Goal: Task Accomplishment & Management: Use online tool/utility

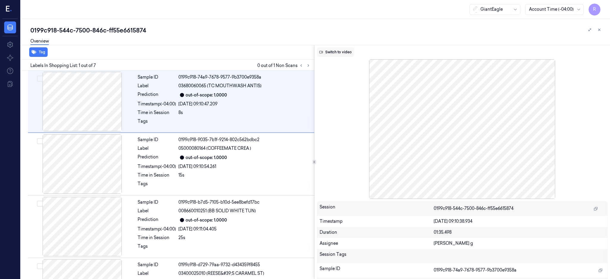
click at [340, 50] on button "Switch to video" at bounding box center [335, 52] width 37 height 10
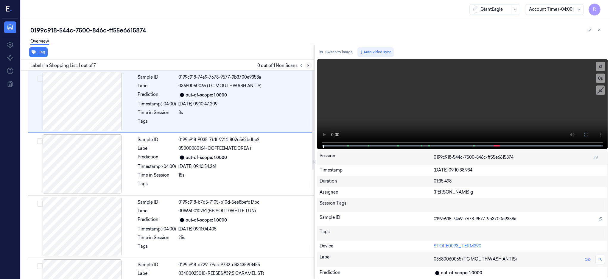
click at [312, 65] on button at bounding box center [308, 65] width 7 height 7
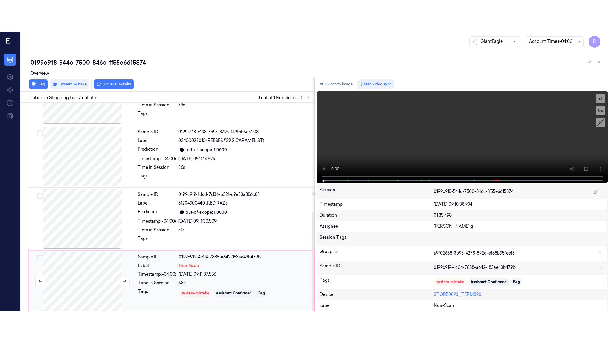
scroll to position [231, 0]
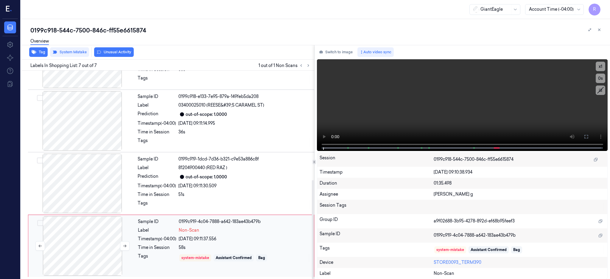
click at [82, 218] on div at bounding box center [82, 246] width 106 height 60
click at [180, 17] on div "GiantEagle Account Time (-04:00) R" at bounding box center [315, 9] width 589 height 19
click at [100, 185] on div at bounding box center [82, 184] width 106 height 60
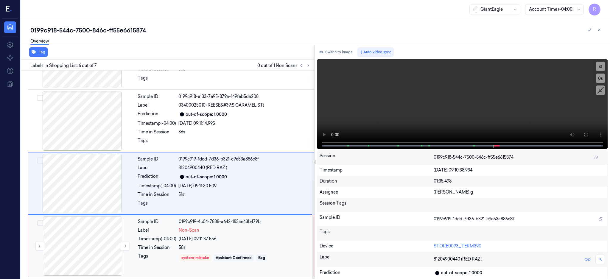
click at [112, 231] on div at bounding box center [82, 246] width 106 height 60
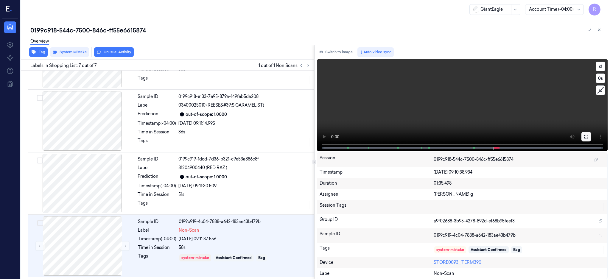
click at [589, 136] on icon at bounding box center [586, 136] width 5 height 5
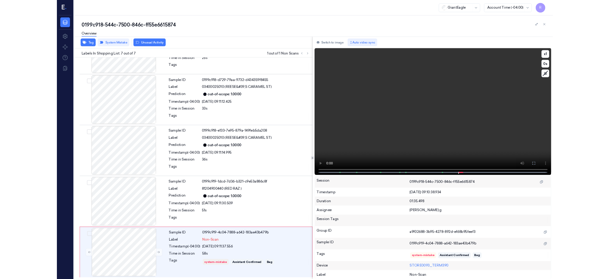
scroll to position [167, 0]
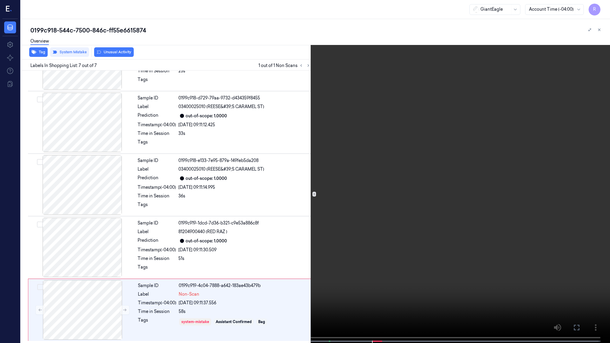
click at [379, 155] on video at bounding box center [305, 172] width 610 height 344
click at [446, 172] on video at bounding box center [305, 172] width 610 height 344
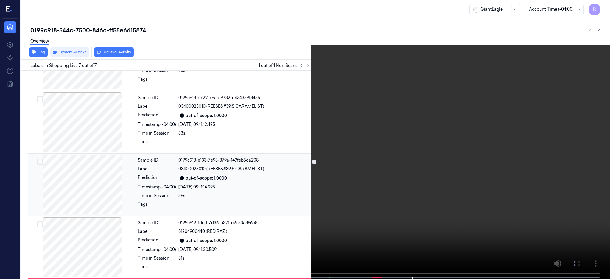
scroll to position [231, 0]
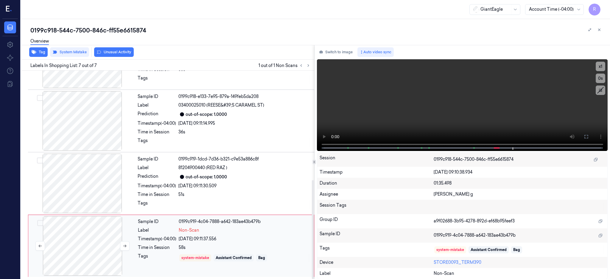
click at [122, 234] on div at bounding box center [82, 246] width 106 height 60
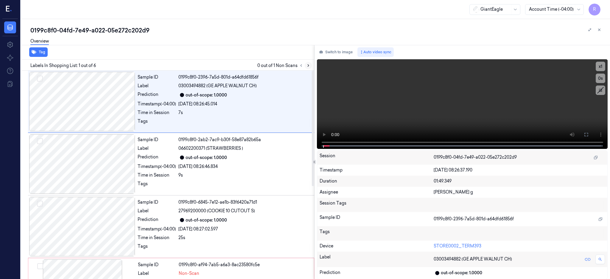
click at [310, 64] on icon at bounding box center [308, 65] width 4 height 4
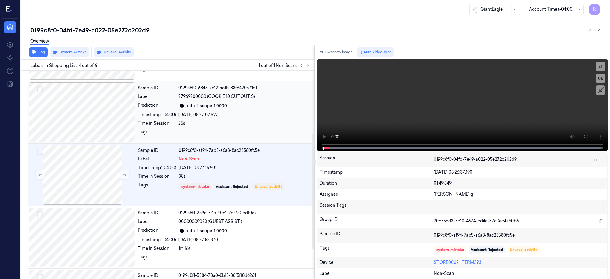
click at [79, 114] on div at bounding box center [82, 113] width 106 height 60
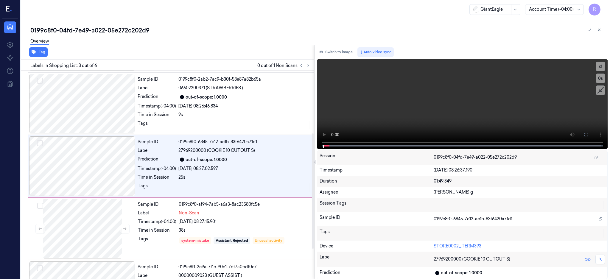
scroll to position [52, 0]
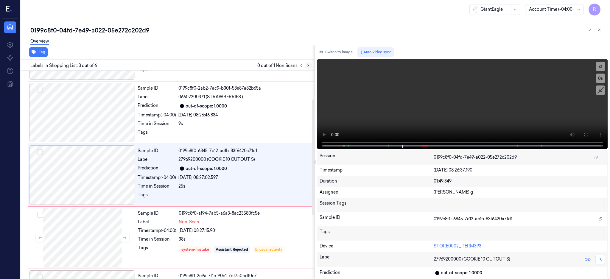
click at [314, 65] on div "Labels In Shopping List: 3 out of 6 0 out of 1 Non Scans" at bounding box center [166, 65] width 296 height 11
click at [67, 189] on div at bounding box center [82, 175] width 106 height 60
click at [72, 237] on div at bounding box center [82, 238] width 106 height 60
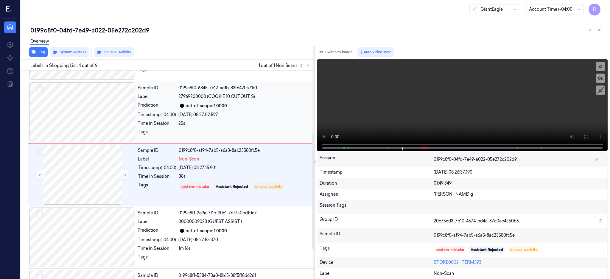
click at [102, 115] on div at bounding box center [82, 113] width 106 height 60
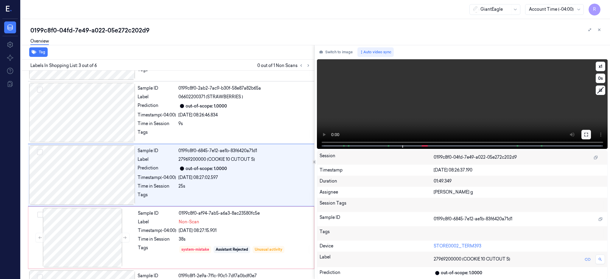
click at [591, 130] on button at bounding box center [586, 135] width 10 height 10
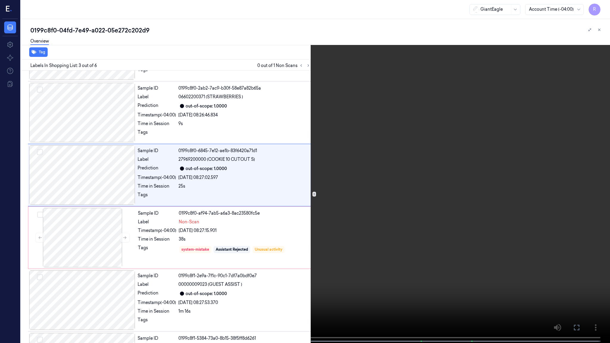
click at [450, 184] on video at bounding box center [305, 172] width 610 height 344
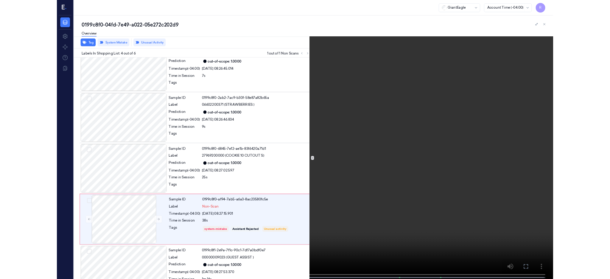
scroll to position [82, 0]
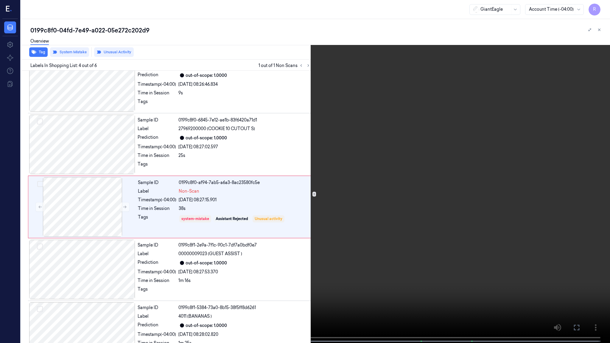
click at [404, 161] on video at bounding box center [305, 172] width 610 height 344
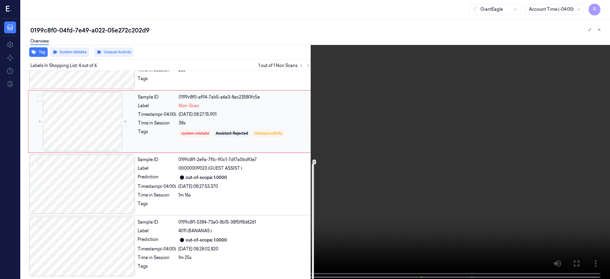
scroll to position [168, 0]
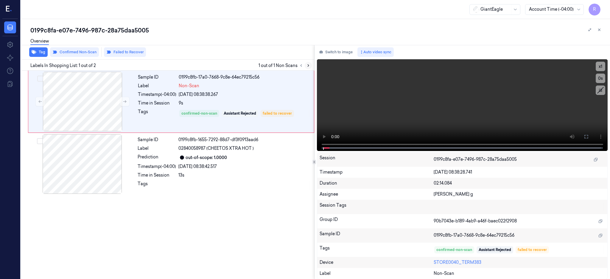
click at [312, 66] on button at bounding box center [308, 65] width 7 height 7
click at [67, 93] on div at bounding box center [82, 102] width 106 height 60
click at [69, 99] on div at bounding box center [82, 102] width 106 height 60
click at [591, 132] on button at bounding box center [586, 137] width 10 height 10
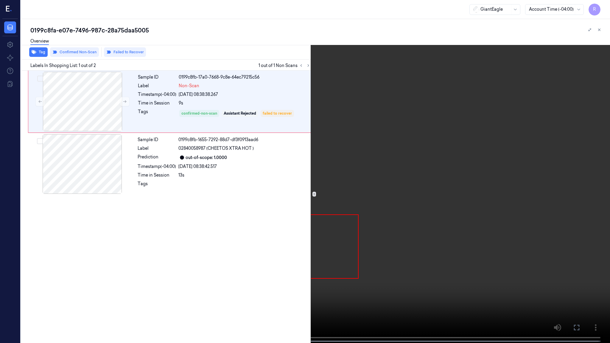
click at [394, 164] on video at bounding box center [305, 172] width 610 height 344
click at [277, 263] on video at bounding box center [305, 172] width 610 height 344
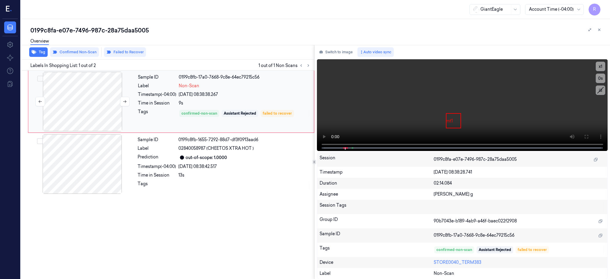
click at [79, 108] on div at bounding box center [82, 102] width 106 height 60
drag, startPoint x: 608, startPoint y: 132, endPoint x: 584, endPoint y: 187, distance: 59.9
click at [591, 132] on button at bounding box center [586, 137] width 10 height 10
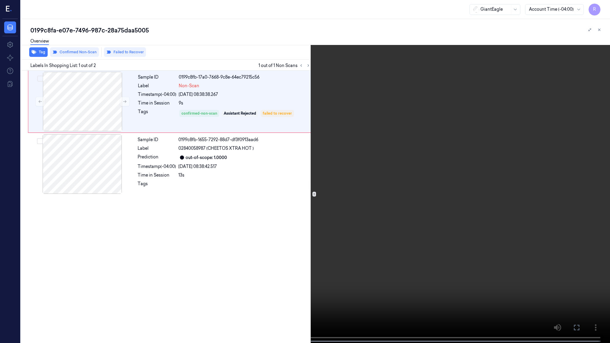
click at [394, 187] on video at bounding box center [305, 172] width 610 height 344
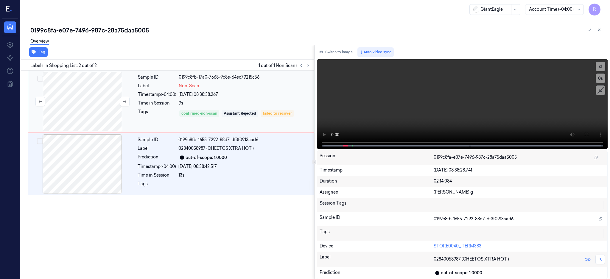
click at [68, 114] on div at bounding box center [82, 102] width 106 height 60
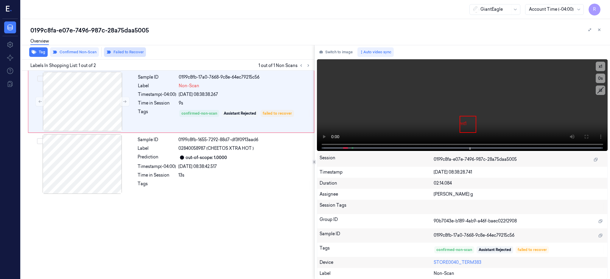
click at [129, 52] on button "Failed to Recover" at bounding box center [125, 52] width 42 height 10
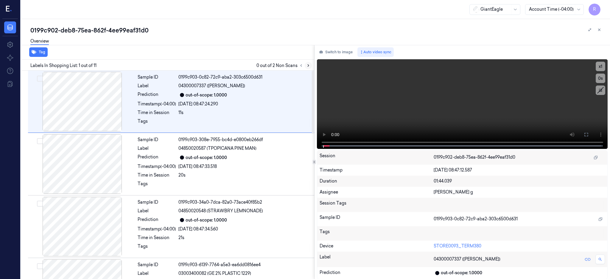
click at [310, 66] on icon at bounding box center [308, 65] width 4 height 4
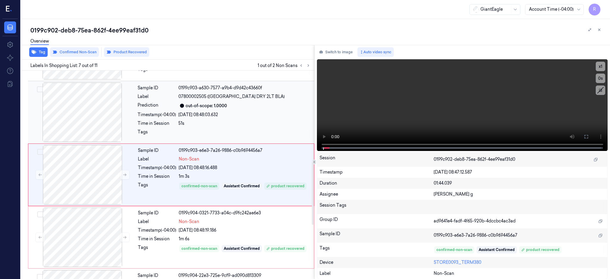
click at [88, 118] on div at bounding box center [82, 113] width 106 height 60
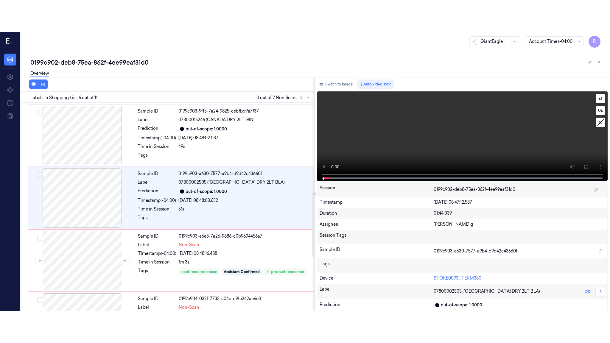
scroll to position [240, 0]
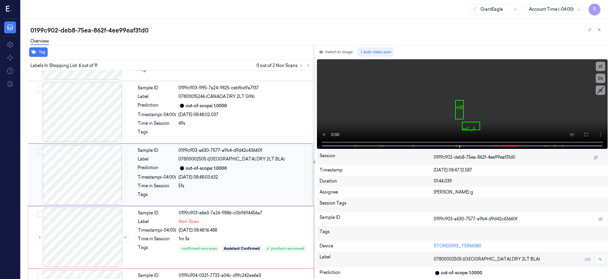
click at [97, 162] on div at bounding box center [82, 175] width 106 height 60
click at [589, 135] on icon at bounding box center [586, 134] width 5 height 5
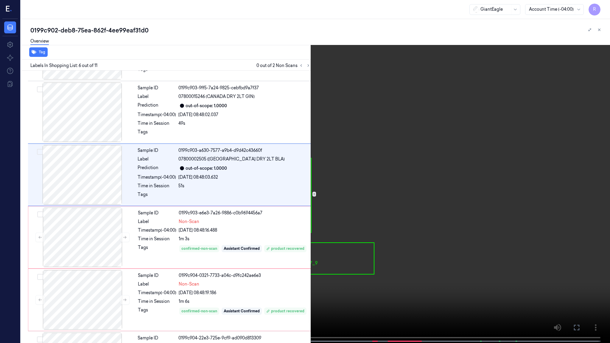
click at [444, 179] on video at bounding box center [305, 172] width 610 height 344
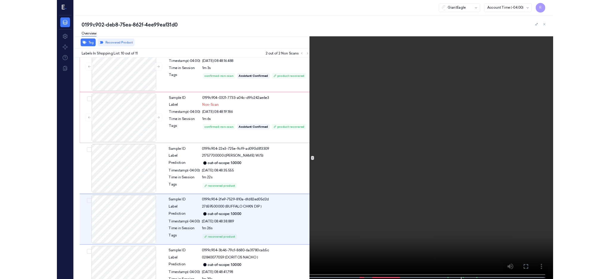
scroll to position [417, 0]
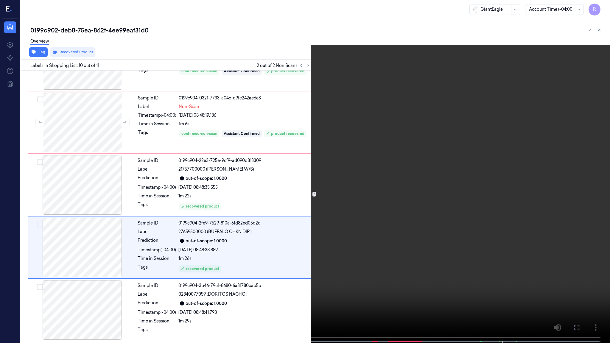
click at [511, 164] on video at bounding box center [305, 172] width 610 height 344
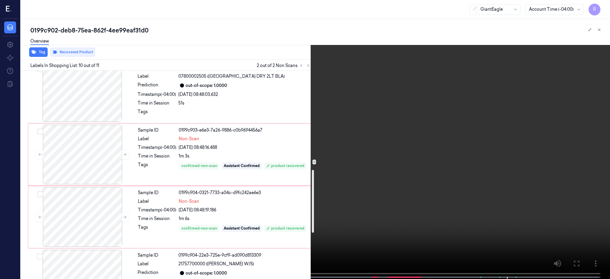
scroll to position [362, 0]
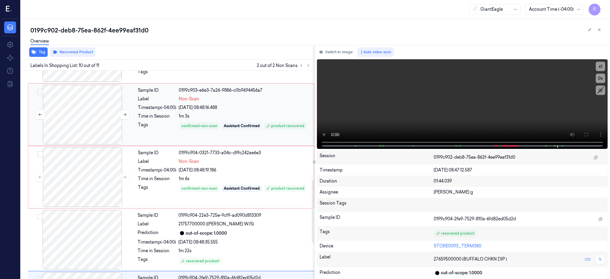
click at [84, 108] on div at bounding box center [82, 115] width 106 height 60
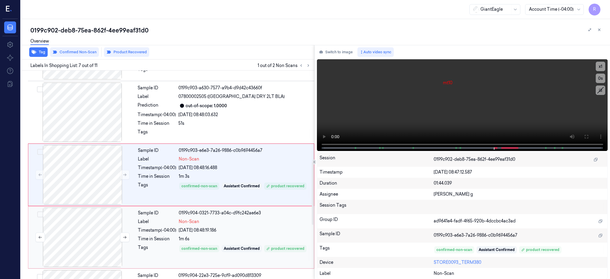
click at [91, 242] on div at bounding box center [82, 238] width 106 height 60
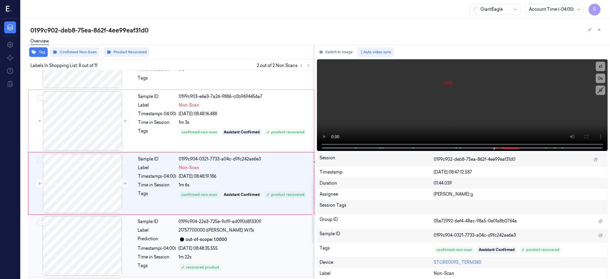
scroll to position [365, 0]
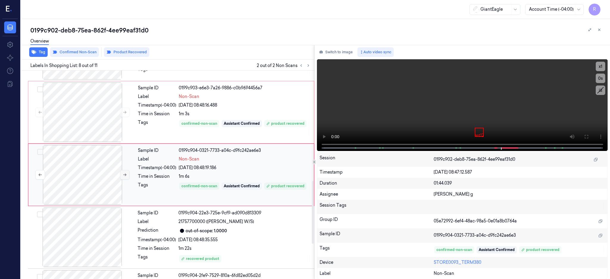
click at [123, 178] on button at bounding box center [125, 175] width 10 height 10
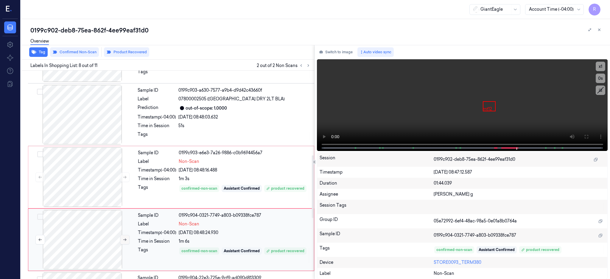
scroll to position [245, 0]
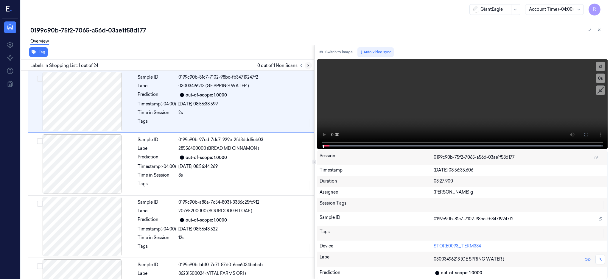
click at [312, 65] on button at bounding box center [308, 65] width 7 height 7
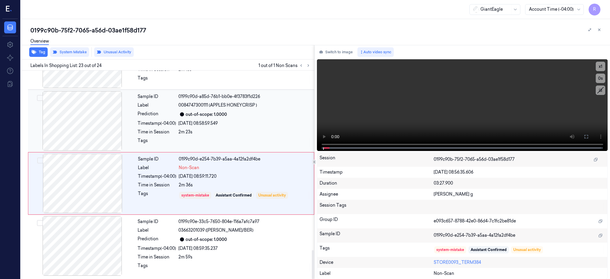
click at [84, 112] on div at bounding box center [82, 121] width 106 height 60
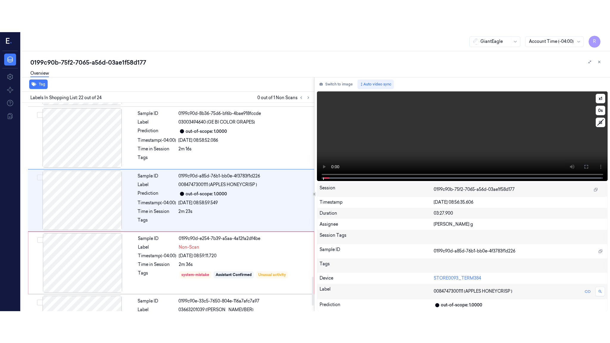
scroll to position [1241, 0]
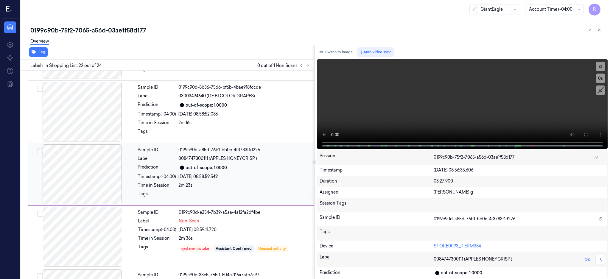
click at [108, 166] on div at bounding box center [82, 174] width 106 height 60
click at [591, 133] on button at bounding box center [586, 135] width 10 height 10
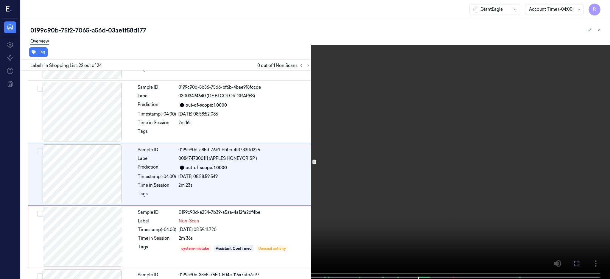
click at [432, 170] on video at bounding box center [305, 140] width 610 height 280
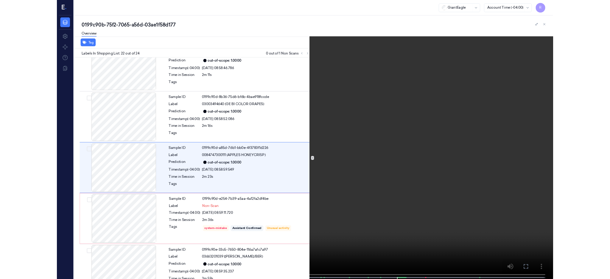
scroll to position [1209, 0]
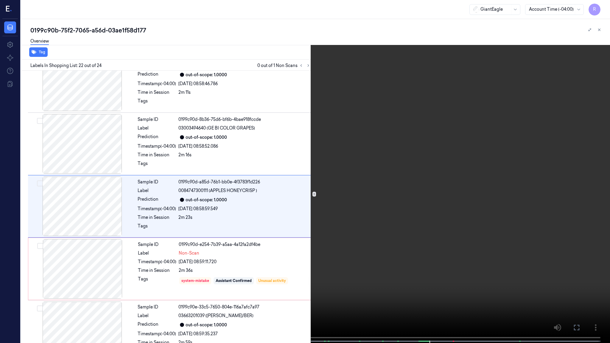
click at [384, 198] on video at bounding box center [305, 172] width 610 height 344
click at [347, 158] on video at bounding box center [305, 172] width 610 height 344
click at [374, 190] on video at bounding box center [305, 172] width 610 height 344
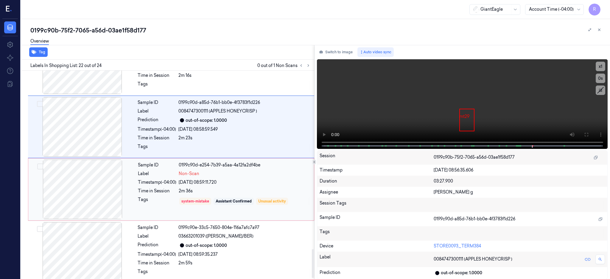
click at [102, 194] on div at bounding box center [82, 190] width 106 height 60
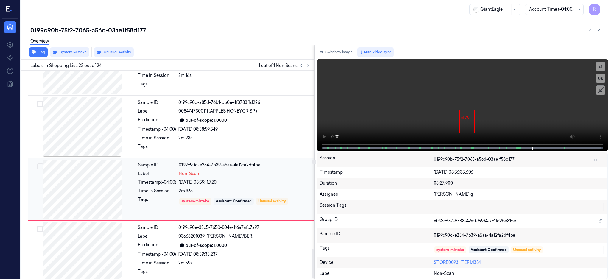
scroll to position [1295, 0]
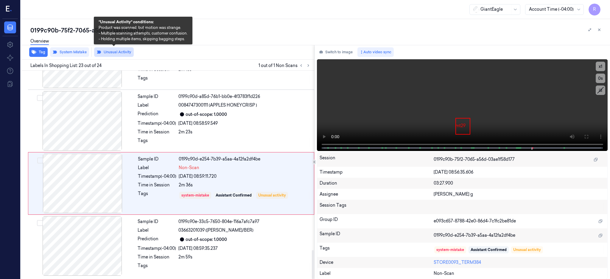
click at [118, 52] on button "Unusual Activity" at bounding box center [114, 52] width 40 height 10
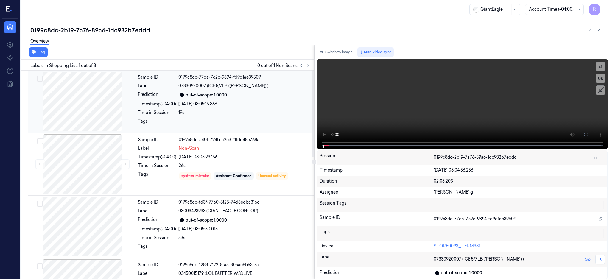
click at [100, 102] on div at bounding box center [82, 102] width 106 height 60
click at [85, 155] on div at bounding box center [82, 164] width 106 height 60
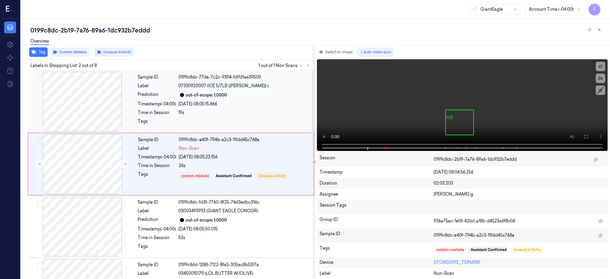
click at [96, 109] on div at bounding box center [82, 102] width 106 height 60
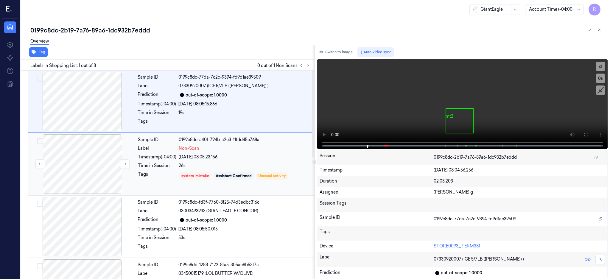
click at [113, 176] on div at bounding box center [82, 164] width 106 height 60
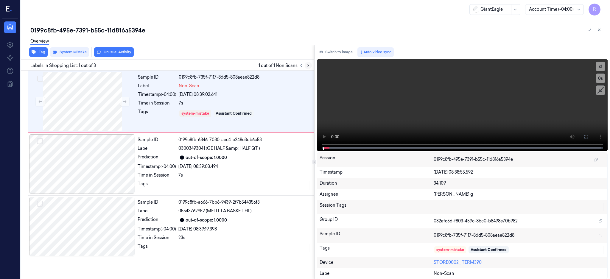
click at [310, 67] on icon at bounding box center [308, 65] width 4 height 4
click at [83, 102] on div at bounding box center [82, 102] width 106 height 60
click at [86, 94] on div at bounding box center [82, 102] width 106 height 60
click at [589, 135] on icon at bounding box center [586, 136] width 5 height 5
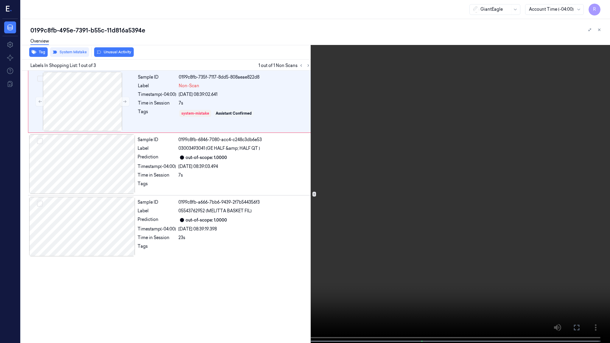
click at [354, 174] on video at bounding box center [305, 172] width 610 height 344
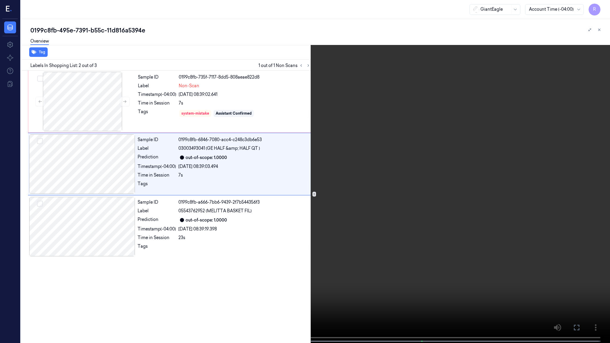
click at [354, 174] on video at bounding box center [305, 172] width 610 height 344
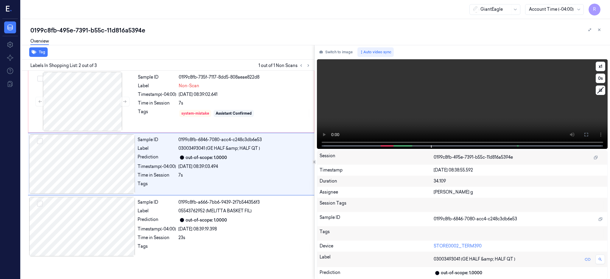
click at [406, 122] on video at bounding box center [462, 104] width 291 height 90
click at [91, 98] on div at bounding box center [82, 102] width 106 height 60
click at [350, 52] on button "Switch to image" at bounding box center [336, 52] width 38 height 10
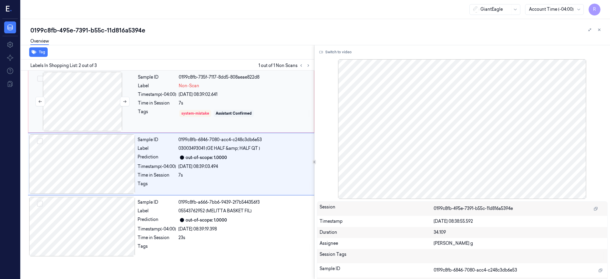
click at [97, 104] on div at bounding box center [82, 102] width 106 height 60
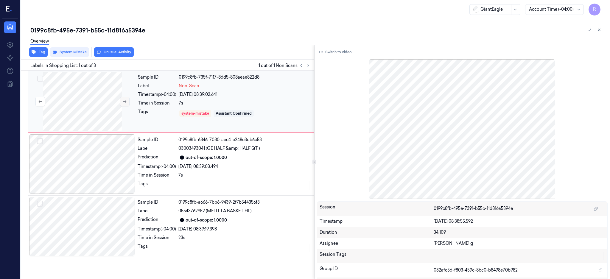
click at [124, 99] on icon at bounding box center [125, 101] width 4 height 4
click at [80, 107] on div at bounding box center [82, 102] width 106 height 60
click at [85, 99] on div at bounding box center [82, 102] width 106 height 60
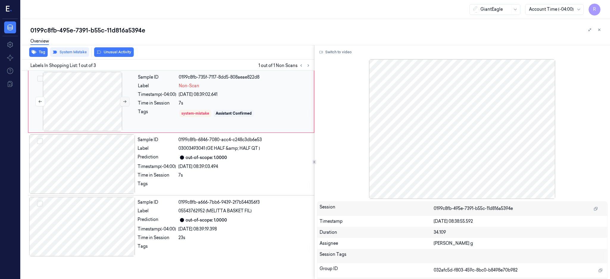
click at [127, 101] on button at bounding box center [125, 102] width 10 height 10
click at [127, 101] on icon at bounding box center [125, 101] width 4 height 4
click at [127, 100] on button at bounding box center [125, 102] width 10 height 10
click at [350, 50] on button "Switch to video" at bounding box center [335, 52] width 37 height 10
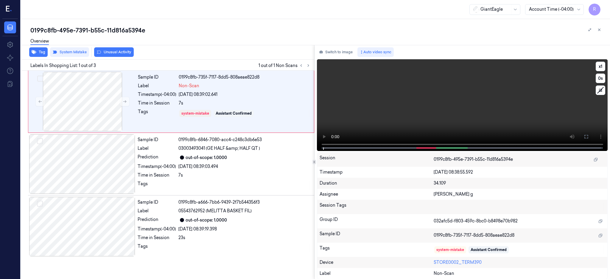
drag, startPoint x: 606, startPoint y: 132, endPoint x: 606, endPoint y: 181, distance: 48.3
click at [589, 134] on icon at bounding box center [586, 136] width 5 height 5
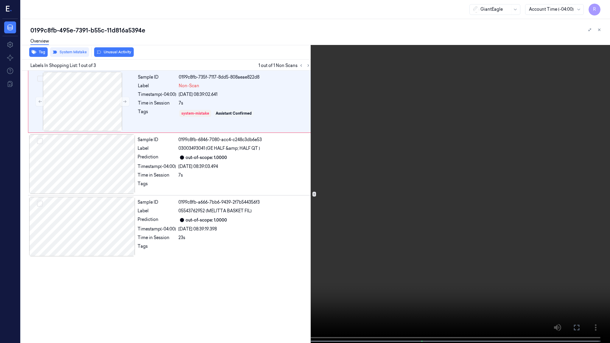
click at [410, 272] on video at bounding box center [305, 172] width 610 height 344
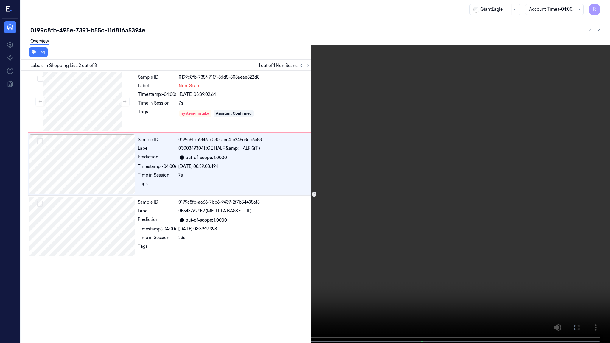
click at [85, 279] on video at bounding box center [305, 172] width 610 height 344
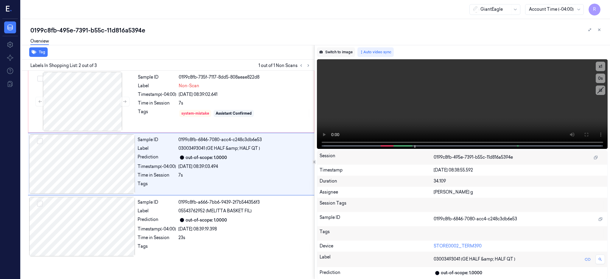
click at [342, 48] on button "Switch to image" at bounding box center [336, 52] width 38 height 10
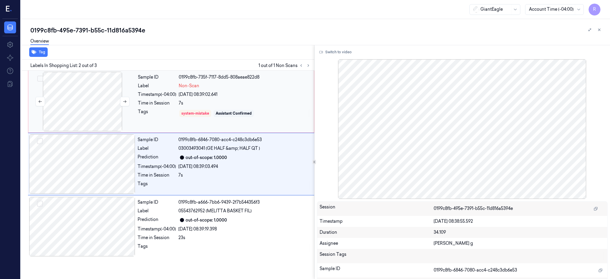
click at [88, 107] on div at bounding box center [82, 102] width 106 height 60
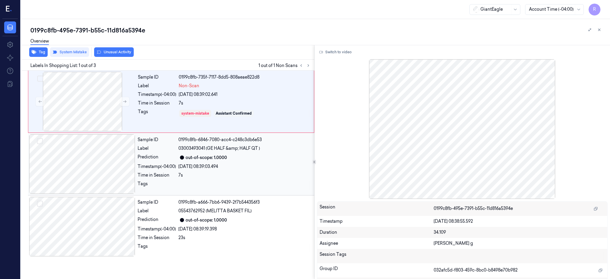
click at [113, 165] on div at bounding box center [82, 164] width 106 height 60
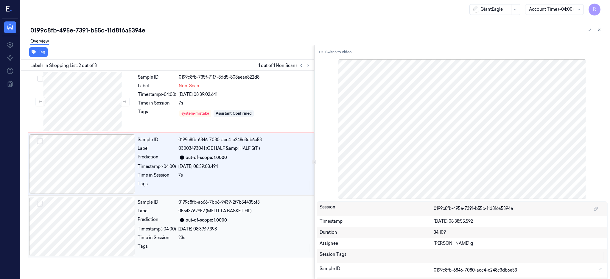
click at [100, 231] on div at bounding box center [82, 227] width 106 height 60
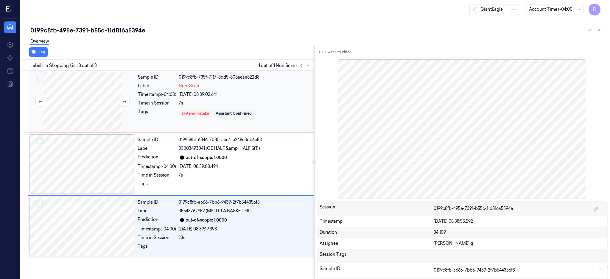
click at [89, 109] on div at bounding box center [82, 102] width 106 height 60
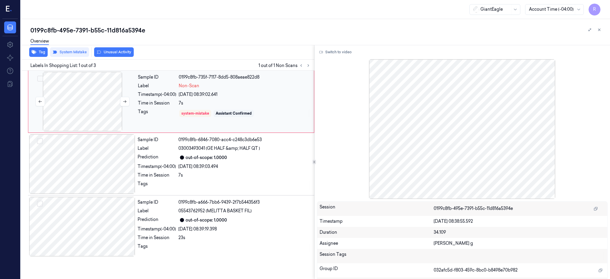
click at [99, 100] on div at bounding box center [82, 102] width 106 height 60
click at [126, 99] on icon at bounding box center [125, 101] width 4 height 4
click at [125, 102] on icon at bounding box center [125, 101] width 4 height 4
click at [124, 102] on icon at bounding box center [125, 101] width 4 height 4
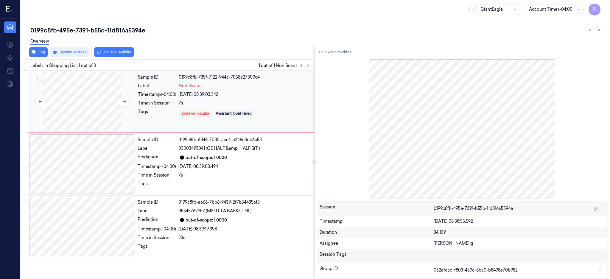
click at [100, 85] on div at bounding box center [82, 102] width 106 height 60
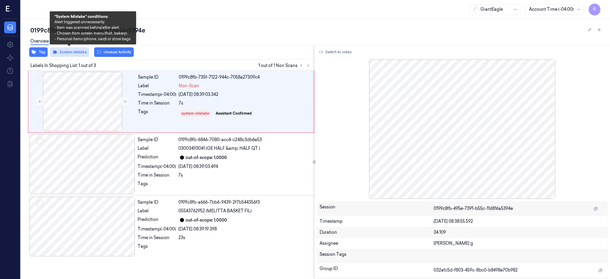
click at [80, 52] on button "System Mistake" at bounding box center [69, 52] width 39 height 10
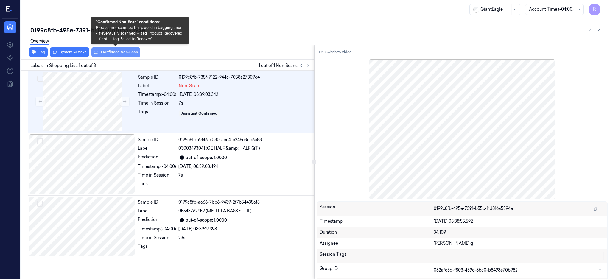
click at [114, 52] on button "Confirmed Non-Scan" at bounding box center [115, 52] width 49 height 10
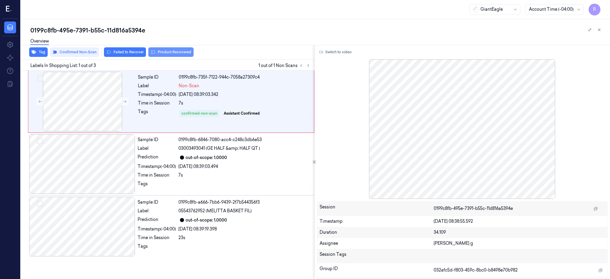
click at [174, 52] on button "Product Recovered" at bounding box center [170, 52] width 45 height 10
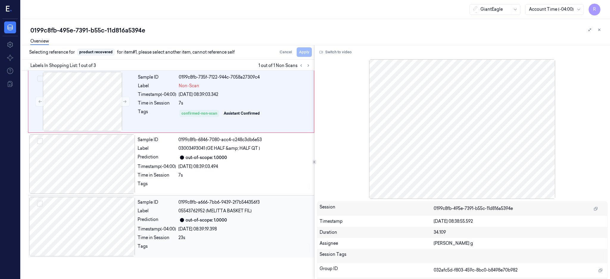
click at [92, 197] on div at bounding box center [82, 227] width 106 height 60
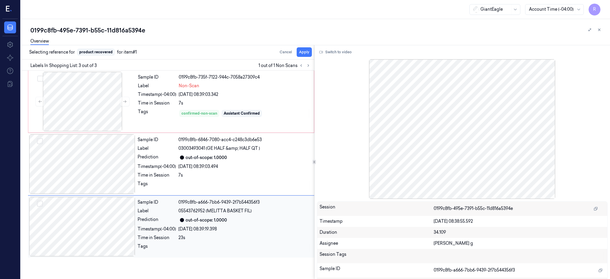
click at [94, 216] on div at bounding box center [82, 227] width 106 height 60
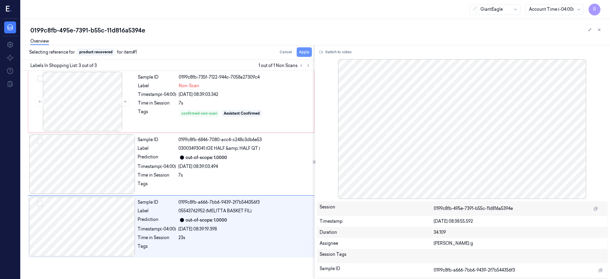
click at [312, 49] on button "Apply" at bounding box center [304, 52] width 15 height 10
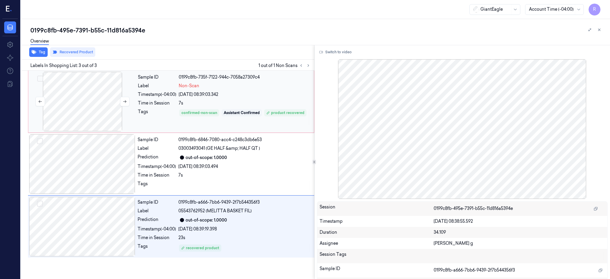
click at [93, 100] on div at bounding box center [82, 102] width 106 height 60
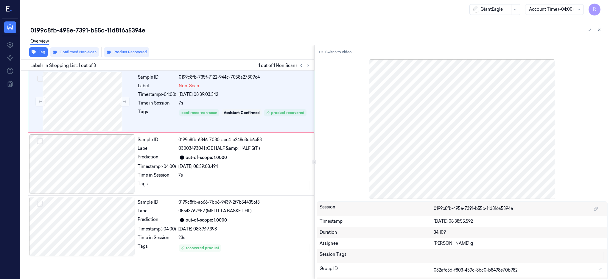
click at [103, 31] on div "0199c8fb-495e-7391-b55c-11d816a5394e" at bounding box center [317, 30] width 575 height 8
copy div "-"
click at [340, 48] on button "Switch to video" at bounding box center [335, 52] width 37 height 10
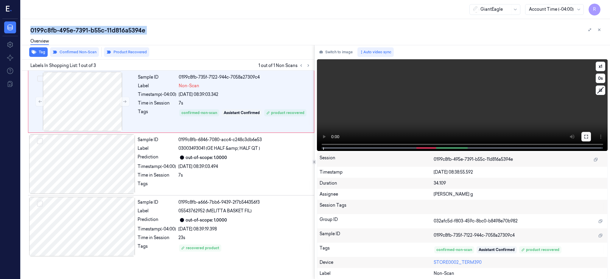
click at [589, 135] on icon at bounding box center [586, 136] width 5 height 5
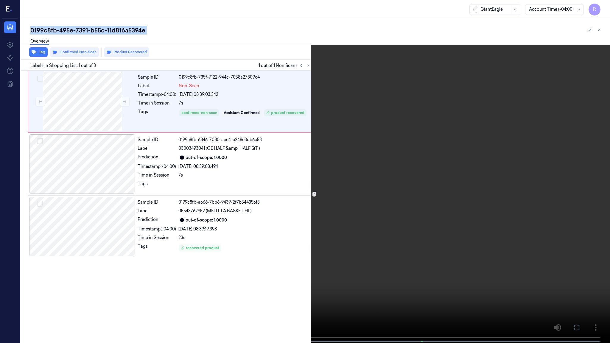
click at [130, 279] on video at bounding box center [305, 172] width 610 height 344
click at [417, 232] on video at bounding box center [305, 172] width 610 height 344
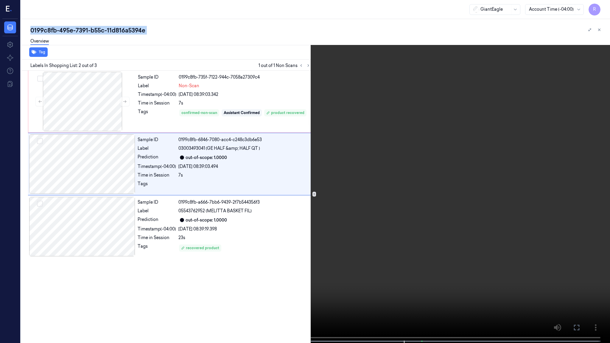
click at [447, 259] on video at bounding box center [305, 172] width 610 height 344
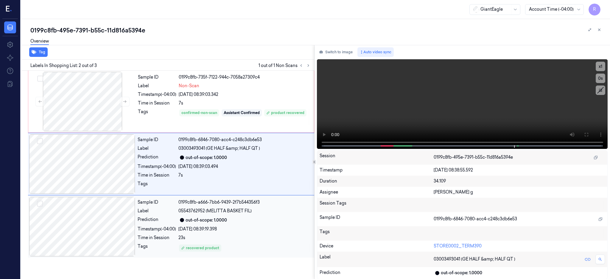
click at [88, 217] on div at bounding box center [82, 227] width 106 height 60
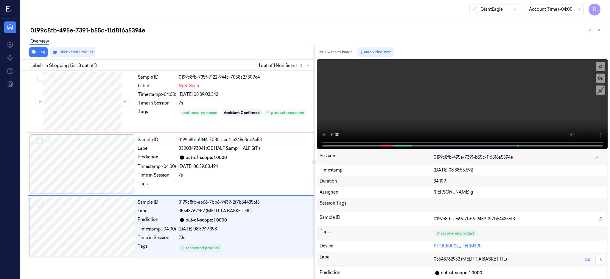
click at [120, 32] on div "0199c8fb-495e-7391-b55c-11d816a5394e" at bounding box center [317, 30] width 575 height 8
copy div "11d816a5394e"
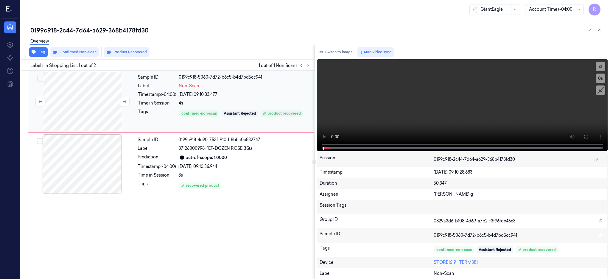
click at [92, 101] on div at bounding box center [82, 102] width 106 height 60
click at [588, 138] on icon at bounding box center [586, 137] width 4 height 4
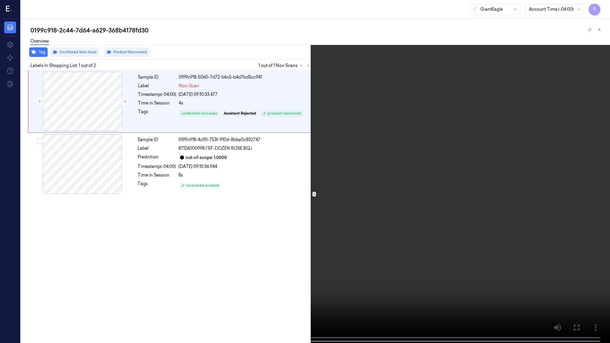
click at [281, 182] on video at bounding box center [305, 172] width 610 height 344
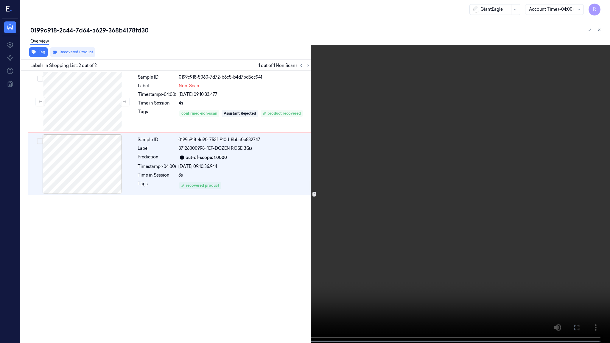
click at [352, 151] on video at bounding box center [305, 172] width 610 height 344
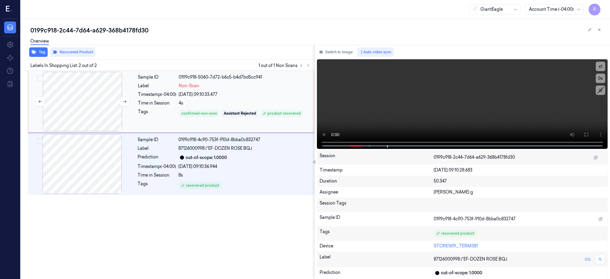
click at [73, 103] on div at bounding box center [82, 102] width 106 height 60
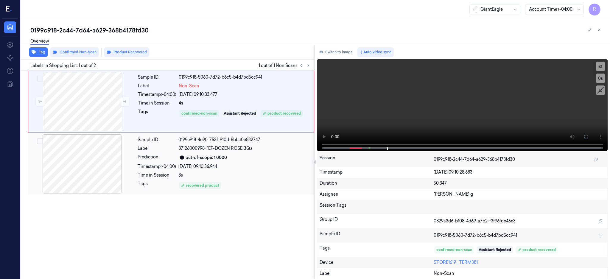
click at [105, 172] on div at bounding box center [82, 164] width 106 height 60
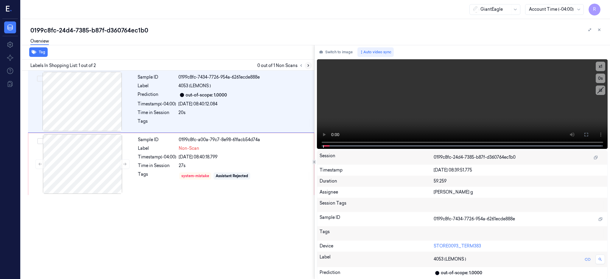
click at [312, 63] on button at bounding box center [308, 65] width 7 height 7
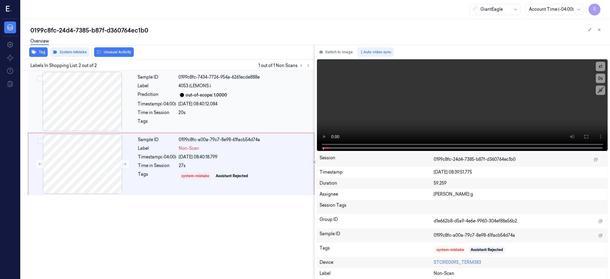
click at [80, 109] on div at bounding box center [82, 102] width 106 height 60
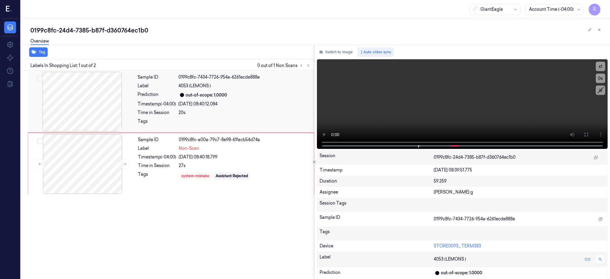
click at [75, 104] on div at bounding box center [82, 102] width 106 height 60
click at [589, 135] on icon at bounding box center [586, 134] width 5 height 5
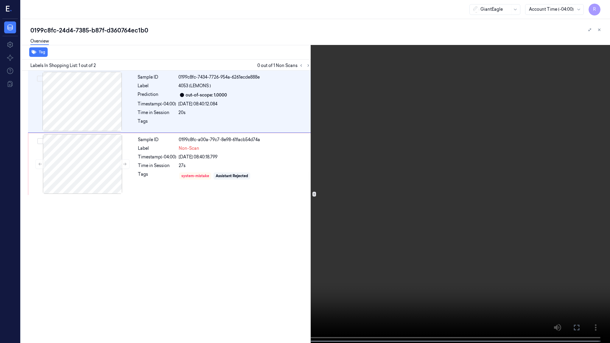
click at [398, 174] on video at bounding box center [305, 172] width 610 height 344
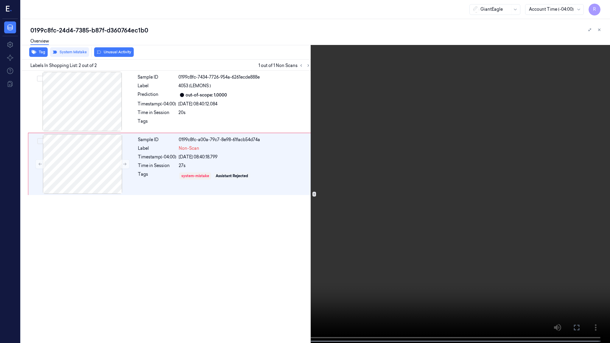
click at [394, 166] on video at bounding box center [305, 172] width 610 height 344
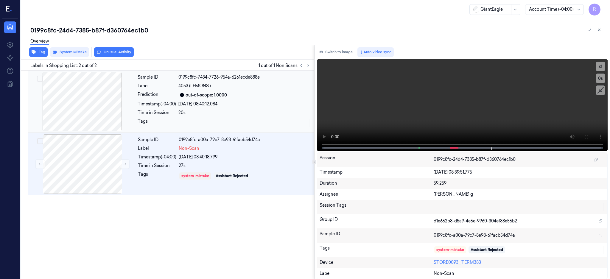
click at [89, 93] on div at bounding box center [82, 102] width 106 height 60
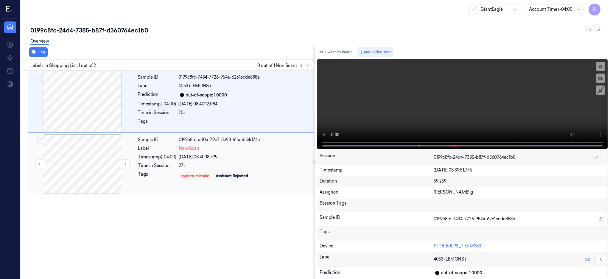
click at [95, 150] on div at bounding box center [82, 164] width 106 height 60
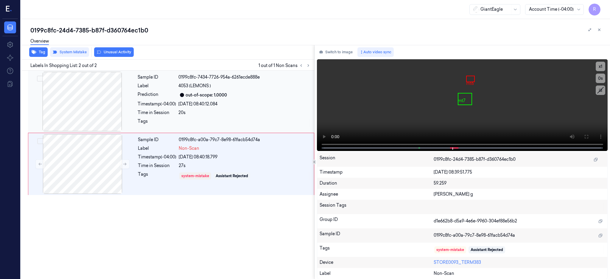
click at [87, 103] on div at bounding box center [82, 102] width 106 height 60
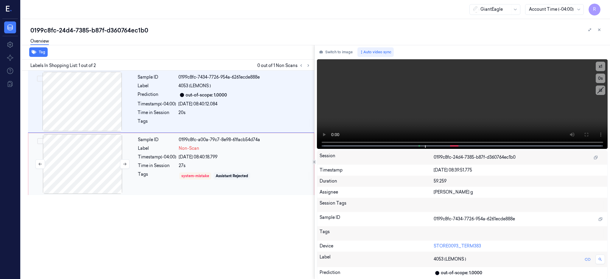
click at [95, 159] on div at bounding box center [82, 164] width 106 height 60
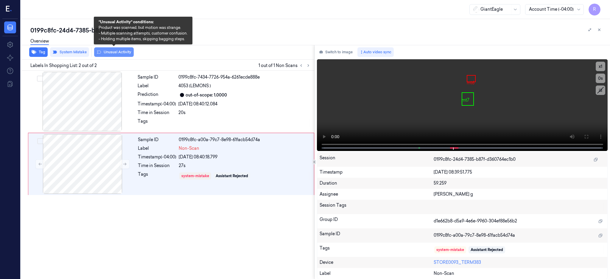
click at [108, 52] on button "Unusual Activity" at bounding box center [114, 52] width 40 height 10
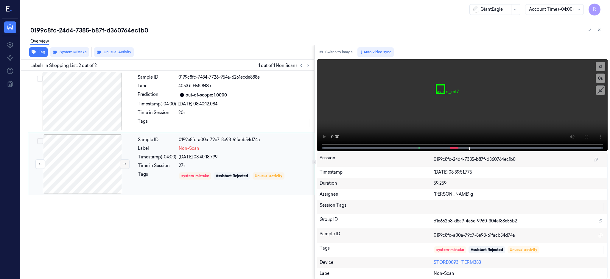
click at [123, 163] on icon at bounding box center [125, 164] width 4 height 4
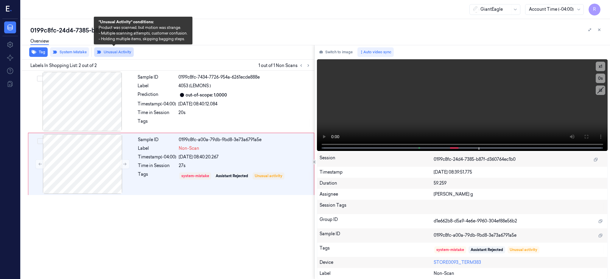
click at [113, 50] on button "Unusual Activity" at bounding box center [114, 52] width 40 height 10
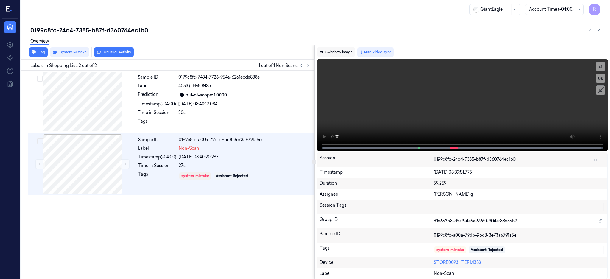
click at [343, 54] on button "Switch to image" at bounding box center [336, 52] width 38 height 10
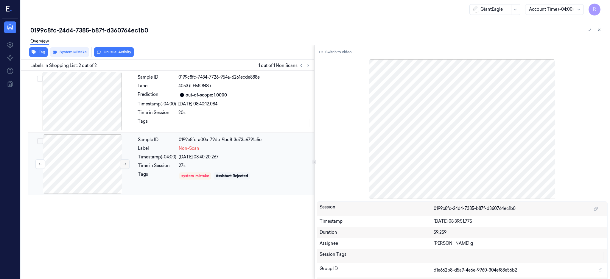
click at [122, 165] on button at bounding box center [125, 164] width 10 height 10
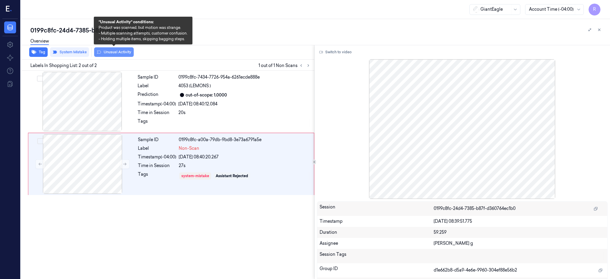
click at [117, 54] on button "Unusual Activity" at bounding box center [114, 52] width 40 height 10
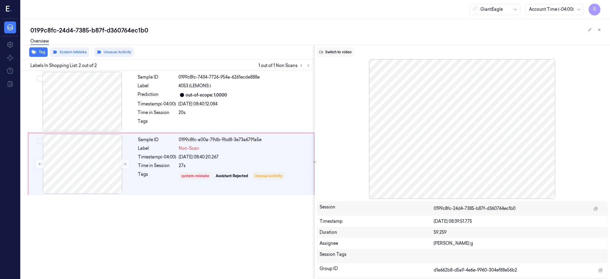
click at [332, 48] on button "Switch to video" at bounding box center [335, 52] width 37 height 10
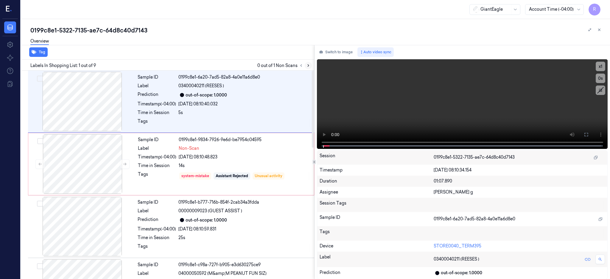
click at [310, 65] on icon at bounding box center [308, 65] width 4 height 4
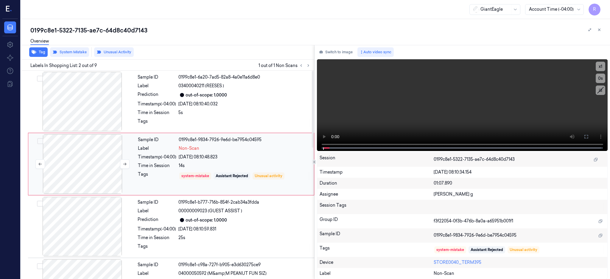
click at [64, 155] on div at bounding box center [82, 164] width 106 height 60
click at [80, 107] on div at bounding box center [82, 102] width 106 height 60
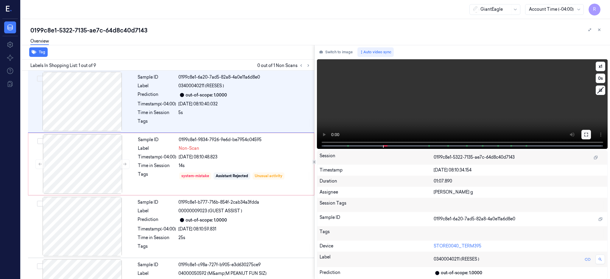
click at [591, 134] on button at bounding box center [586, 135] width 10 height 10
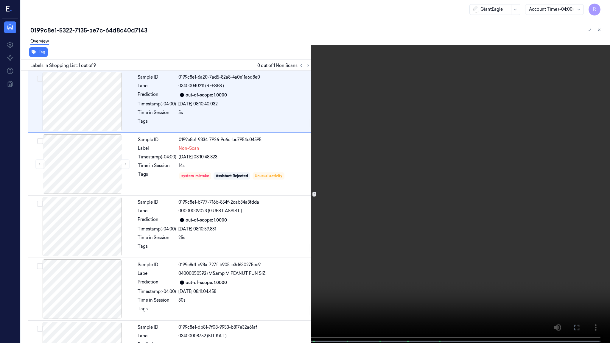
click at [377, 169] on video at bounding box center [305, 172] width 610 height 344
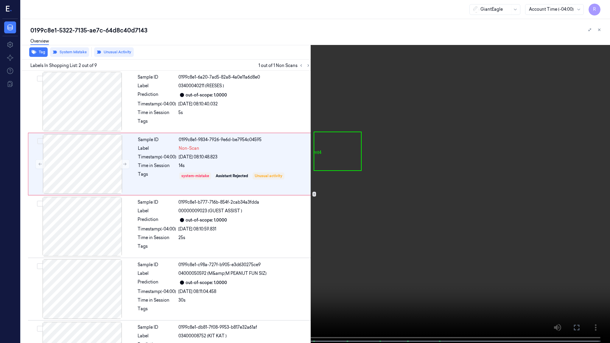
click at [219, 258] on video at bounding box center [305, 172] width 610 height 344
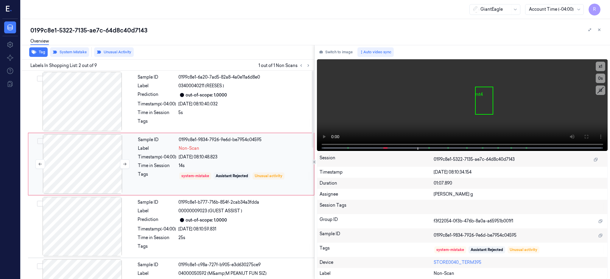
click at [106, 165] on div at bounding box center [82, 164] width 106 height 60
click at [130, 164] on div at bounding box center [82, 164] width 106 height 60
click at [129, 164] on button at bounding box center [125, 164] width 10 height 10
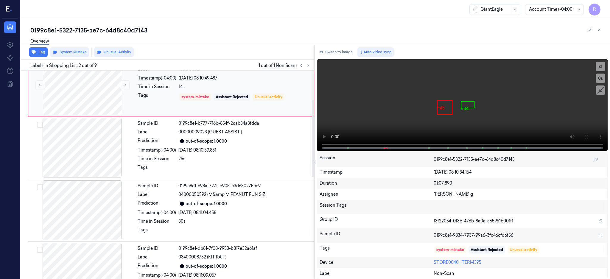
scroll to position [79, 0]
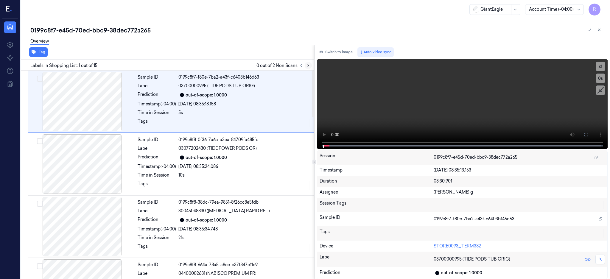
click at [310, 65] on icon at bounding box center [308, 65] width 4 height 4
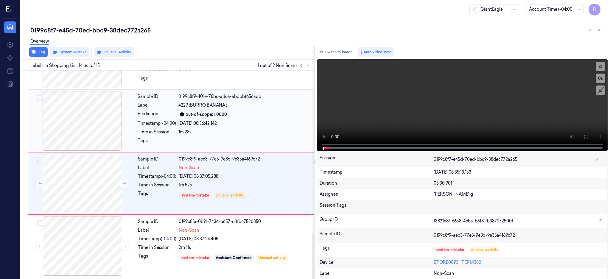
click at [81, 117] on div at bounding box center [82, 121] width 106 height 60
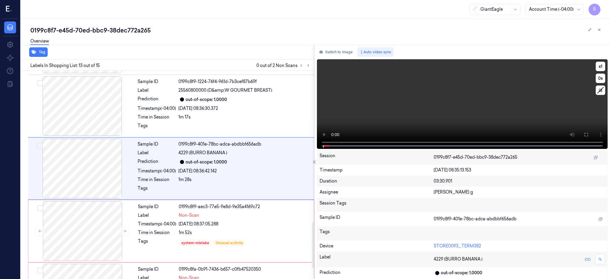
scroll to position [678, 0]
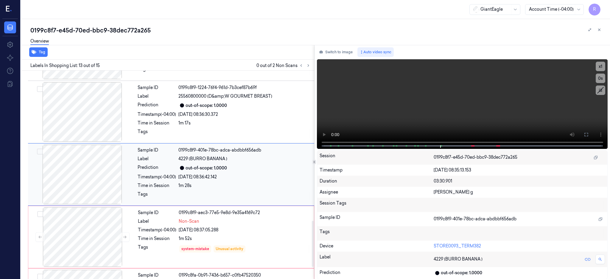
click at [83, 173] on div at bounding box center [82, 175] width 106 height 60
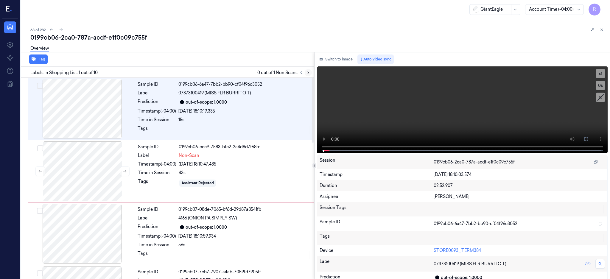
click at [312, 71] on button at bounding box center [308, 72] width 7 height 7
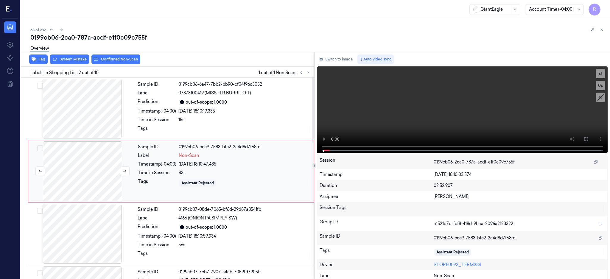
click at [81, 175] on div at bounding box center [82, 172] width 106 height 60
click at [88, 114] on div at bounding box center [82, 109] width 106 height 60
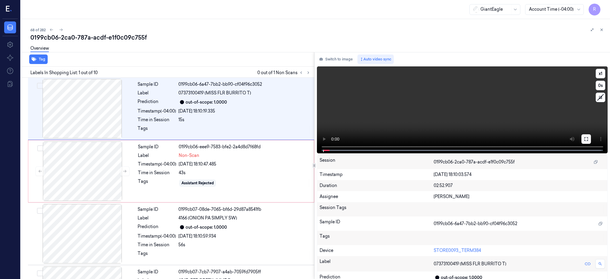
click at [589, 139] on icon at bounding box center [586, 139] width 5 height 5
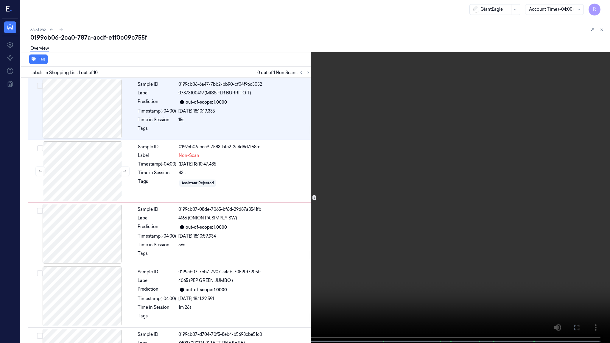
click at [1, 279] on video at bounding box center [305, 172] width 610 height 344
click at [604, 10] on button "x 1" at bounding box center [603, 7] width 10 height 10
click at [604, 8] on button "x 2" at bounding box center [603, 7] width 10 height 10
click at [604, 8] on button "x 4" at bounding box center [603, 7] width 10 height 10
click at [356, 148] on video at bounding box center [305, 172] width 610 height 344
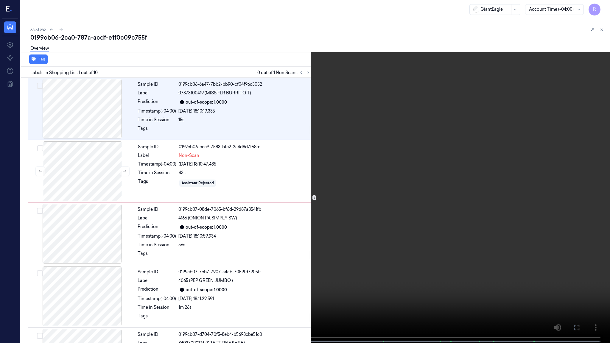
click at [356, 148] on video at bounding box center [305, 172] width 610 height 344
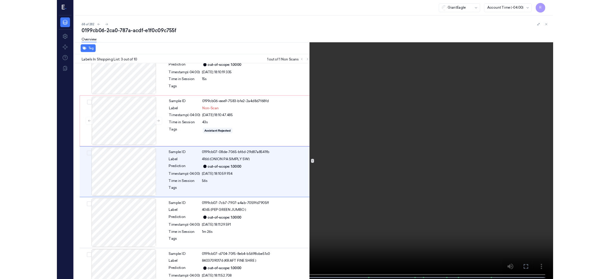
scroll to position [23, 0]
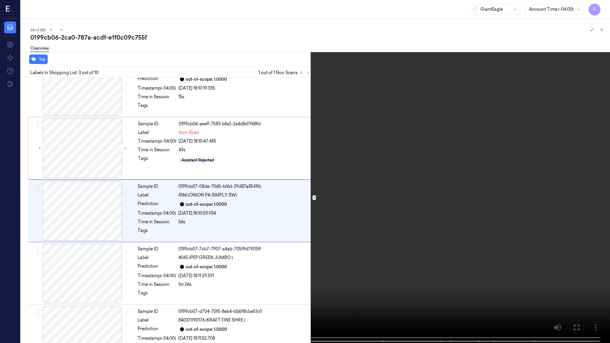
click at [459, 249] on video at bounding box center [305, 172] width 610 height 344
click at [427, 234] on video at bounding box center [305, 172] width 610 height 344
click at [91, 279] on video at bounding box center [305, 172] width 610 height 344
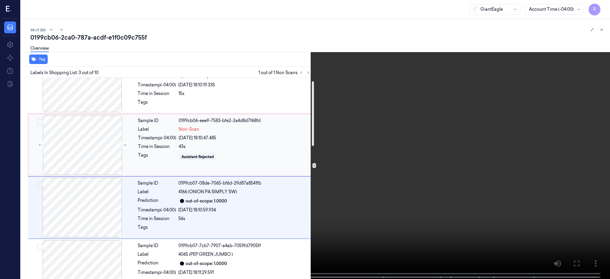
scroll to position [0, 0]
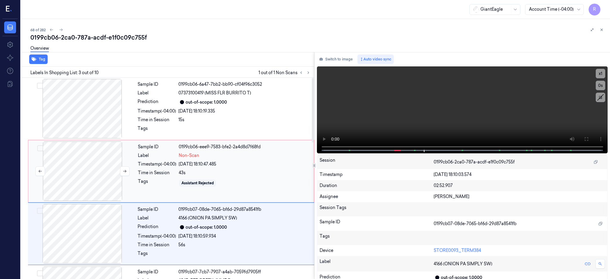
click at [74, 174] on div at bounding box center [82, 172] width 106 height 60
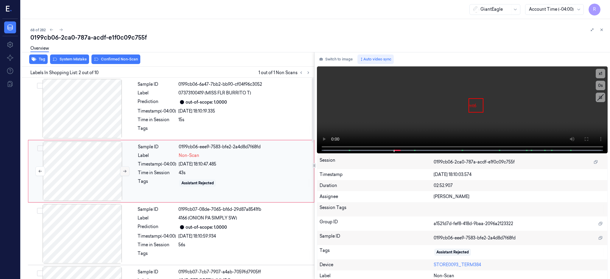
click at [125, 169] on icon at bounding box center [125, 171] width 4 height 4
click at [88, 168] on div at bounding box center [82, 172] width 106 height 60
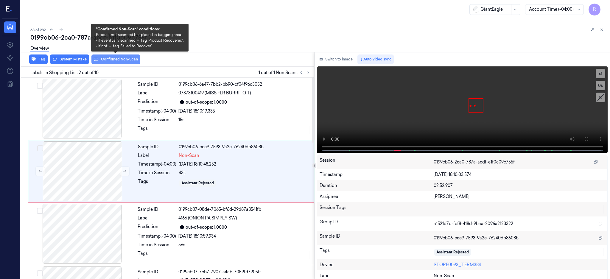
click at [114, 59] on button "Confirmed Non-Scan" at bounding box center [115, 60] width 49 height 10
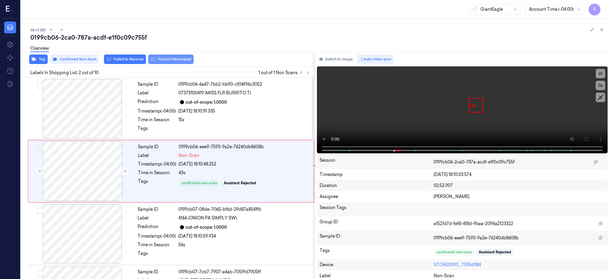
click at [184, 61] on button "Product Recovered" at bounding box center [170, 60] width 45 height 10
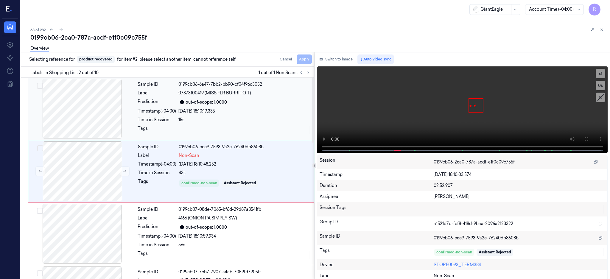
scroll to position [119, 0]
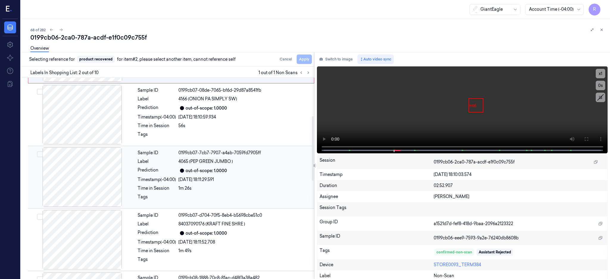
click at [96, 184] on div at bounding box center [82, 177] width 106 height 60
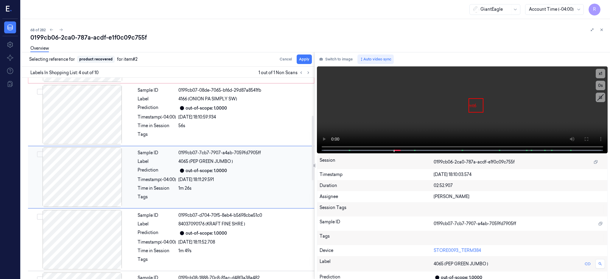
scroll to position [118, 0]
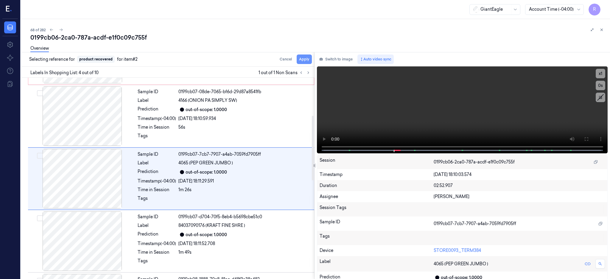
click at [312, 57] on button "Apply" at bounding box center [304, 60] width 15 height 10
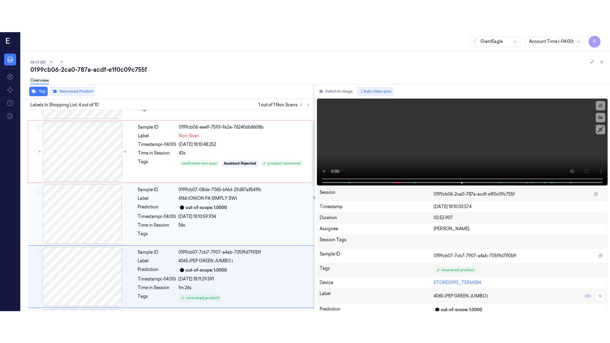
scroll to position [38, 0]
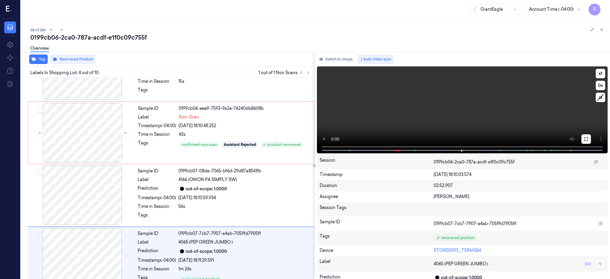
click at [589, 137] on icon at bounding box center [586, 139] width 5 height 5
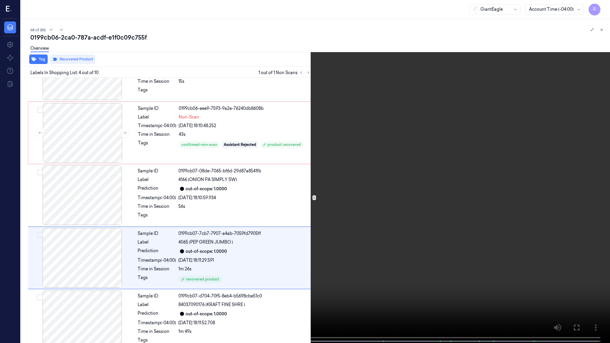
click at [381, 224] on video at bounding box center [305, 172] width 610 height 344
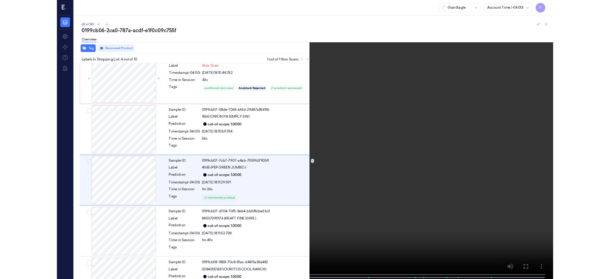
scroll to position [86, 0]
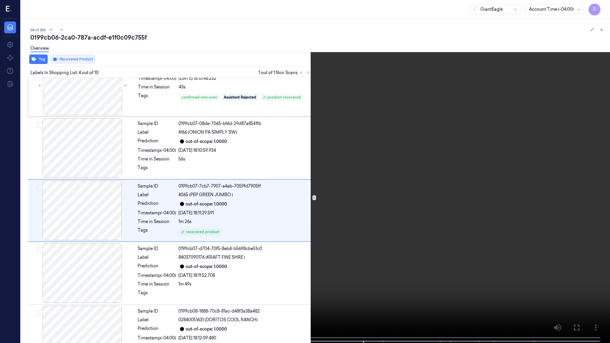
click at [308, 279] on video at bounding box center [305, 172] width 610 height 344
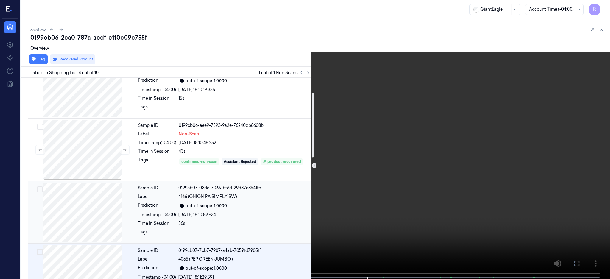
scroll to position [0, 0]
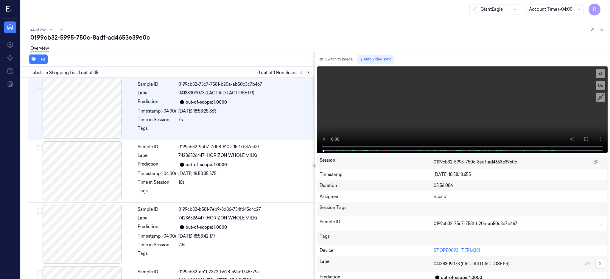
click at [309, 72] on icon at bounding box center [308, 73] width 1 height 2
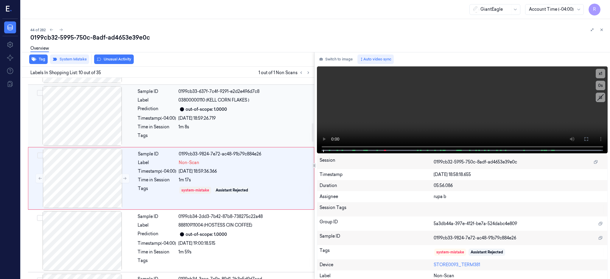
click at [88, 118] on div at bounding box center [82, 116] width 106 height 60
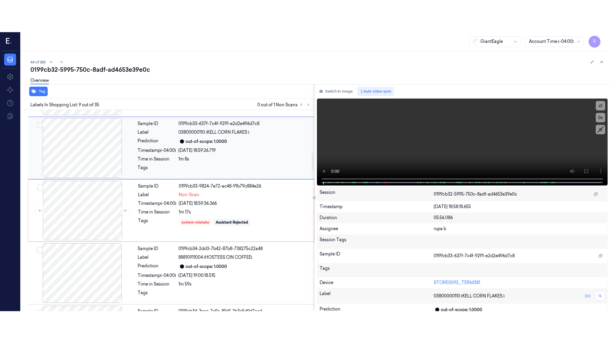
scroll to position [431, 0]
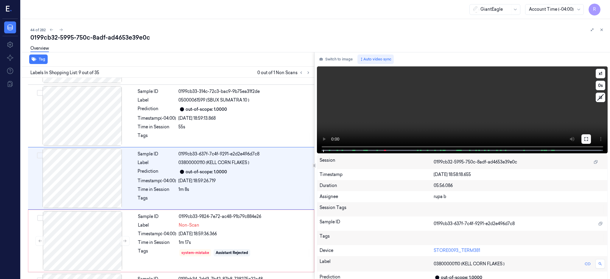
click at [589, 141] on icon at bounding box center [586, 139] width 5 height 5
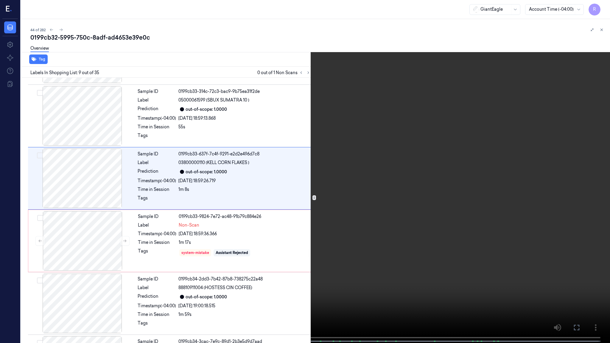
click at [368, 184] on video at bounding box center [305, 172] width 610 height 344
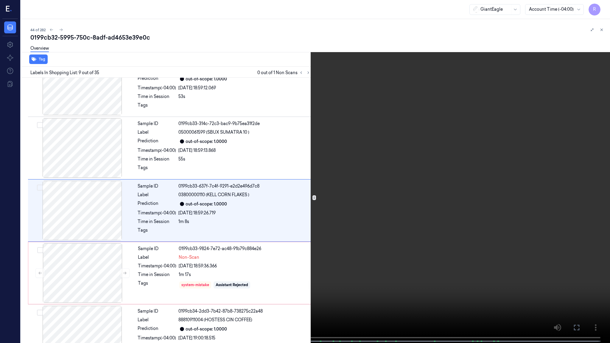
click at [368, 184] on video at bounding box center [305, 172] width 610 height 344
click at [399, 206] on video at bounding box center [305, 172] width 610 height 344
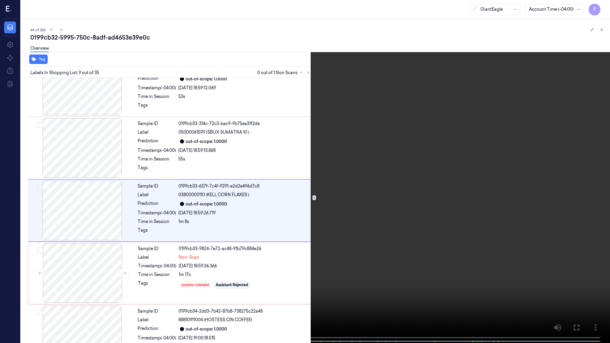
click at [399, 206] on video at bounding box center [305, 172] width 610 height 344
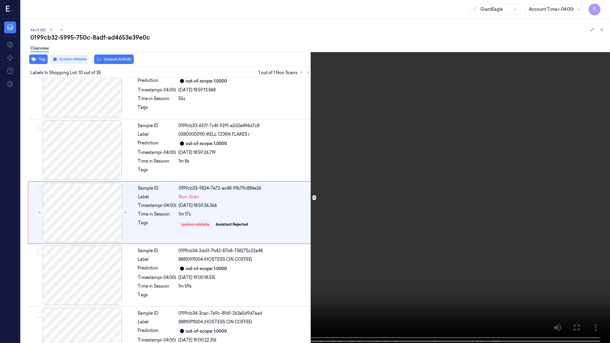
scroll to position [461, 0]
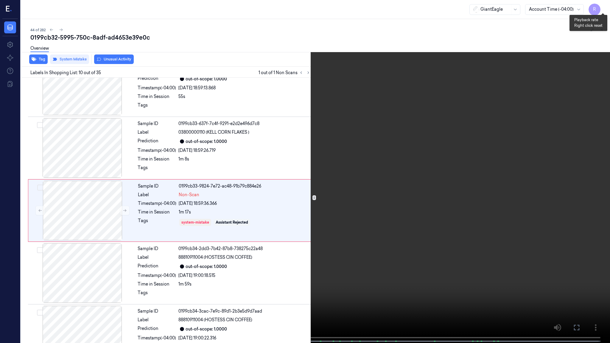
click at [602, 5] on button "x 1" at bounding box center [603, 7] width 10 height 10
click at [605, 8] on button "x 2" at bounding box center [603, 7] width 10 height 10
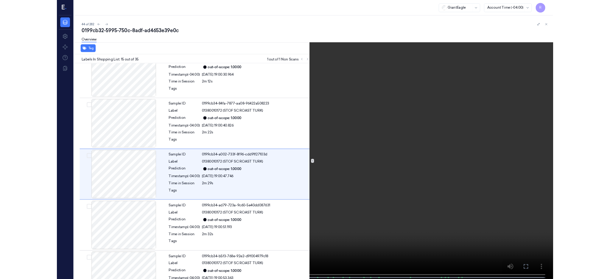
scroll to position [774, 0]
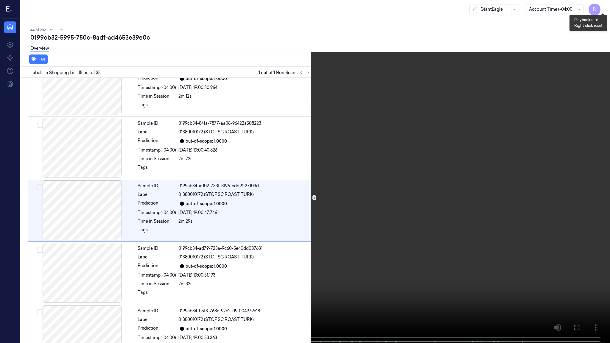
click at [605, 7] on button "x 4" at bounding box center [603, 7] width 10 height 10
click at [605, 7] on button "x 1" at bounding box center [603, 7] width 10 height 10
click at [607, 7] on button "x 2" at bounding box center [603, 7] width 10 height 10
click at [444, 103] on video at bounding box center [305, 172] width 610 height 344
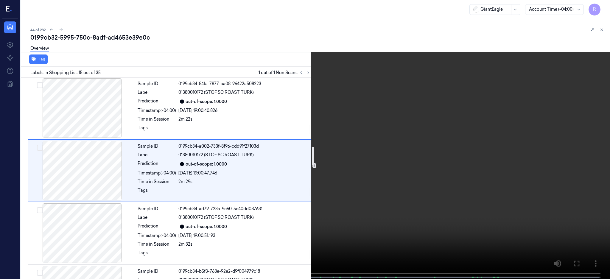
scroll to position [615, 0]
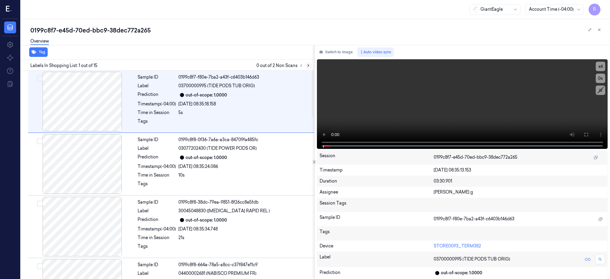
click at [310, 65] on icon at bounding box center [308, 65] width 4 height 4
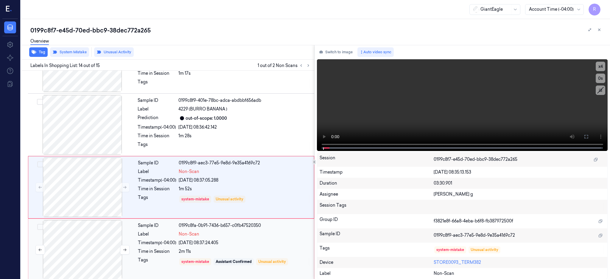
scroll to position [732, 0]
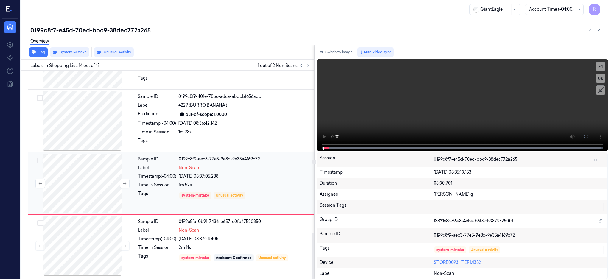
click at [74, 183] on div at bounding box center [82, 184] width 106 height 60
click at [88, 123] on div at bounding box center [82, 121] width 106 height 60
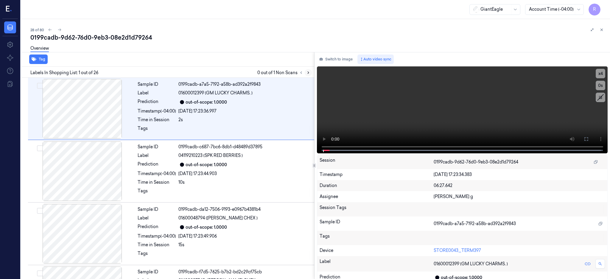
click at [310, 71] on icon at bounding box center [308, 73] width 4 height 4
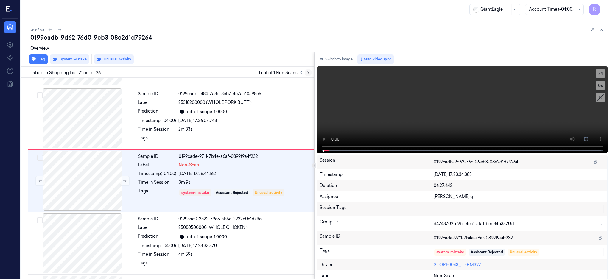
scroll to position [1182, 0]
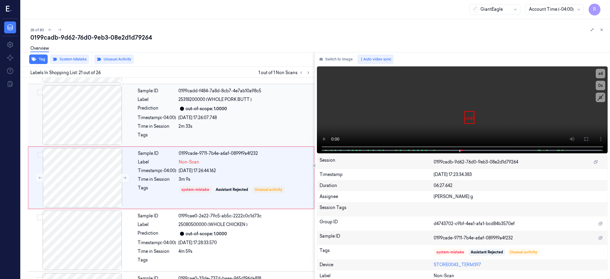
click at [94, 116] on div at bounding box center [82, 115] width 106 height 60
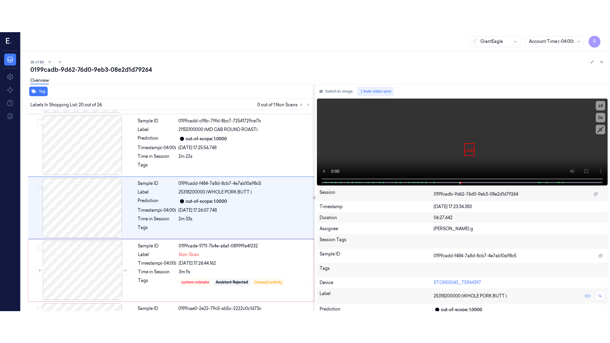
scroll to position [1119, 0]
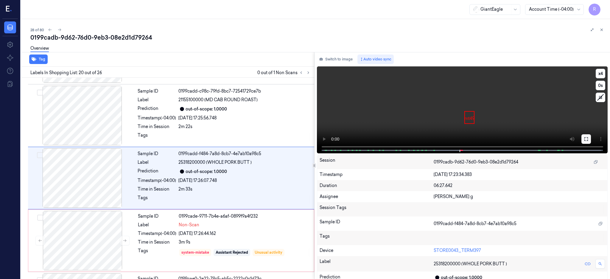
click at [588, 137] on icon at bounding box center [586, 139] width 4 height 4
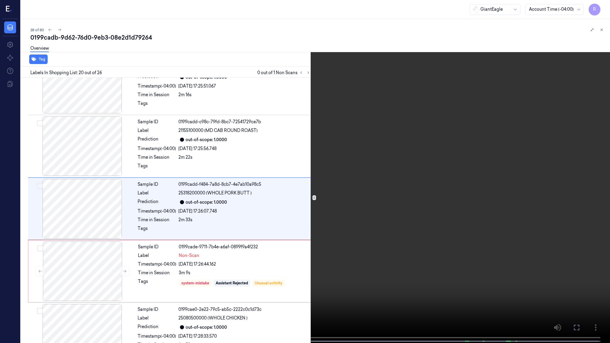
scroll to position [1087, 0]
click at [396, 168] on video at bounding box center [305, 172] width 610 height 344
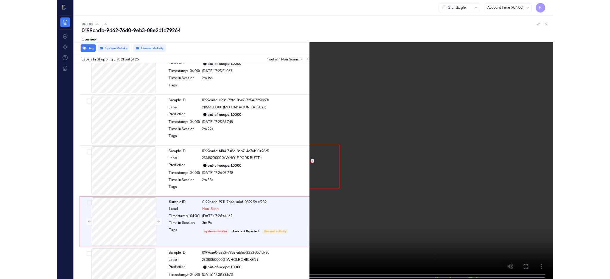
scroll to position [1150, 0]
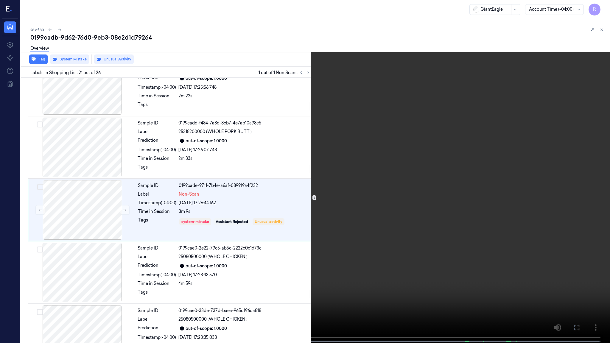
click at [439, 247] on video at bounding box center [305, 172] width 610 height 344
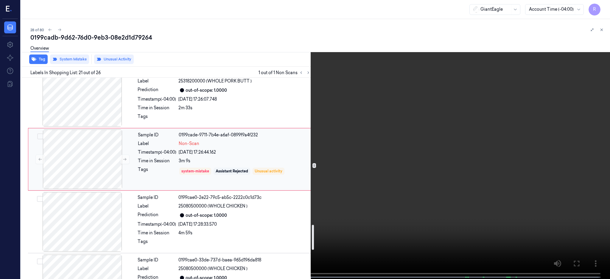
scroll to position [1190, 0]
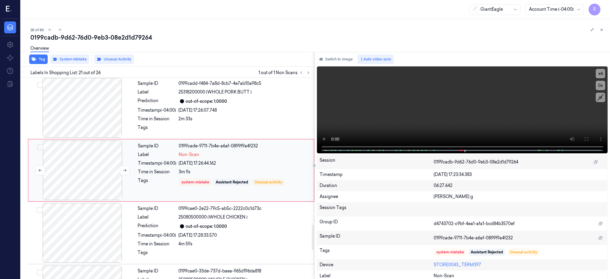
click at [88, 172] on div at bounding box center [82, 171] width 106 height 60
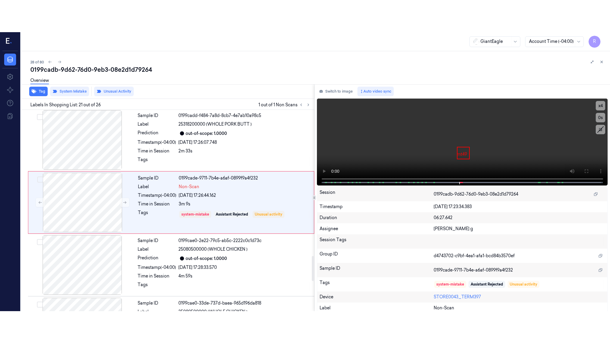
scroll to position [1182, 0]
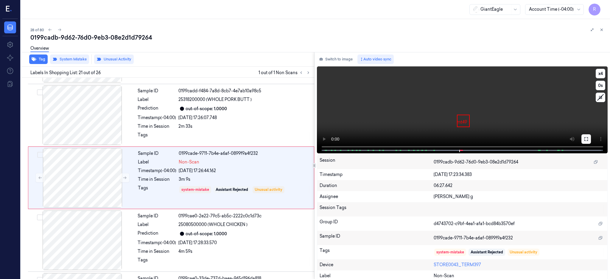
click at [589, 141] on icon at bounding box center [586, 139] width 5 height 5
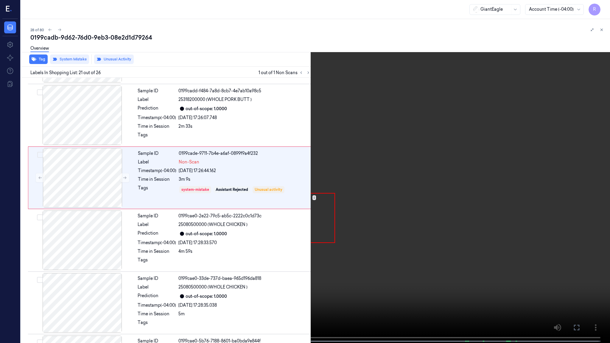
click at [393, 168] on video at bounding box center [305, 172] width 610 height 344
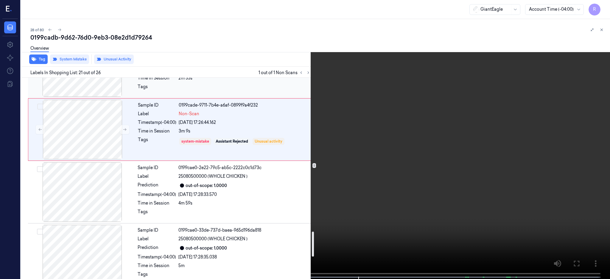
scroll to position [1229, 0]
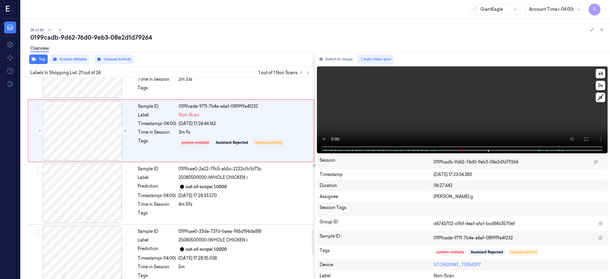
click at [478, 119] on video at bounding box center [462, 109] width 291 height 87
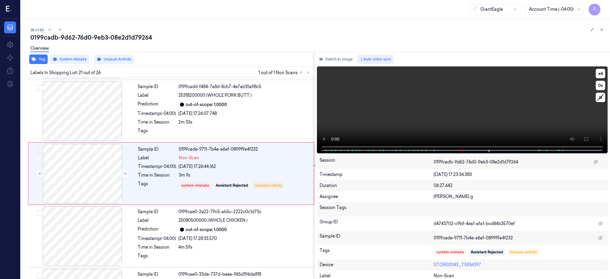
scroll to position [1182, 0]
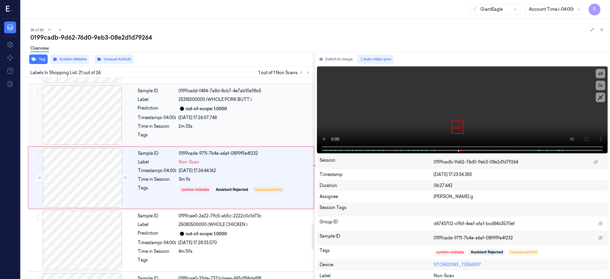
click at [86, 118] on div at bounding box center [82, 115] width 106 height 60
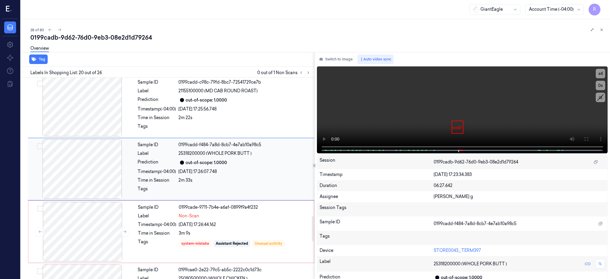
scroll to position [1119, 0]
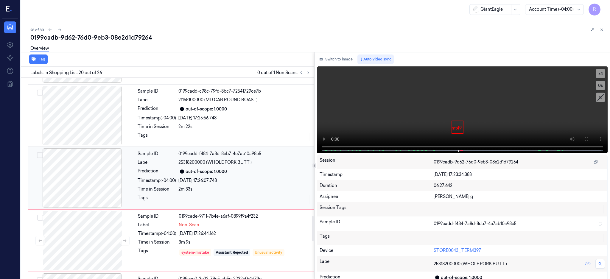
click at [149, 193] on div "Sample ID 0199cadd-f484-7a8d-8cb7-4e7ab10a98c5 Label 25318200000 (WHOLE PORK BU…" at bounding box center [224, 178] width 178 height 60
click at [77, 204] on div at bounding box center [82, 178] width 106 height 60
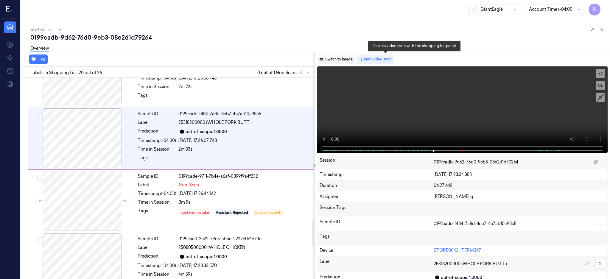
click at [355, 57] on button "Switch to image" at bounding box center [336, 60] width 38 height 10
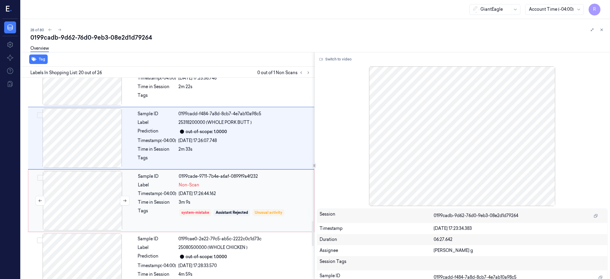
click at [75, 188] on div at bounding box center [82, 201] width 106 height 60
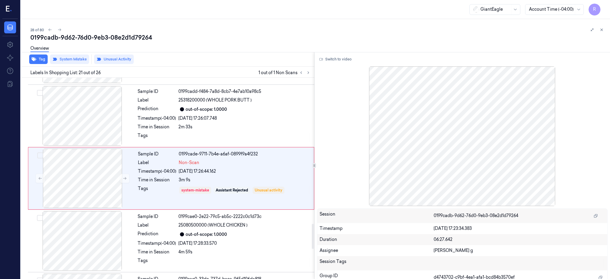
scroll to position [1182, 0]
click at [86, 110] on div at bounding box center [82, 115] width 106 height 60
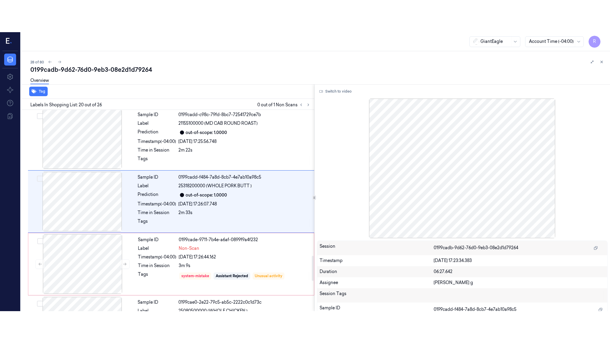
scroll to position [1119, 0]
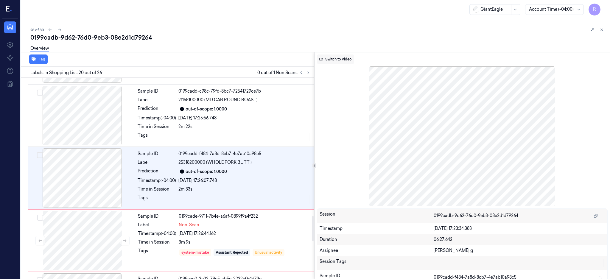
click at [354, 61] on button "Switch to video" at bounding box center [335, 60] width 37 height 10
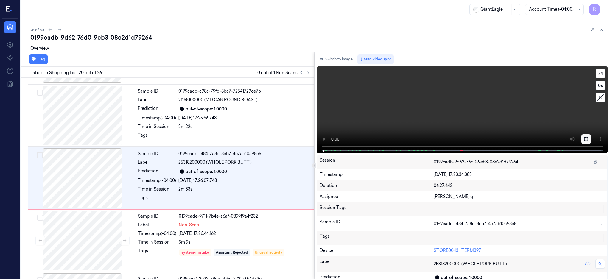
click at [589, 139] on icon at bounding box center [586, 139] width 5 height 5
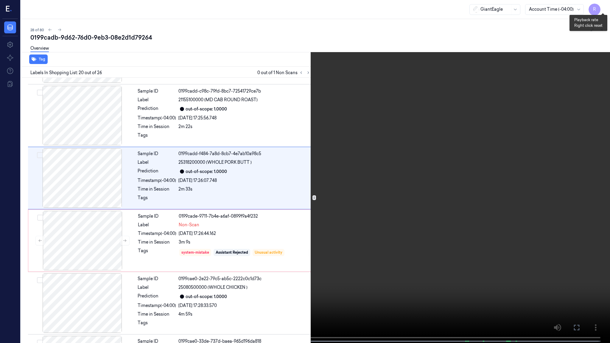
click at [604, 12] on button "x 4" at bounding box center [603, 7] width 10 height 10
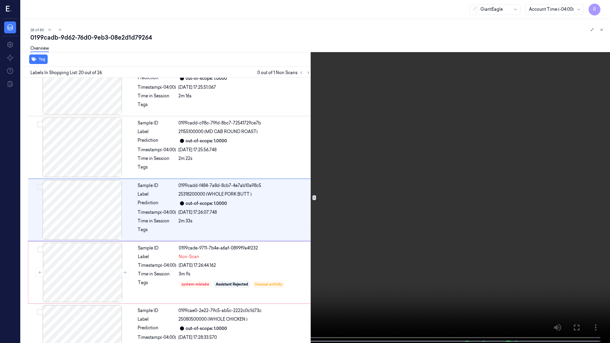
click at [394, 211] on video at bounding box center [305, 172] width 610 height 344
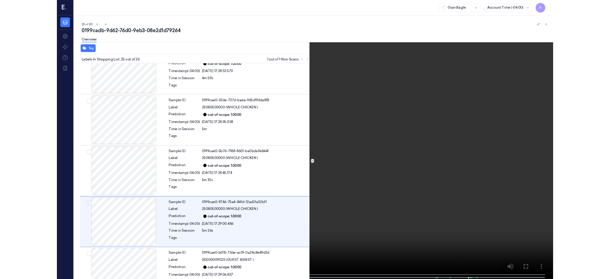
scroll to position [1363, 0]
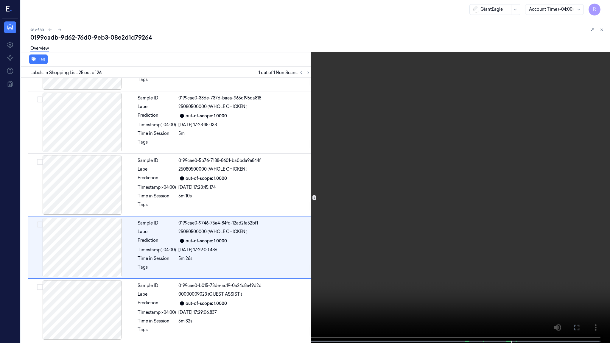
click at [410, 229] on video at bounding box center [305, 172] width 610 height 344
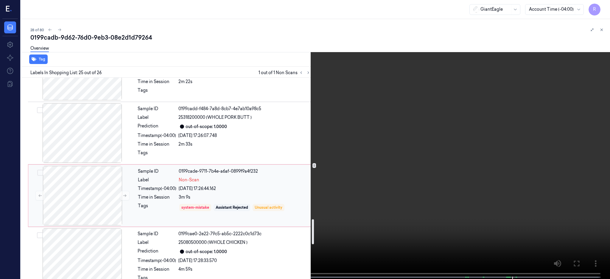
scroll to position [1165, 0]
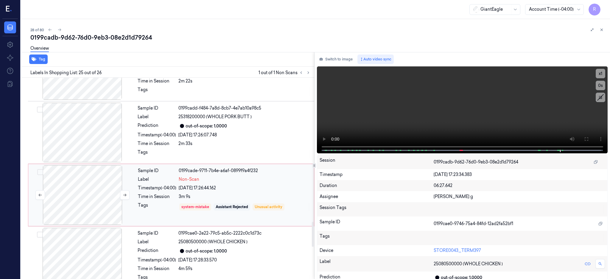
click at [86, 213] on div at bounding box center [82, 195] width 106 height 60
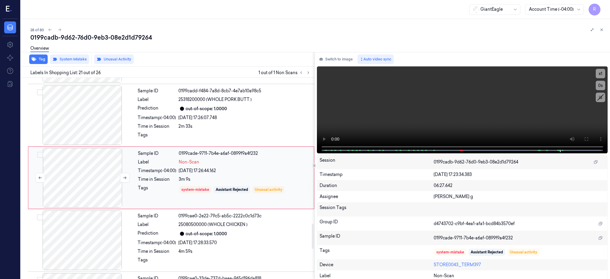
click at [87, 189] on div at bounding box center [82, 178] width 106 height 60
click at [73, 56] on div "Overview" at bounding box center [317, 49] width 575 height 15
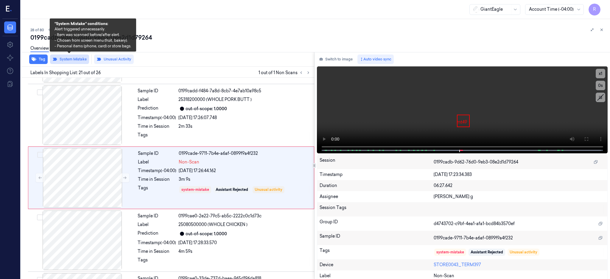
click at [73, 59] on button "System Mistake" at bounding box center [69, 60] width 39 height 10
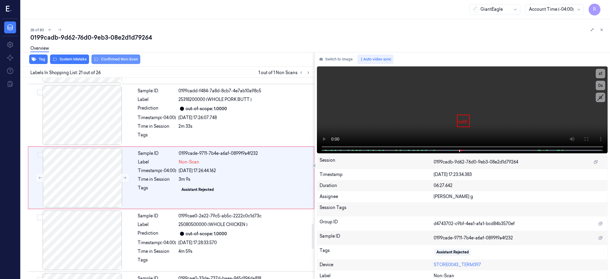
click at [125, 57] on button "Confirmed Non-Scan" at bounding box center [115, 60] width 49 height 10
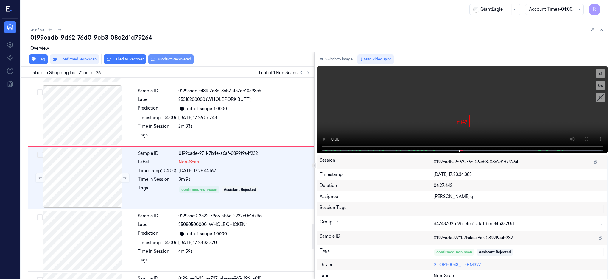
click at [169, 61] on button "Product Recovered" at bounding box center [170, 60] width 45 height 10
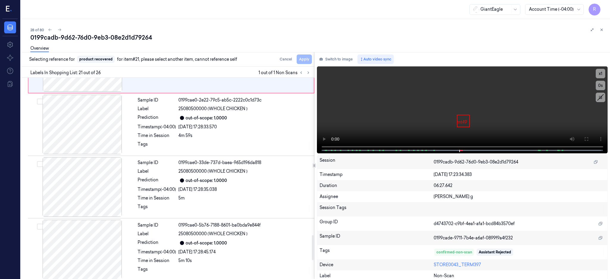
scroll to position [1301, 0]
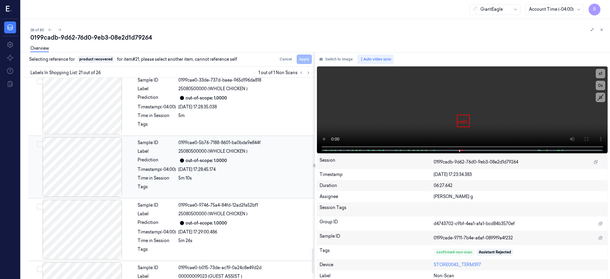
click at [86, 172] on div at bounding box center [82, 167] width 106 height 60
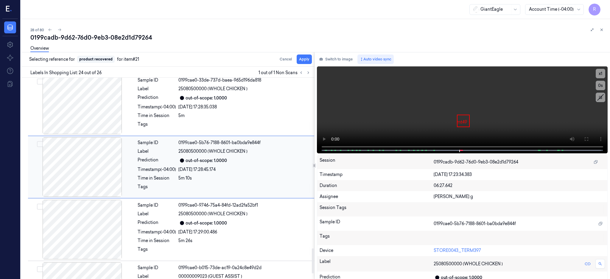
scroll to position [1370, 0]
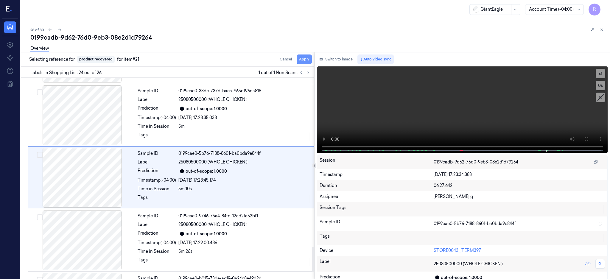
click at [312, 58] on button "Apply" at bounding box center [304, 60] width 15 height 10
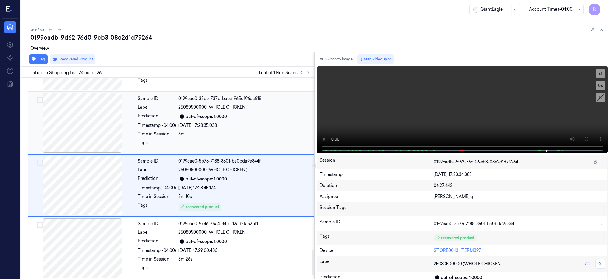
scroll to position [1409, 0]
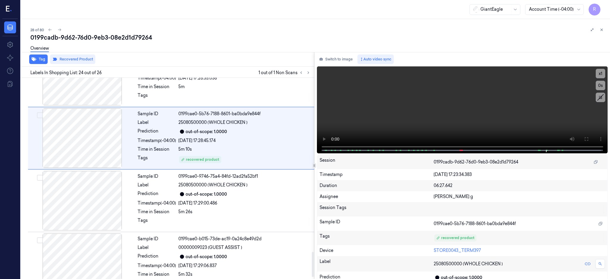
click at [113, 37] on div "0199cadb-9d62-76d0-9eb3-08e2d1d79264" at bounding box center [317, 37] width 575 height 8
copy div "08e2d1d79264"
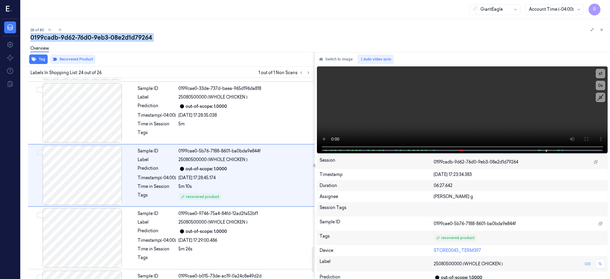
scroll to position [1370, 0]
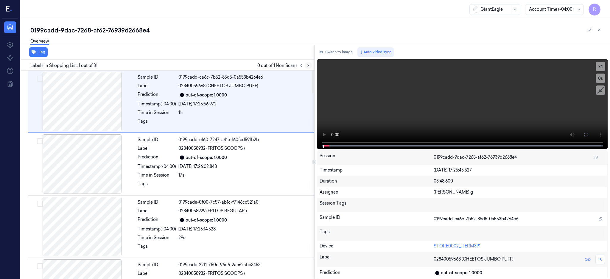
click at [310, 66] on icon at bounding box center [308, 65] width 4 height 4
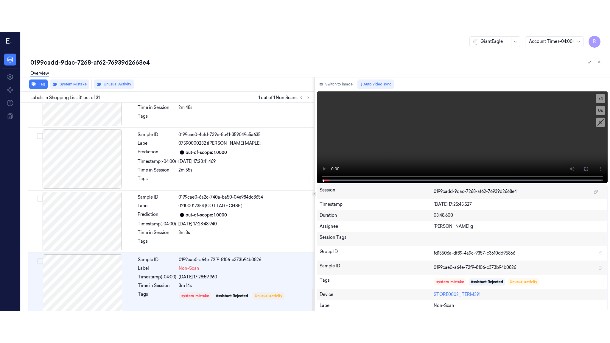
scroll to position [1733, 0]
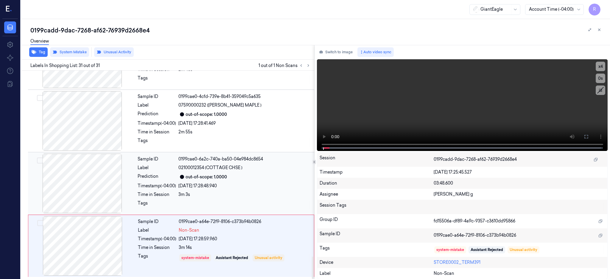
click at [97, 188] on div at bounding box center [82, 184] width 106 height 60
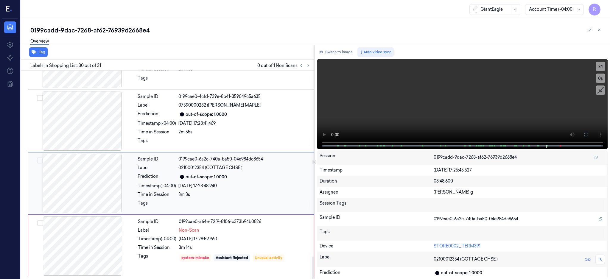
click at [74, 206] on div at bounding box center [82, 184] width 106 height 60
click at [588, 136] on icon at bounding box center [586, 135] width 4 height 4
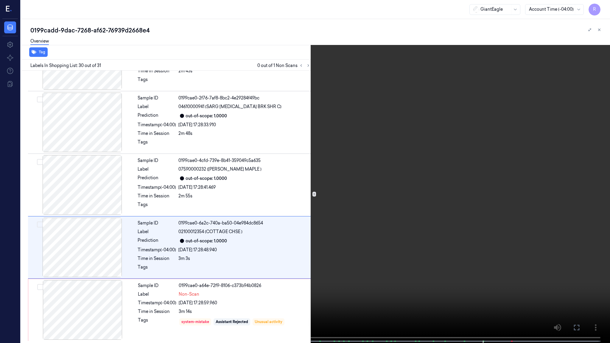
click at [393, 167] on video at bounding box center [305, 172] width 610 height 344
click at [422, 242] on video at bounding box center [305, 172] width 610 height 344
click at [315, 21] on video at bounding box center [305, 172] width 610 height 344
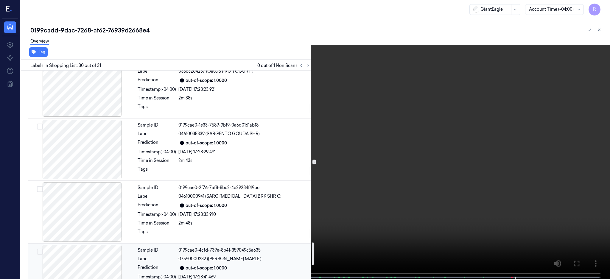
scroll to position [1574, 0]
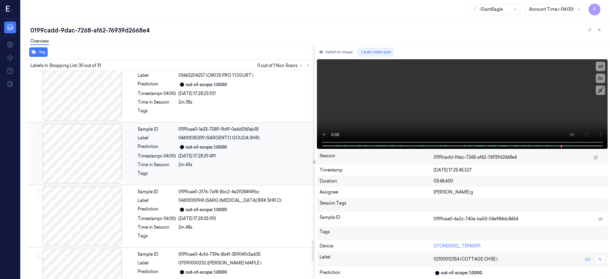
click at [87, 153] on div at bounding box center [82, 154] width 106 height 60
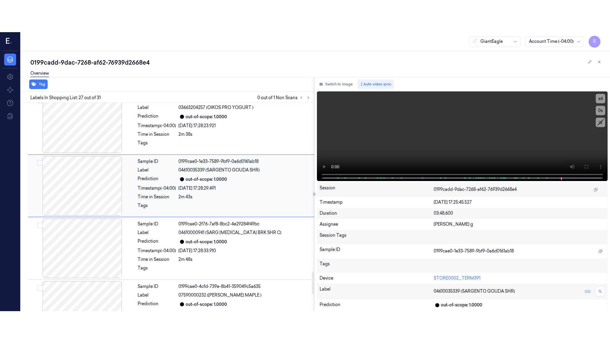
scroll to position [1554, 0]
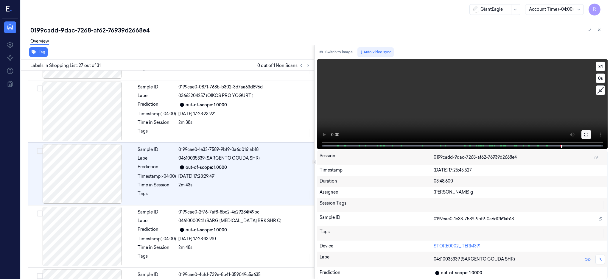
click at [591, 130] on button at bounding box center [586, 135] width 10 height 10
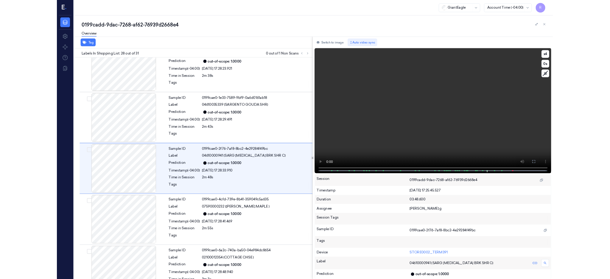
scroll to position [1585, 0]
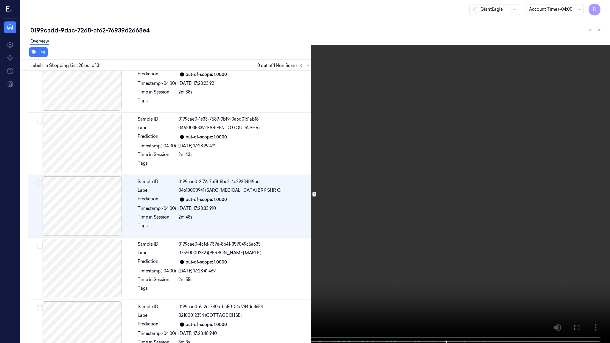
click at [353, 189] on video at bounding box center [305, 172] width 610 height 344
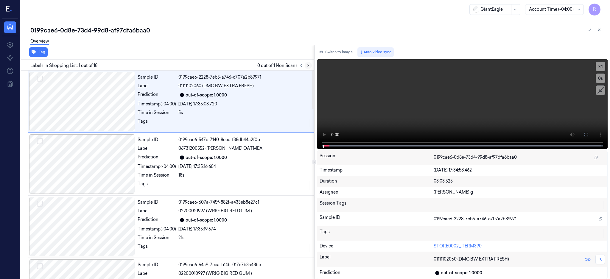
click at [310, 66] on icon at bounding box center [308, 65] width 4 height 4
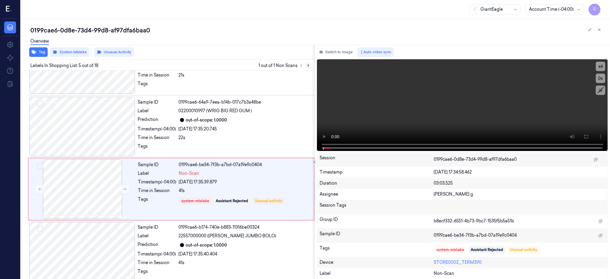
scroll to position [177, 0]
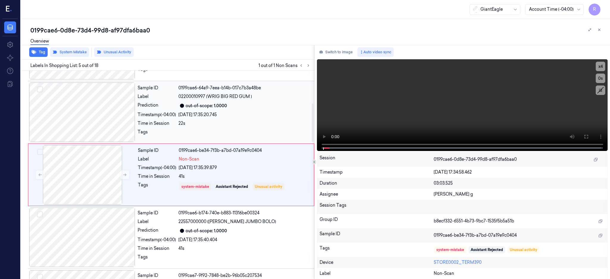
click at [90, 115] on div at bounding box center [82, 113] width 106 height 60
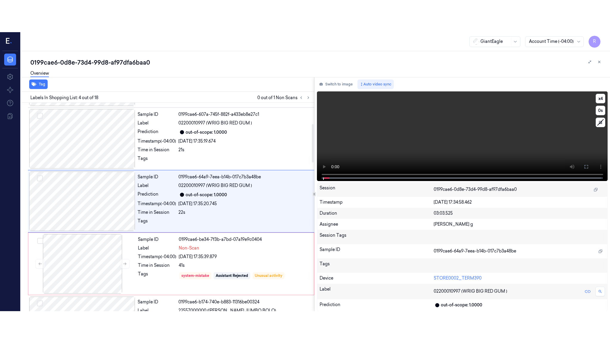
scroll to position [114, 0]
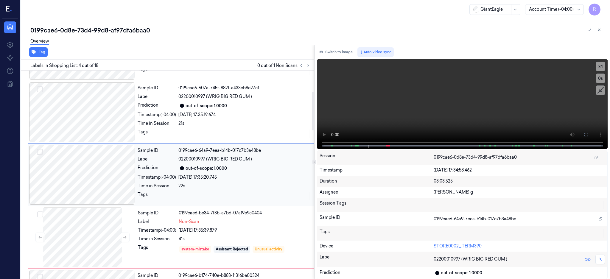
click at [93, 188] on div at bounding box center [82, 175] width 106 height 60
click at [588, 135] on icon at bounding box center [586, 135] width 4 height 4
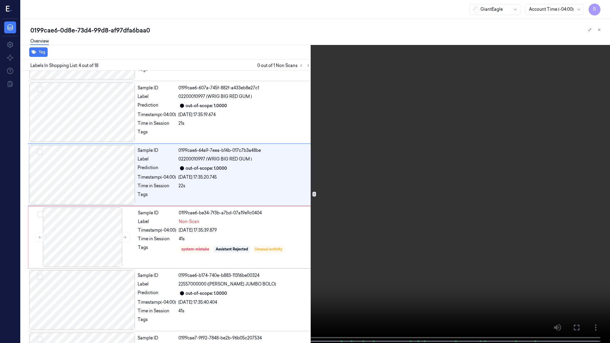
click at [360, 177] on video at bounding box center [305, 172] width 610 height 344
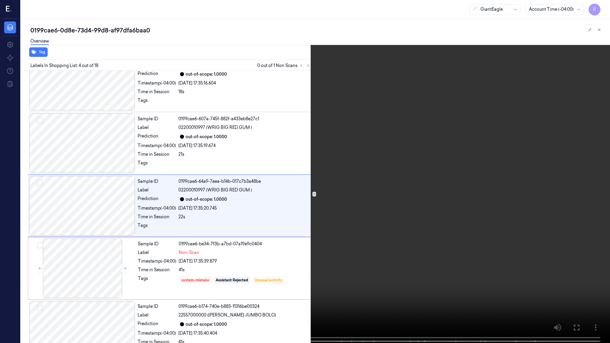
scroll to position [82, 0]
click at [603, 6] on button "x 4" at bounding box center [603, 7] width 10 height 10
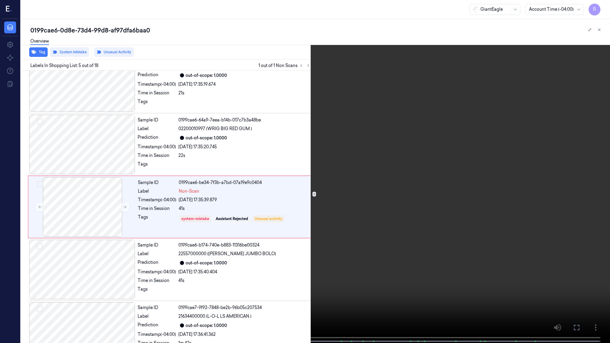
scroll to position [178, 0]
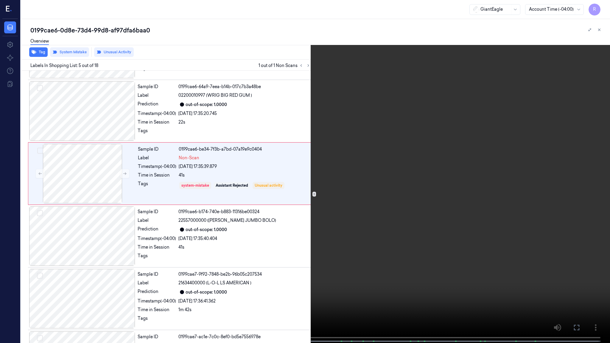
click at [404, 199] on video at bounding box center [305, 172] width 610 height 344
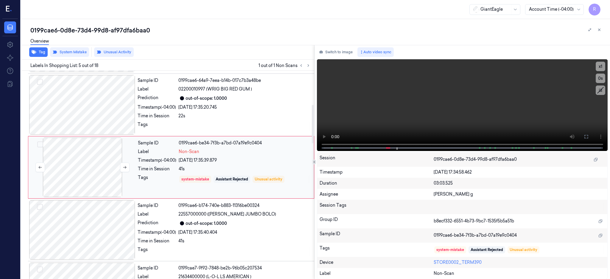
click at [89, 179] on div at bounding box center [82, 168] width 106 height 60
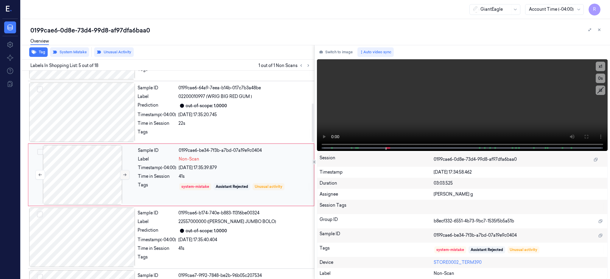
click at [127, 175] on icon at bounding box center [125, 175] width 4 height 4
click at [99, 109] on div at bounding box center [82, 113] width 106 height 60
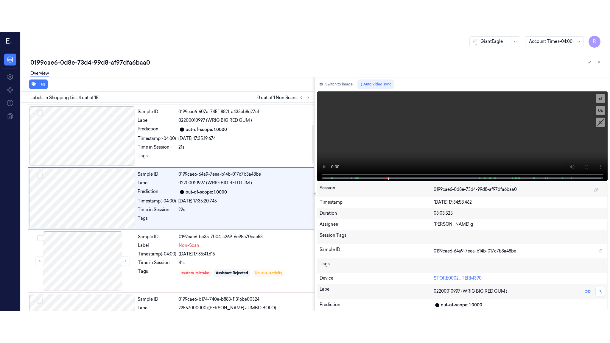
scroll to position [114, 0]
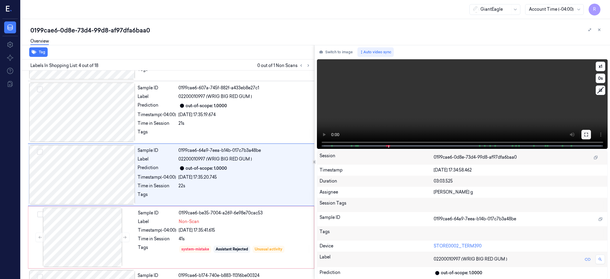
click at [591, 134] on button at bounding box center [586, 135] width 10 height 10
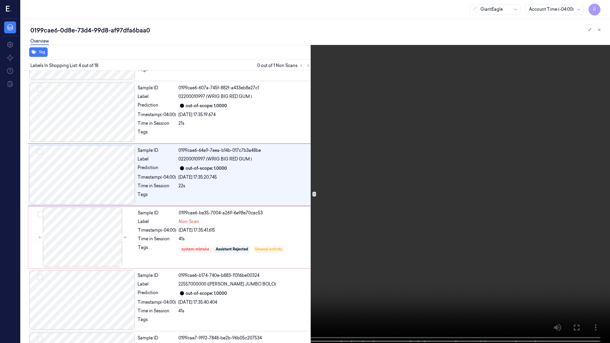
click at [398, 165] on video at bounding box center [305, 172] width 610 height 344
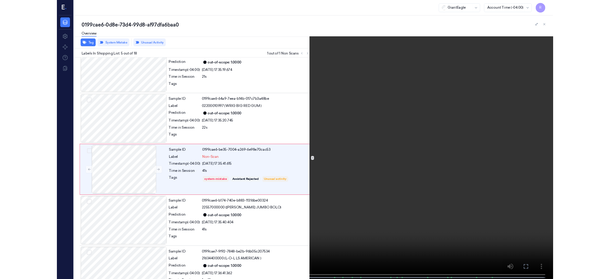
scroll to position [145, 0]
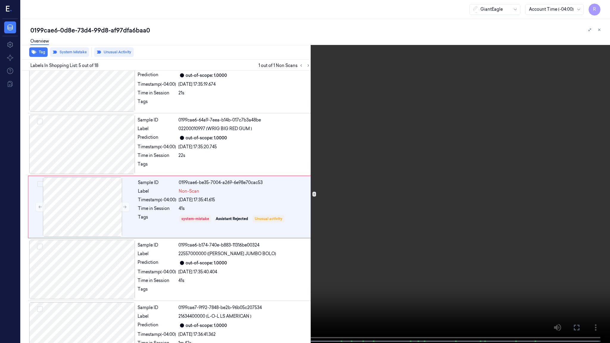
click at [282, 275] on video at bounding box center [305, 172] width 610 height 344
click at [314, 210] on video at bounding box center [305, 172] width 610 height 344
click at [440, 182] on video at bounding box center [305, 172] width 610 height 344
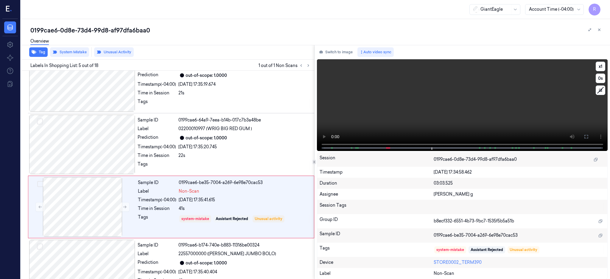
scroll to position [177, 0]
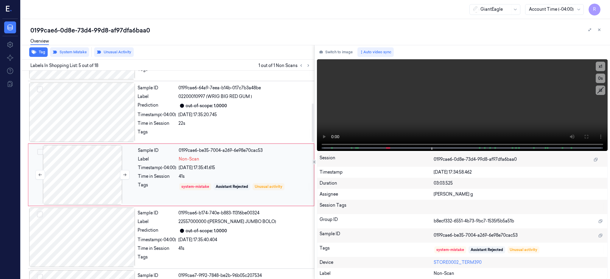
click at [89, 179] on div at bounding box center [82, 175] width 106 height 60
click at [108, 114] on div at bounding box center [82, 113] width 106 height 60
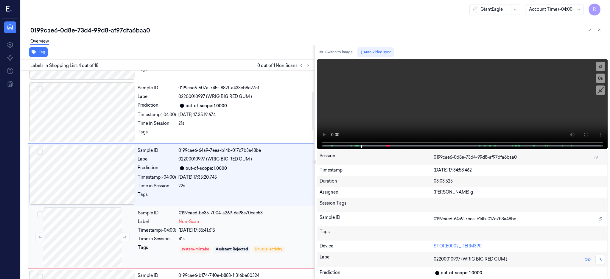
scroll to position [234, 0]
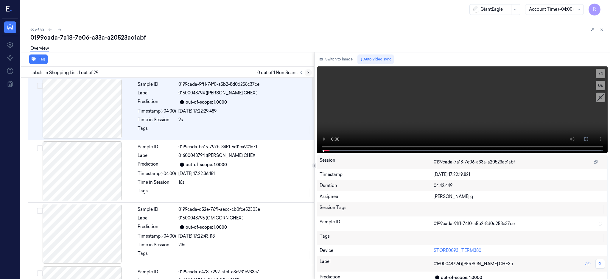
click at [312, 75] on button at bounding box center [308, 72] width 7 height 7
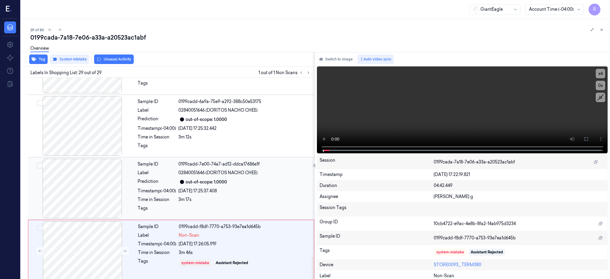
scroll to position [1615, 0]
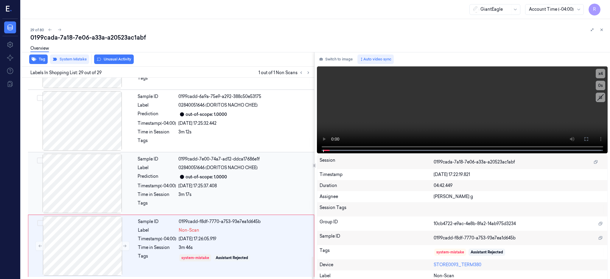
click at [80, 175] on div at bounding box center [82, 184] width 106 height 60
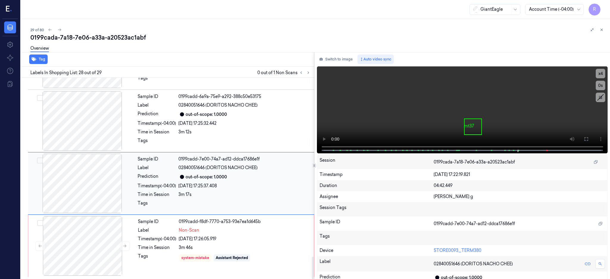
click at [79, 196] on div at bounding box center [82, 184] width 106 height 60
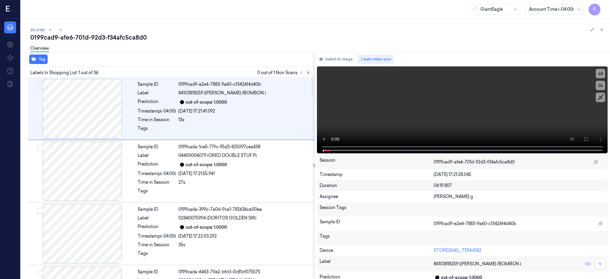
click at [310, 71] on icon at bounding box center [308, 73] width 4 height 4
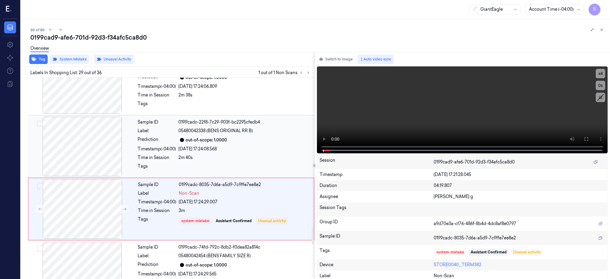
scroll to position [1683, 0]
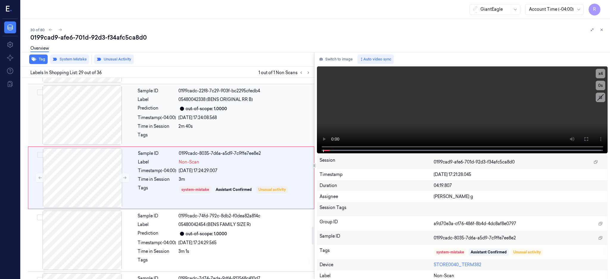
click at [87, 136] on div at bounding box center [82, 115] width 106 height 60
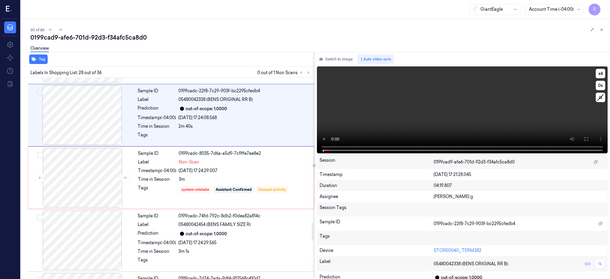
scroll to position [1620, 0]
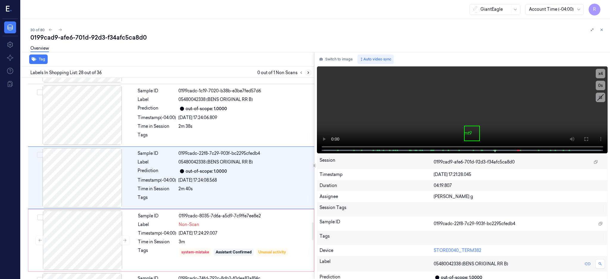
click at [310, 72] on icon at bounding box center [308, 73] width 4 height 4
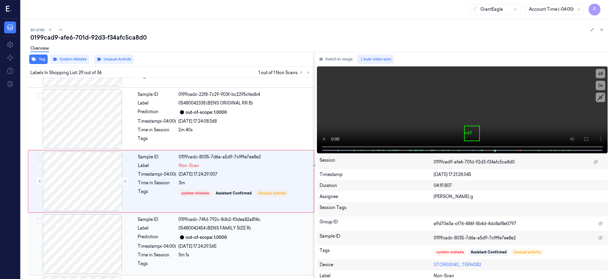
scroll to position [1683, 0]
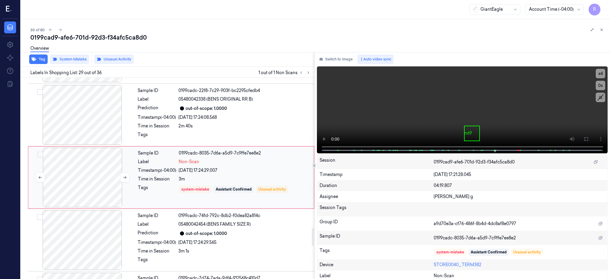
click at [85, 178] on div at bounding box center [82, 178] width 106 height 60
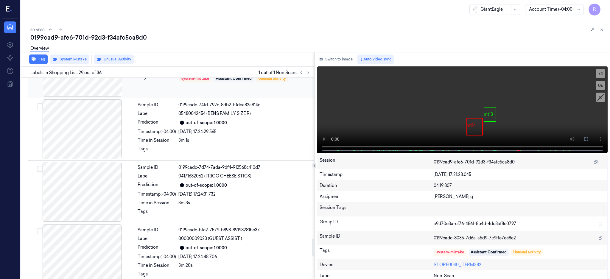
scroll to position [1802, 0]
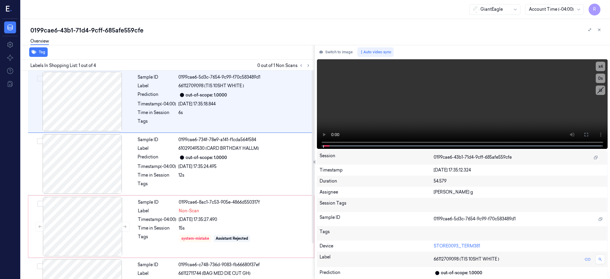
click at [314, 59] on div "Tag" at bounding box center [166, 52] width 296 height 15
click at [310, 64] on icon at bounding box center [308, 65] width 4 height 4
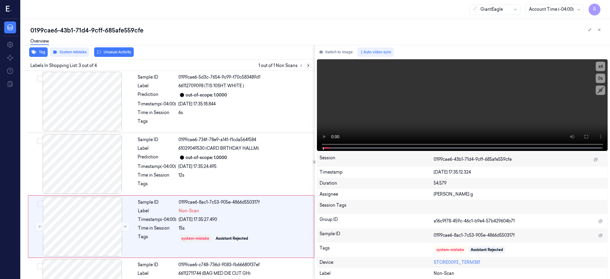
scroll to position [43, 0]
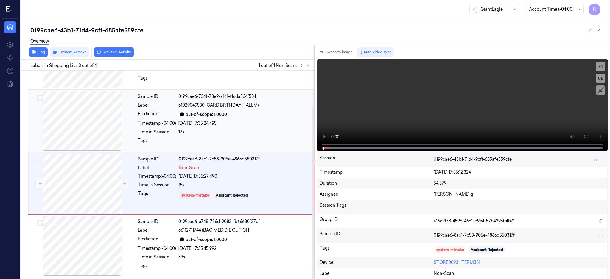
click at [94, 134] on div at bounding box center [82, 121] width 106 height 60
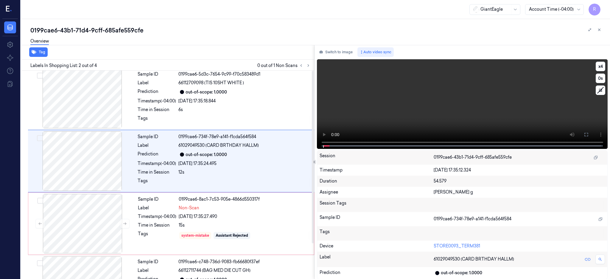
scroll to position [0, 0]
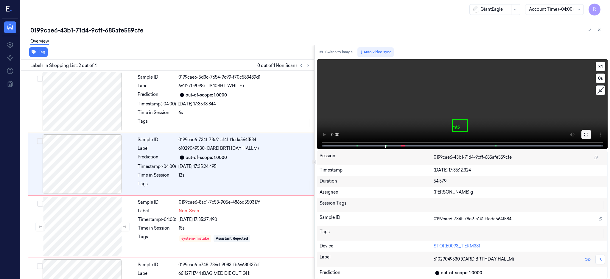
click at [591, 134] on button at bounding box center [586, 135] width 10 height 10
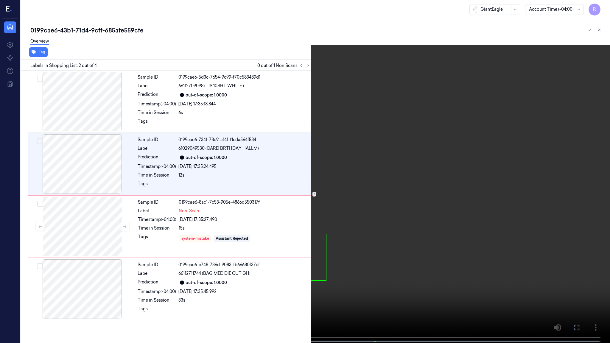
click at [181, 270] on video at bounding box center [305, 172] width 610 height 344
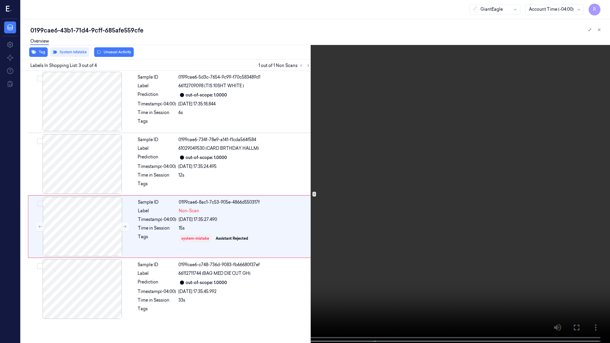
click at [118, 279] on video at bounding box center [305, 172] width 610 height 344
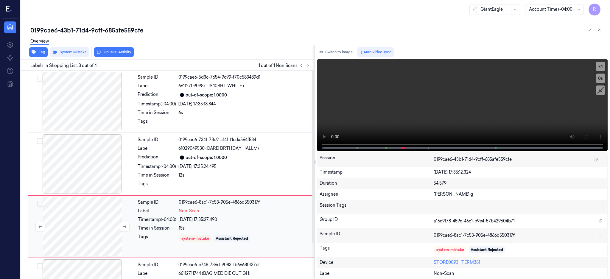
click at [91, 232] on div at bounding box center [82, 227] width 106 height 60
click at [98, 111] on div at bounding box center [82, 102] width 106 height 60
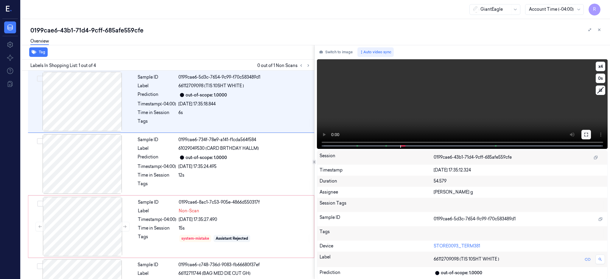
click at [589, 134] on icon at bounding box center [586, 134] width 5 height 5
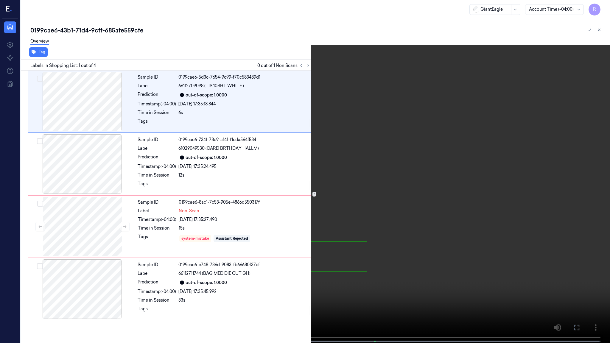
click at [337, 249] on video at bounding box center [305, 172] width 610 height 344
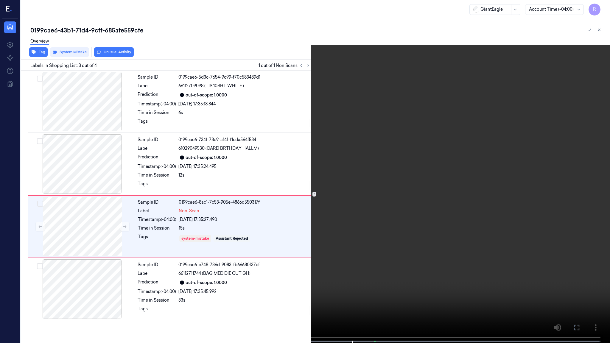
click at [433, 174] on video at bounding box center [305, 172] width 610 height 344
click at [298, 154] on video at bounding box center [305, 172] width 610 height 344
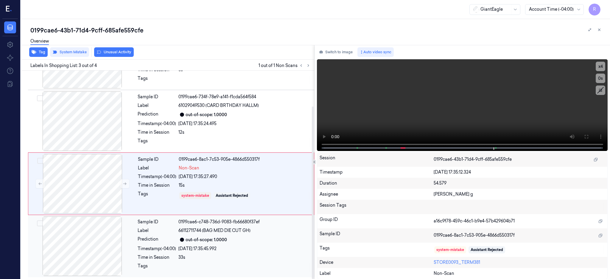
scroll to position [43, 0]
click at [85, 183] on div at bounding box center [82, 184] width 106 height 60
click at [84, 123] on div at bounding box center [82, 121] width 106 height 60
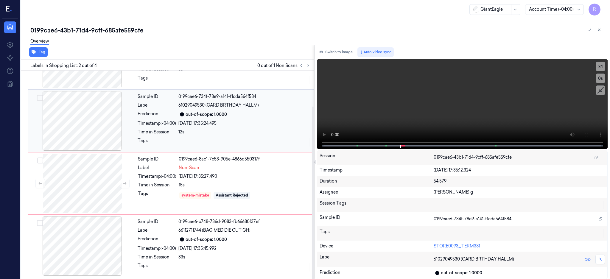
scroll to position [0, 0]
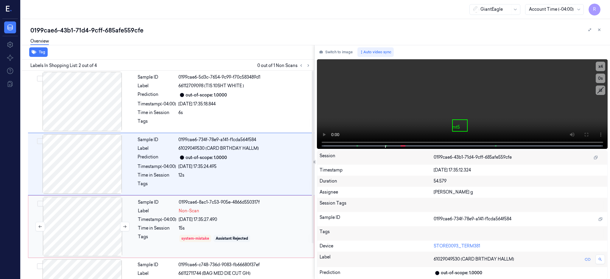
click at [78, 210] on div at bounding box center [82, 227] width 106 height 60
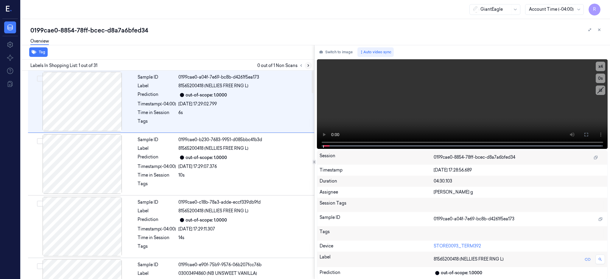
click at [310, 63] on icon at bounding box center [308, 65] width 4 height 4
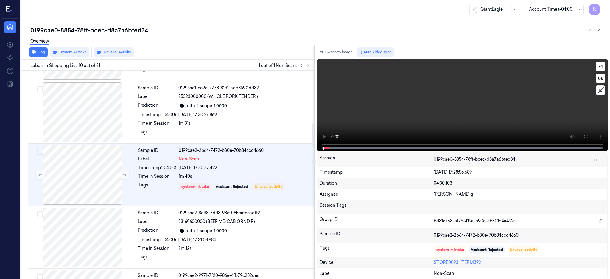
drag, startPoint x: 96, startPoint y: 116, endPoint x: 365, endPoint y: 131, distance: 269.7
click at [96, 116] on div at bounding box center [82, 113] width 106 height 60
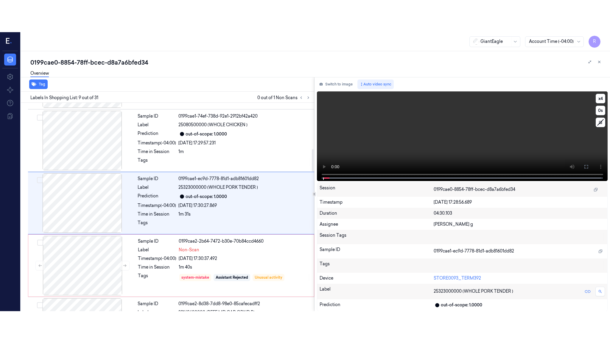
scroll to position [427, 0]
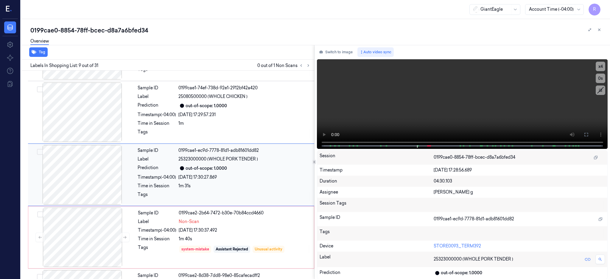
click at [94, 173] on div at bounding box center [82, 175] width 106 height 60
click at [589, 136] on icon at bounding box center [586, 134] width 5 height 5
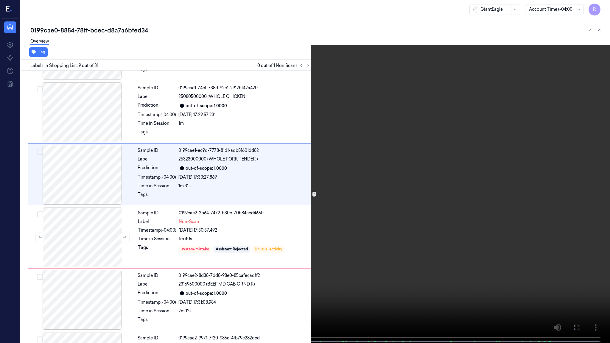
click at [389, 165] on video at bounding box center [305, 172] width 610 height 344
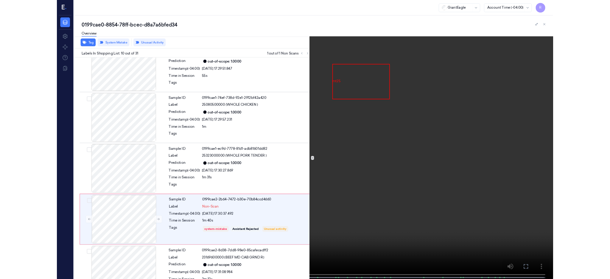
scroll to position [458, 0]
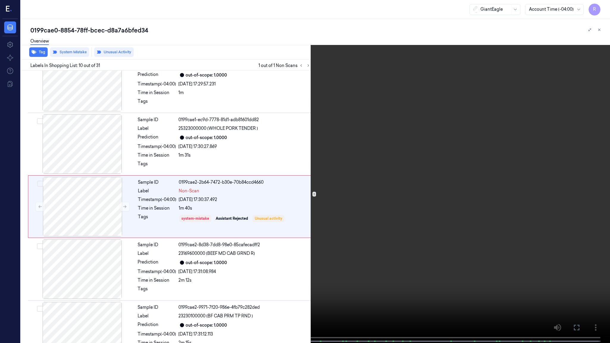
click at [425, 260] on video at bounding box center [305, 172] width 610 height 344
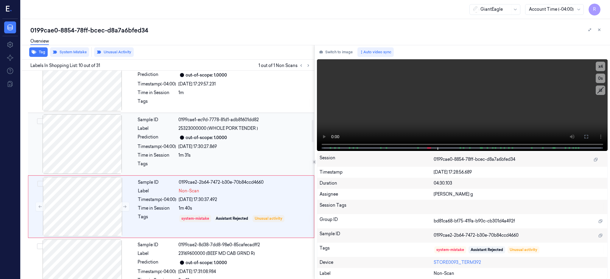
click at [108, 142] on div at bounding box center [82, 144] width 106 height 60
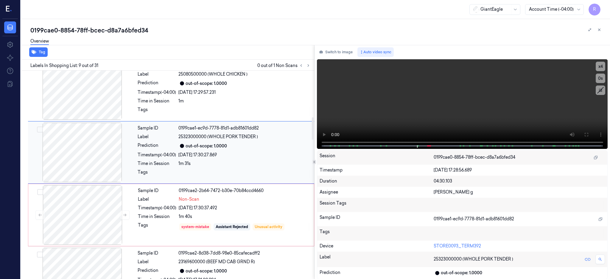
scroll to position [467, 0]
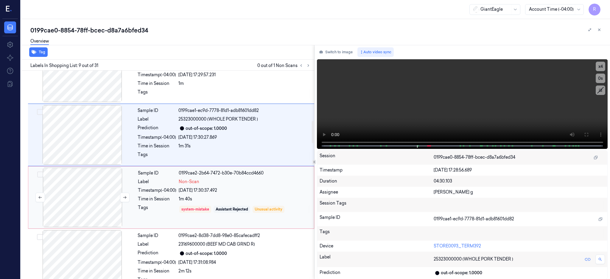
click at [86, 189] on div at bounding box center [82, 198] width 106 height 60
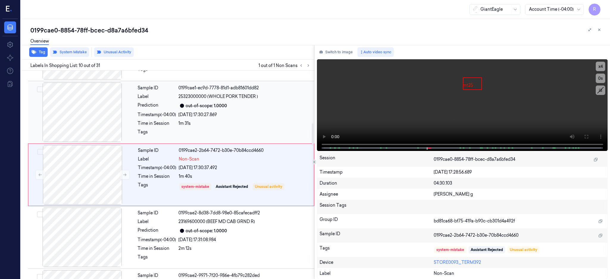
click at [92, 114] on div at bounding box center [82, 113] width 106 height 60
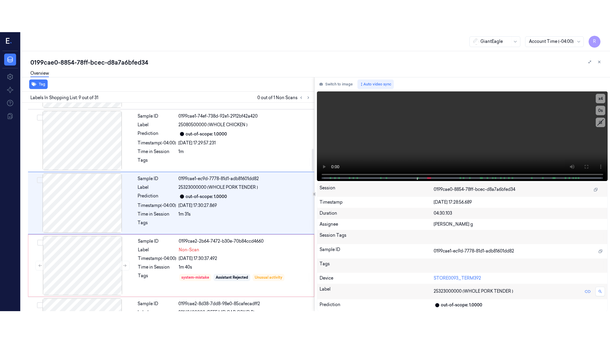
scroll to position [427, 0]
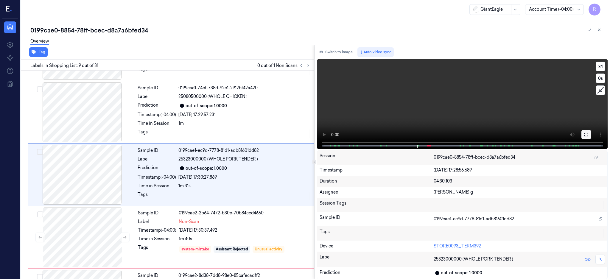
click at [591, 135] on button at bounding box center [586, 135] width 10 height 10
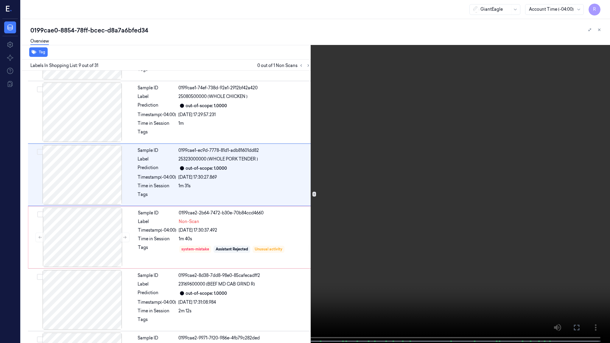
click at [396, 165] on video at bounding box center [305, 172] width 610 height 344
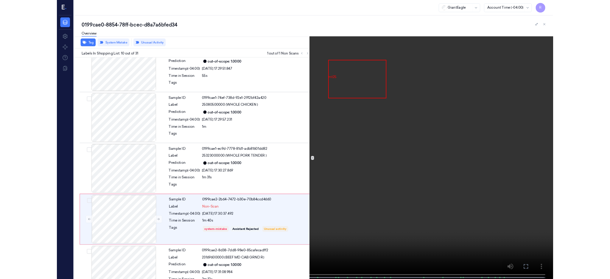
scroll to position [458, 0]
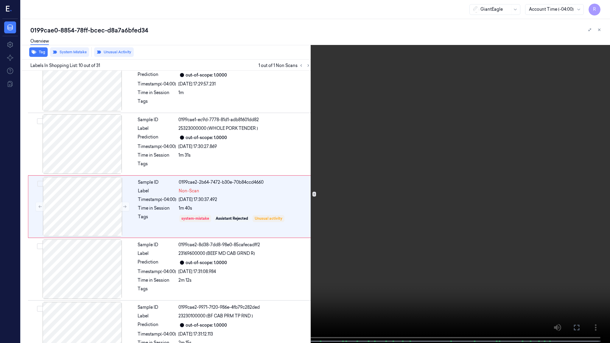
click at [370, 195] on video at bounding box center [305, 172] width 610 height 344
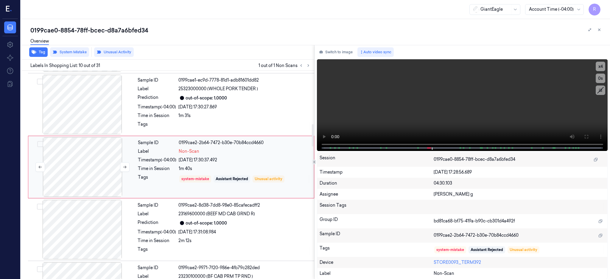
click at [91, 163] on div at bounding box center [82, 167] width 106 height 60
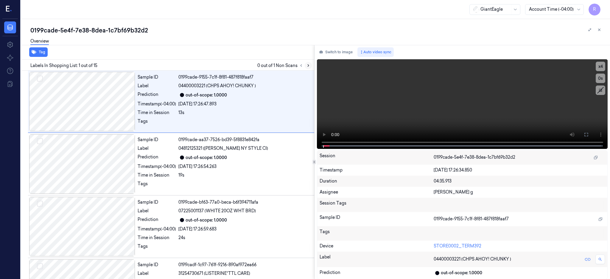
click at [312, 68] on button at bounding box center [308, 65] width 7 height 7
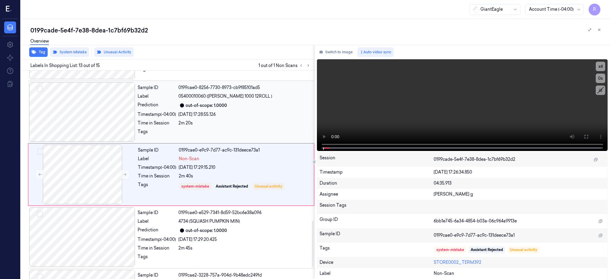
click at [91, 120] on div at bounding box center [82, 112] width 106 height 60
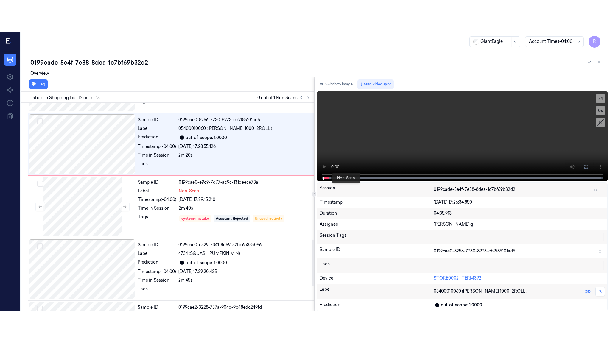
scroll to position [615, 0]
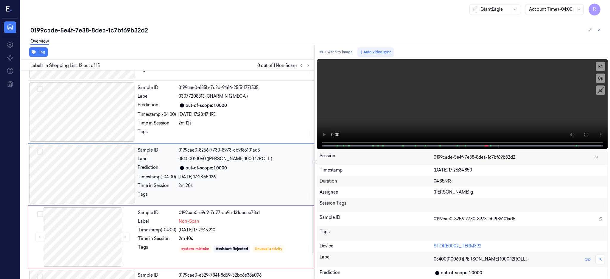
click at [109, 173] on div at bounding box center [82, 175] width 106 height 60
click at [102, 174] on div at bounding box center [82, 175] width 106 height 60
click at [591, 135] on button at bounding box center [586, 135] width 10 height 10
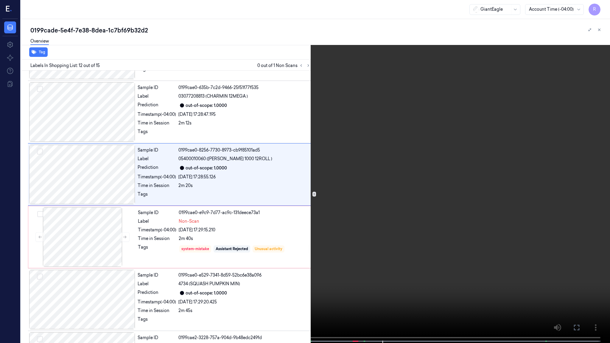
click at [400, 165] on video at bounding box center [305, 172] width 610 height 344
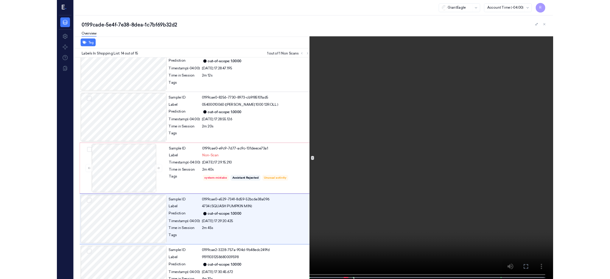
scroll to position [668, 0]
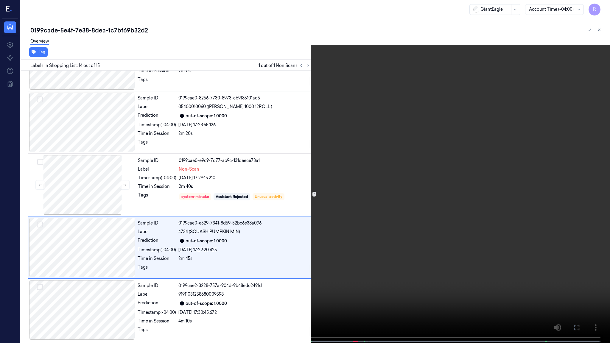
click at [473, 168] on video at bounding box center [305, 172] width 610 height 344
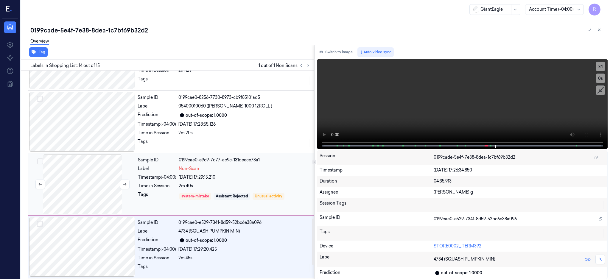
click at [94, 188] on div at bounding box center [82, 185] width 106 height 60
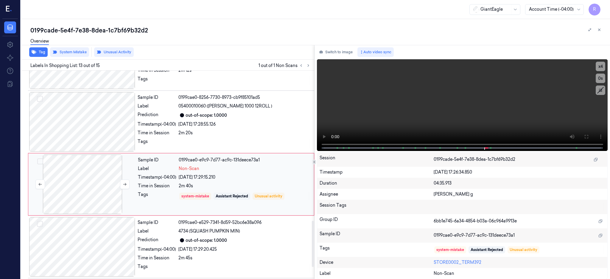
scroll to position [678, 0]
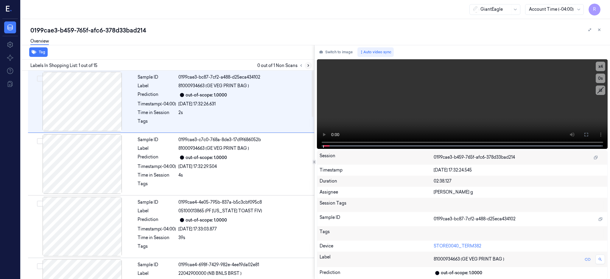
click at [310, 65] on icon at bounding box center [308, 65] width 4 height 4
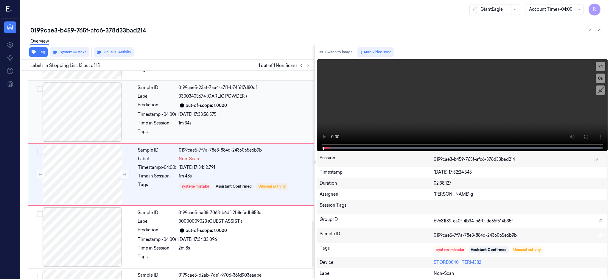
click at [77, 117] on div at bounding box center [82, 112] width 106 height 60
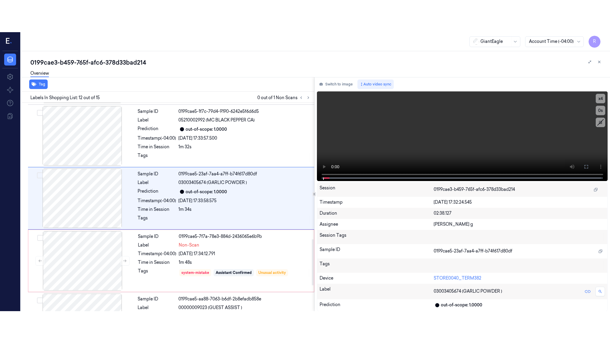
scroll to position [615, 0]
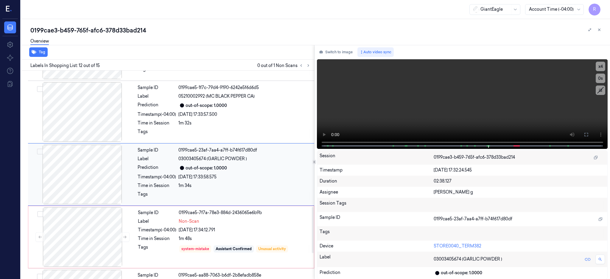
click at [75, 181] on div at bounding box center [82, 175] width 106 height 60
click at [591, 137] on button at bounding box center [586, 135] width 10 height 10
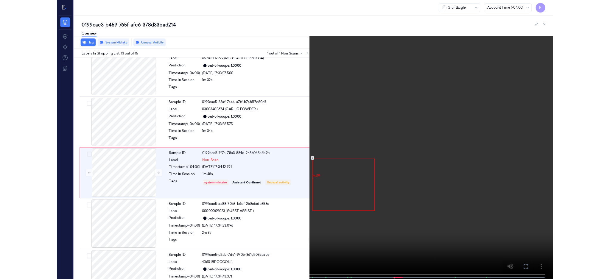
scroll to position [646, 0]
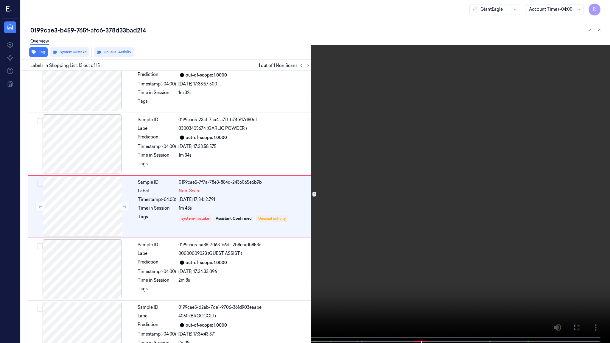
click at [468, 142] on video at bounding box center [305, 172] width 610 height 344
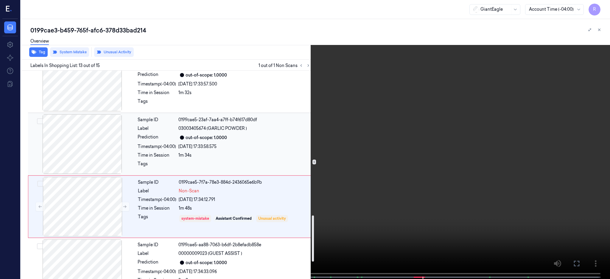
scroll to position [732, 0]
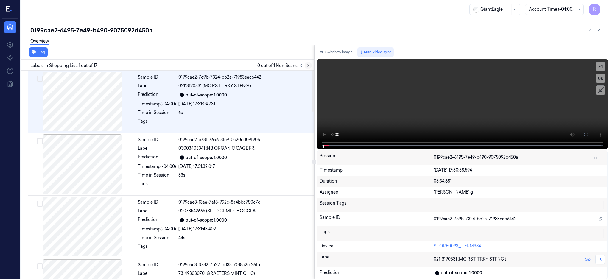
click at [310, 66] on icon at bounding box center [308, 65] width 4 height 4
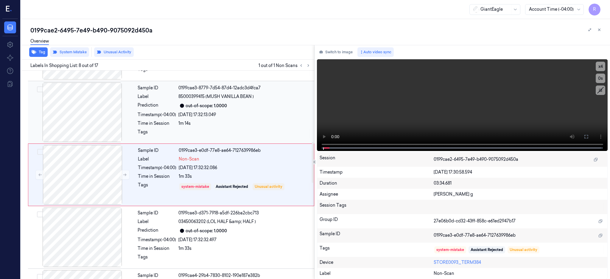
click at [88, 115] on div at bounding box center [82, 113] width 106 height 60
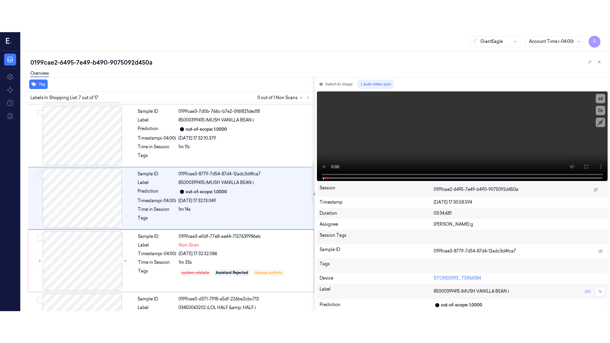
scroll to position [302, 0]
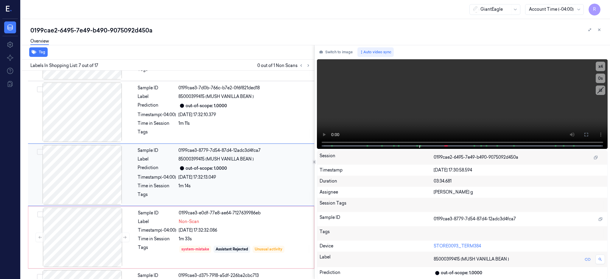
click at [97, 172] on div at bounding box center [82, 175] width 106 height 60
click at [591, 133] on button at bounding box center [586, 135] width 10 height 10
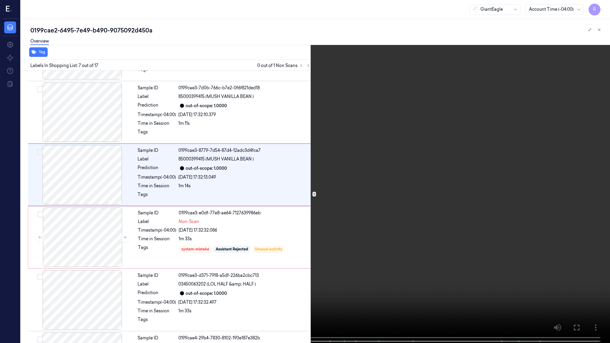
click at [397, 156] on video at bounding box center [305, 172] width 610 height 344
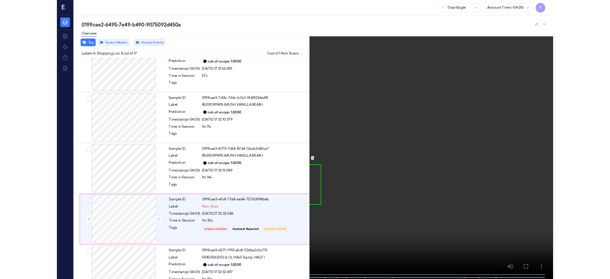
scroll to position [332, 0]
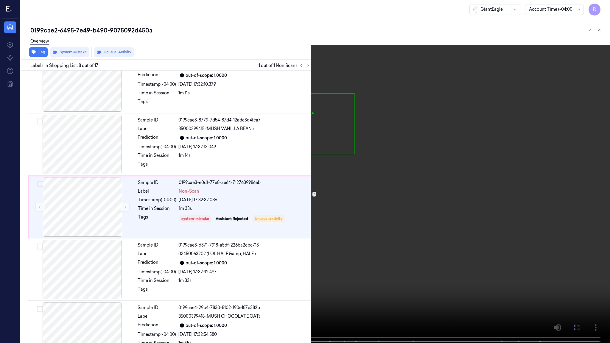
click at [390, 234] on video at bounding box center [305, 172] width 610 height 344
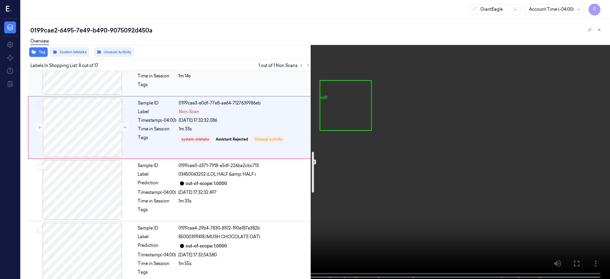
scroll to position [452, 0]
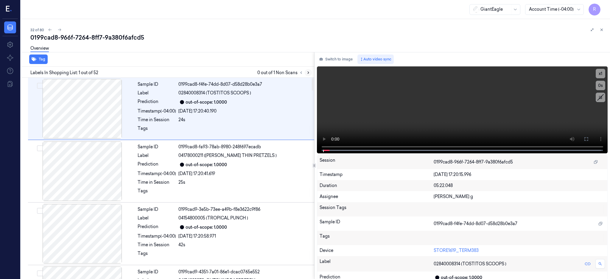
click at [314, 73] on div "Labels In Shopping List: 1 out of 52 0 out of 1 Non Scans" at bounding box center [166, 72] width 296 height 11
click at [309, 72] on icon at bounding box center [308, 73] width 1 height 2
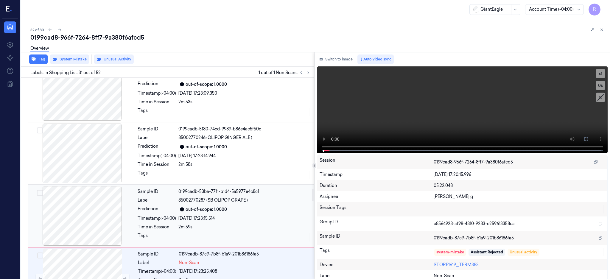
scroll to position [1808, 0]
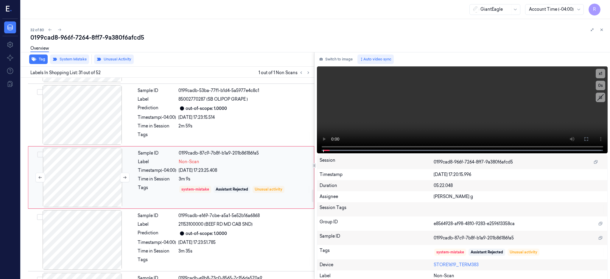
click at [80, 178] on div at bounding box center [82, 178] width 106 height 60
click at [83, 117] on div at bounding box center [82, 115] width 106 height 60
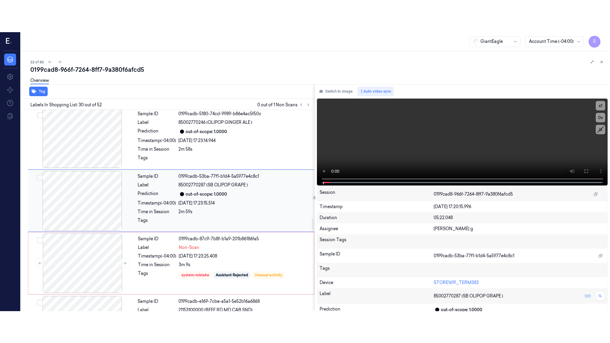
scroll to position [1745, 0]
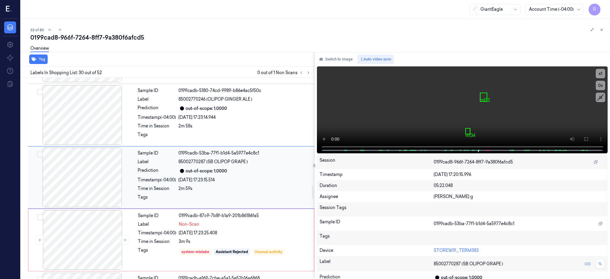
click at [77, 189] on div at bounding box center [82, 178] width 106 height 60
click at [589, 139] on icon at bounding box center [586, 139] width 5 height 5
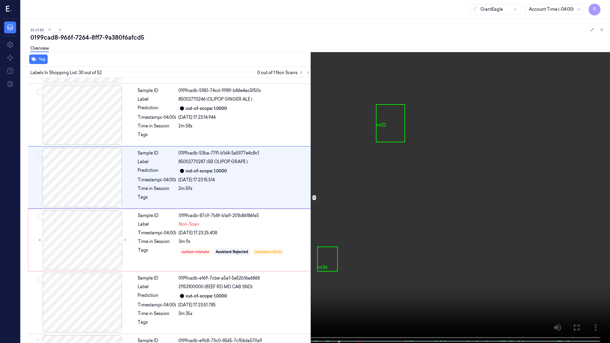
click at [433, 174] on video at bounding box center [305, 172] width 610 height 344
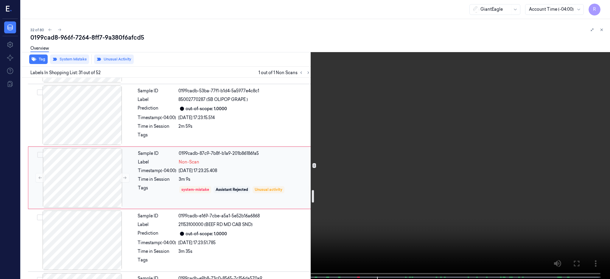
scroll to position [1815, 0]
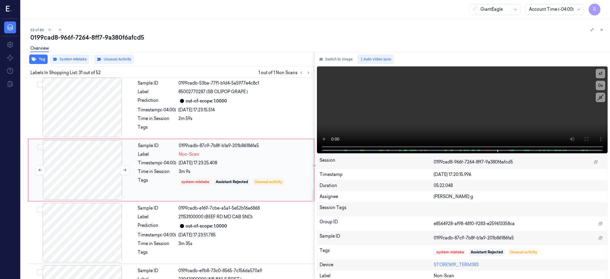
click at [77, 172] on div at bounding box center [82, 170] width 106 height 60
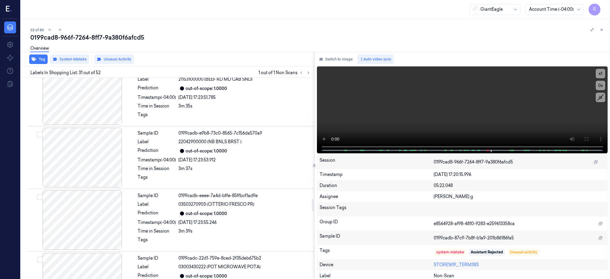
scroll to position [1967, 0]
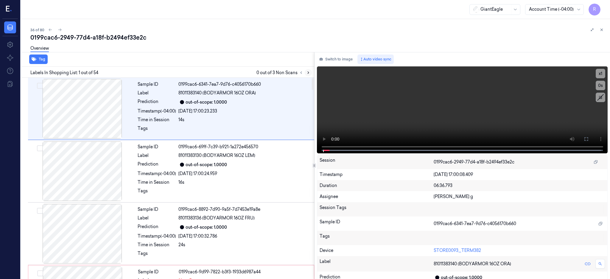
click at [310, 74] on icon at bounding box center [308, 73] width 4 height 4
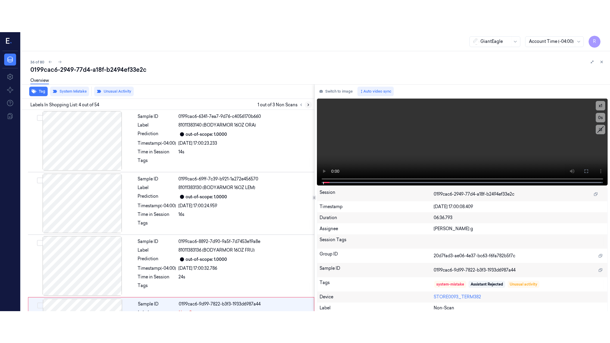
scroll to position [118, 0]
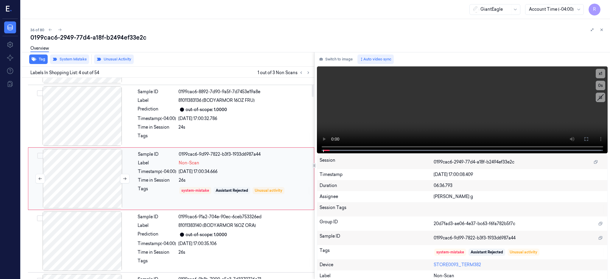
click at [99, 158] on div at bounding box center [82, 179] width 106 height 60
click at [79, 178] on div at bounding box center [82, 179] width 106 height 60
click at [591, 137] on button at bounding box center [586, 139] width 10 height 10
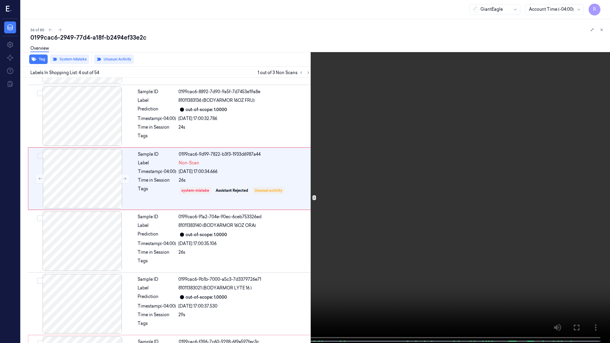
click at [335, 171] on video at bounding box center [305, 172] width 610 height 344
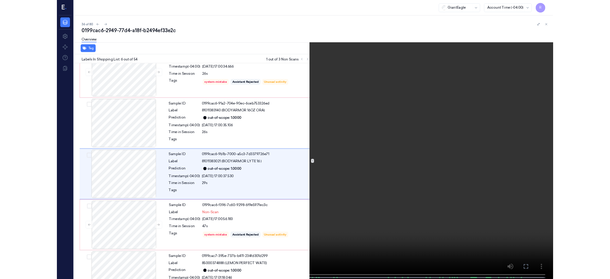
scroll to position [211, 0]
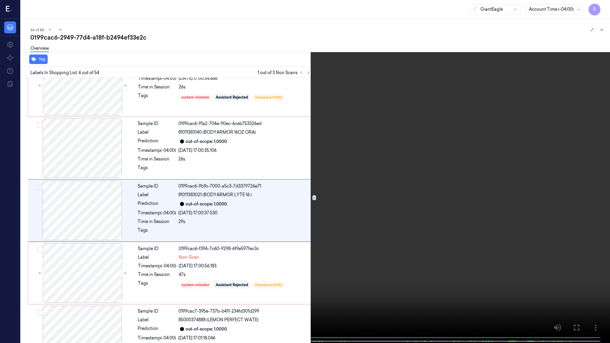
click at [335, 171] on video at bounding box center [305, 172] width 610 height 344
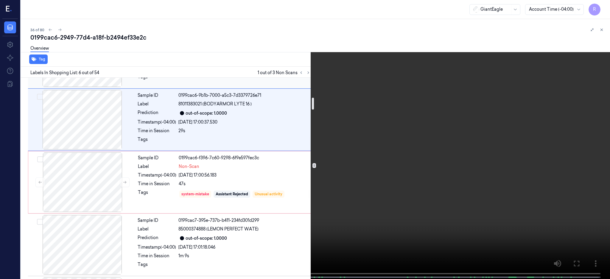
scroll to position [330, 0]
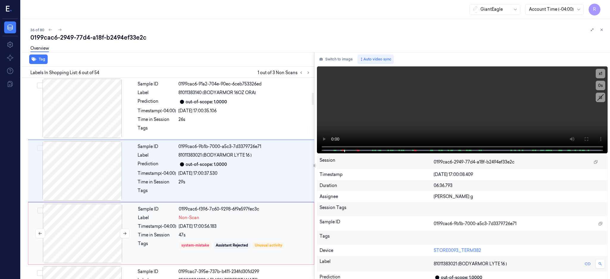
click at [87, 216] on div at bounding box center [82, 234] width 106 height 60
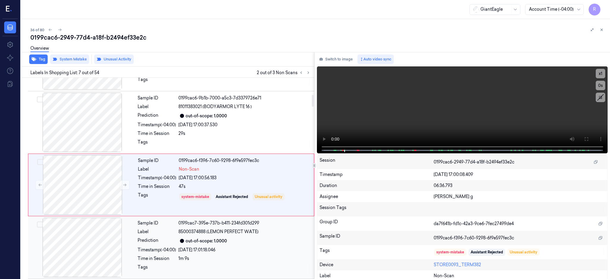
scroll to position [306, 0]
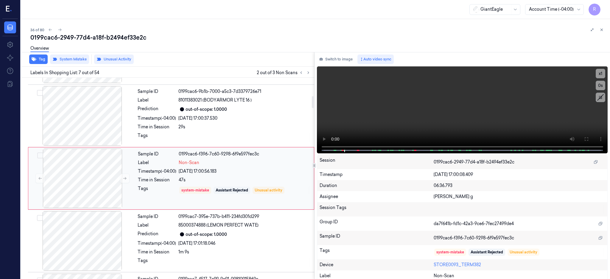
click at [96, 123] on div at bounding box center [82, 116] width 106 height 60
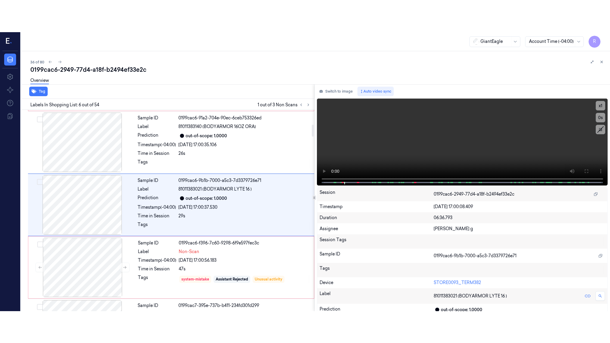
scroll to position [243, 0]
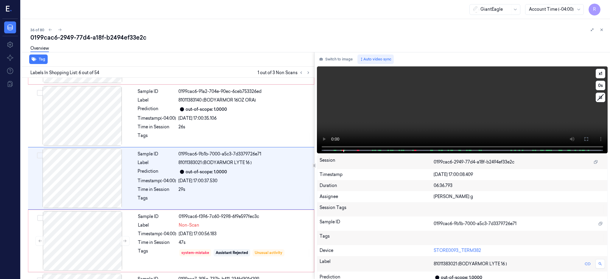
drag, startPoint x: 607, startPoint y: 140, endPoint x: 400, endPoint y: 200, distance: 215.9
click at [589, 140] on icon at bounding box center [586, 139] width 5 height 5
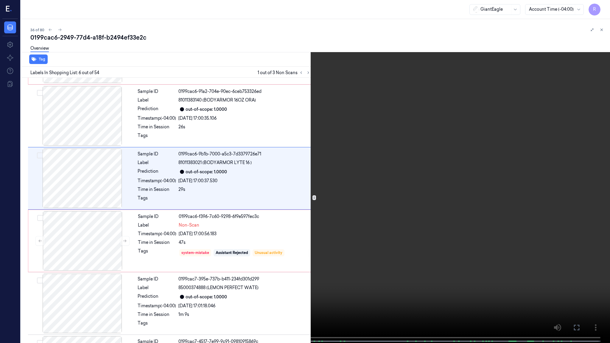
click at [349, 175] on video at bounding box center [305, 172] width 610 height 344
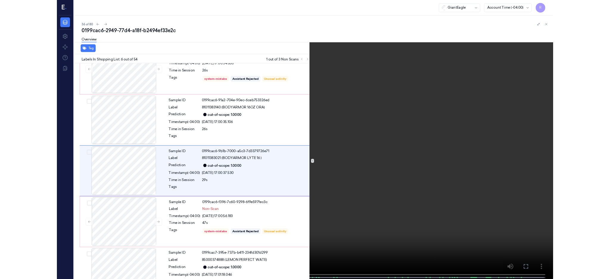
scroll to position [211, 0]
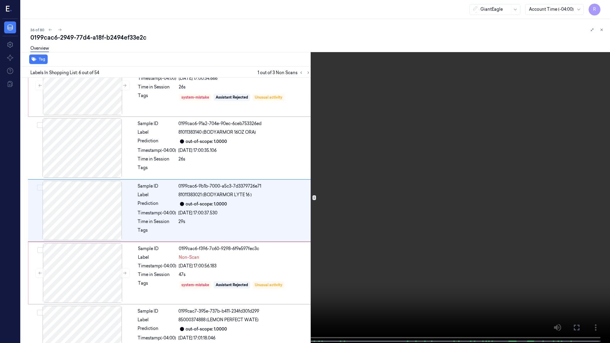
click at [337, 183] on video at bounding box center [305, 172] width 610 height 344
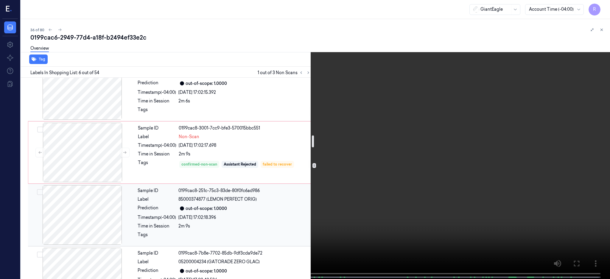
scroll to position [1085, 0]
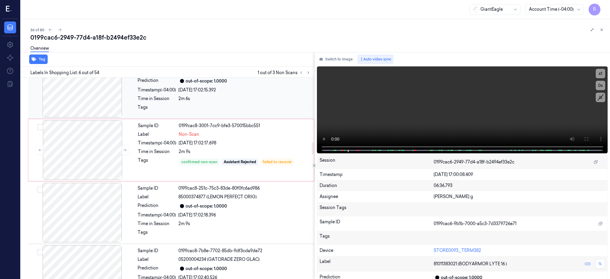
click at [77, 101] on div at bounding box center [82, 88] width 106 height 60
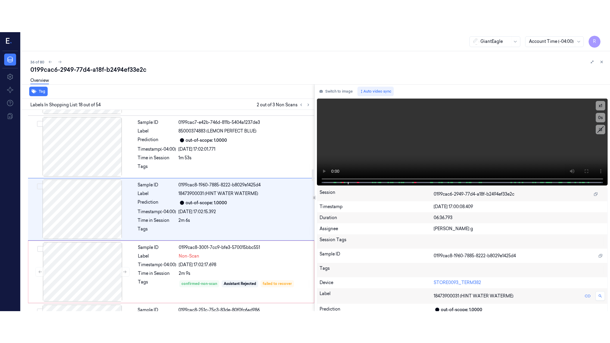
scroll to position [994, 0]
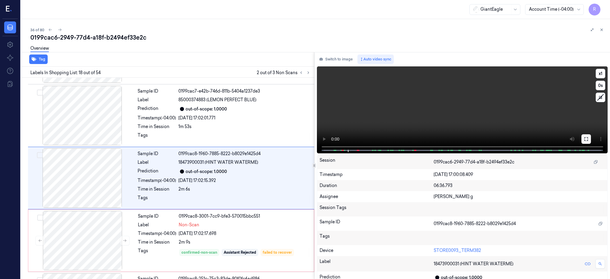
click at [589, 139] on icon at bounding box center [586, 139] width 5 height 5
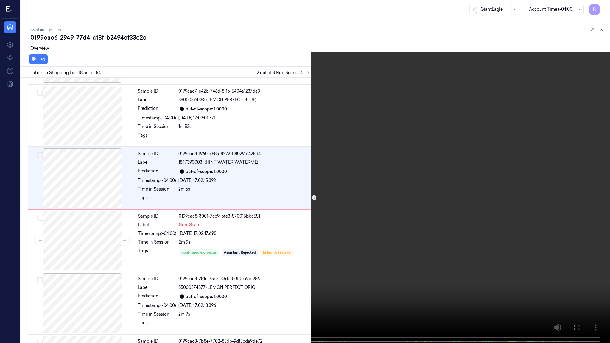
click at [340, 174] on video at bounding box center [305, 172] width 610 height 344
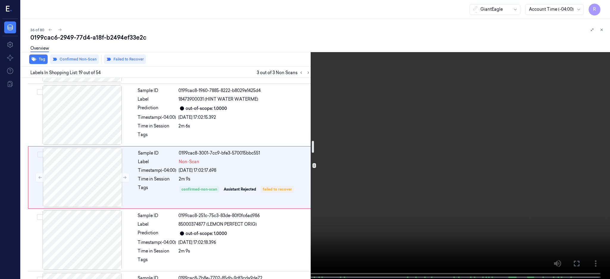
scroll to position [1057, 0]
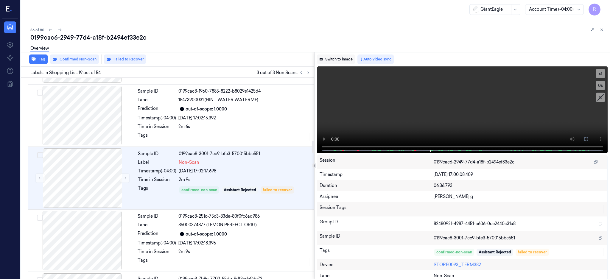
click at [342, 60] on button "Switch to image" at bounding box center [336, 60] width 38 height 10
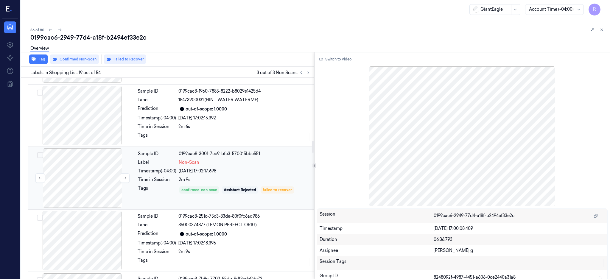
click at [78, 194] on div at bounding box center [82, 178] width 106 height 60
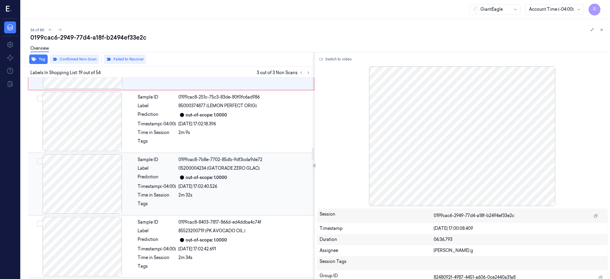
click at [87, 190] on div at bounding box center [82, 184] width 106 height 60
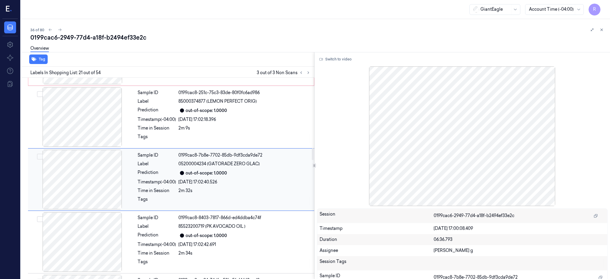
scroll to position [1182, 0]
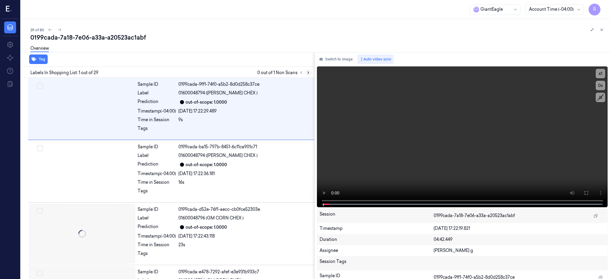
click at [312, 74] on button at bounding box center [308, 72] width 7 height 7
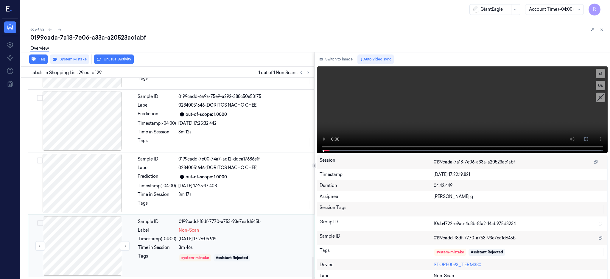
click at [89, 228] on div at bounding box center [82, 246] width 106 height 60
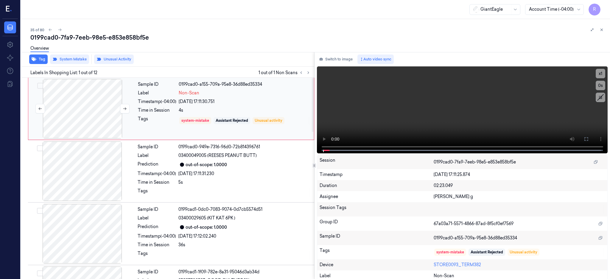
click at [80, 108] on div at bounding box center [82, 109] width 106 height 60
click at [74, 113] on div at bounding box center [82, 109] width 106 height 60
click at [591, 136] on button at bounding box center [586, 139] width 10 height 10
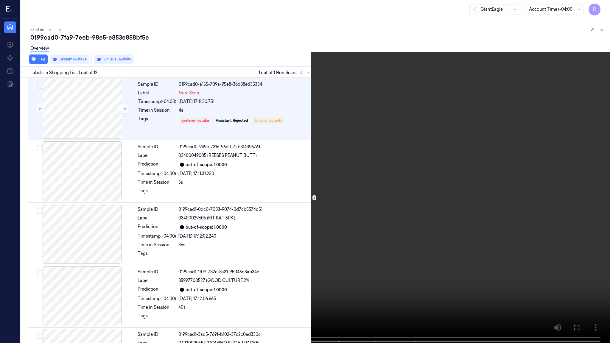
click at [469, 164] on video at bounding box center [305, 172] width 610 height 344
click at [355, 217] on video at bounding box center [305, 172] width 610 height 344
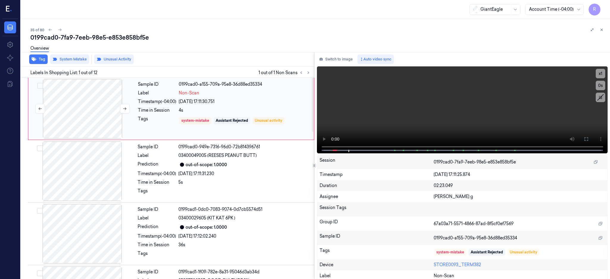
click at [87, 99] on div at bounding box center [82, 109] width 106 height 60
click at [93, 108] on div at bounding box center [82, 109] width 106 height 60
click at [589, 141] on icon at bounding box center [586, 139] width 5 height 5
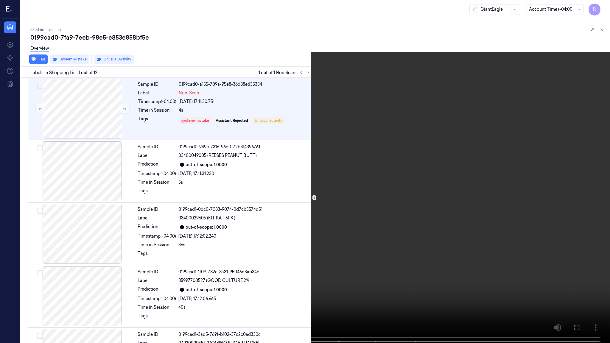
click at [264, 186] on video at bounding box center [305, 172] width 610 height 344
click at [258, 182] on video at bounding box center [305, 172] width 610 height 344
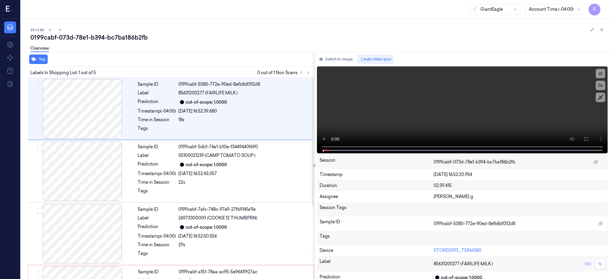
click at [312, 69] on div at bounding box center [305, 72] width 14 height 7
click at [310, 71] on icon at bounding box center [308, 73] width 4 height 4
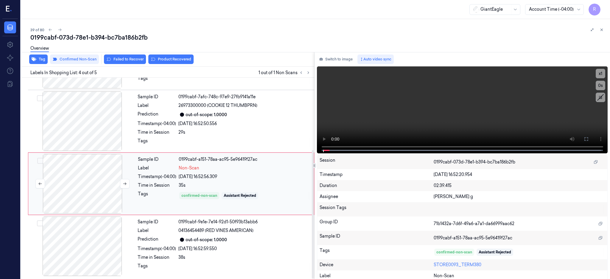
click at [101, 166] on div at bounding box center [82, 184] width 106 height 60
click at [89, 191] on div at bounding box center [82, 184] width 106 height 60
click at [94, 132] on div at bounding box center [82, 121] width 106 height 60
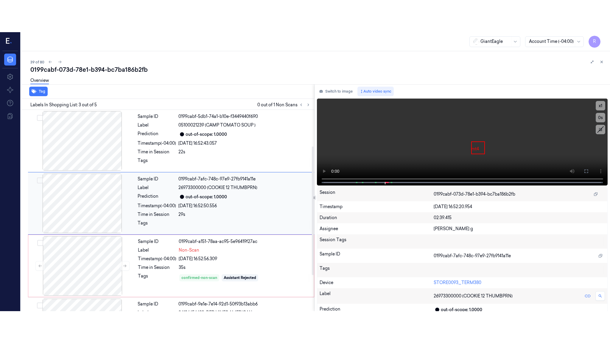
scroll to position [55, 0]
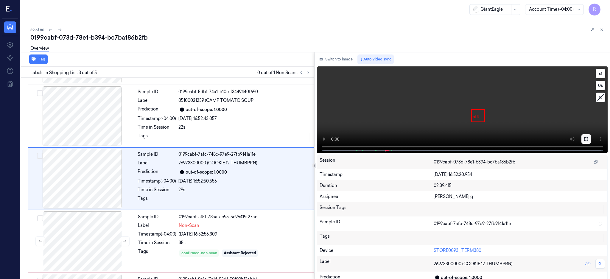
click at [588, 138] on icon at bounding box center [586, 139] width 4 height 4
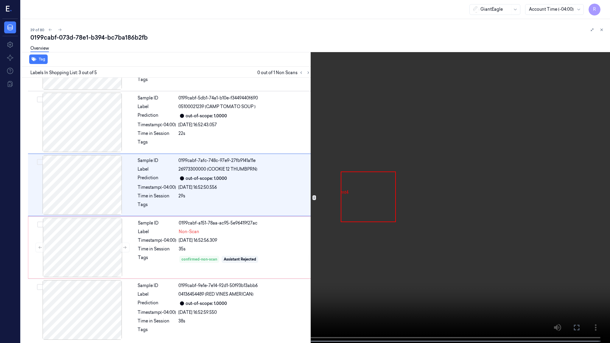
click at [408, 159] on video at bounding box center [305, 172] width 610 height 344
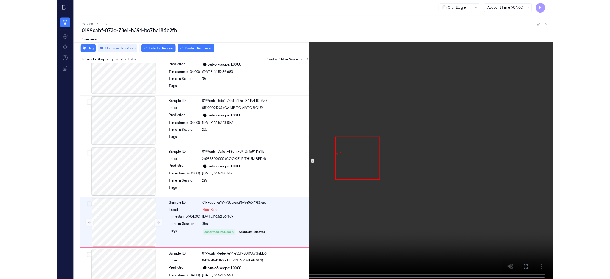
scroll to position [49, 0]
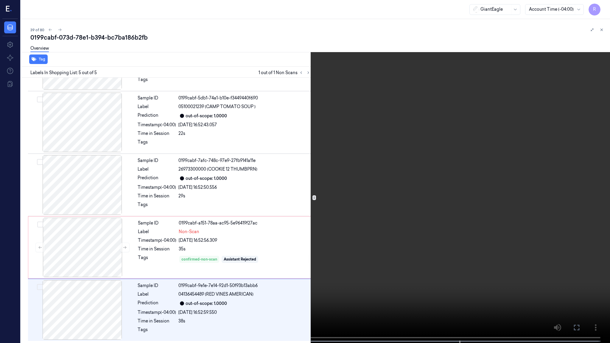
click at [365, 272] on video at bounding box center [305, 172] width 610 height 344
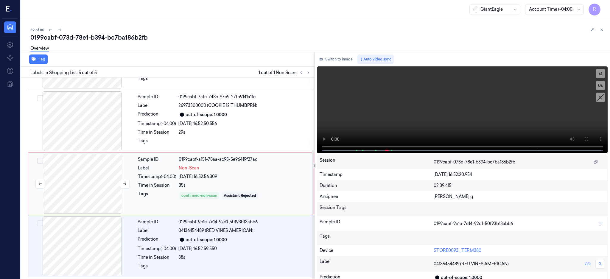
click at [74, 192] on div at bounding box center [82, 184] width 106 height 60
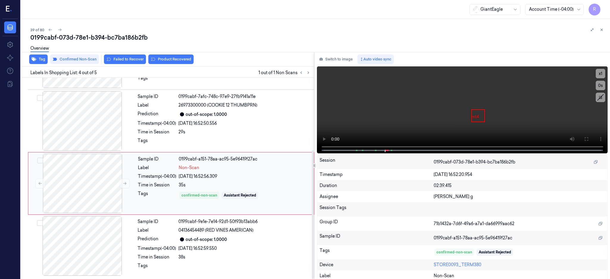
scroll to position [113, 0]
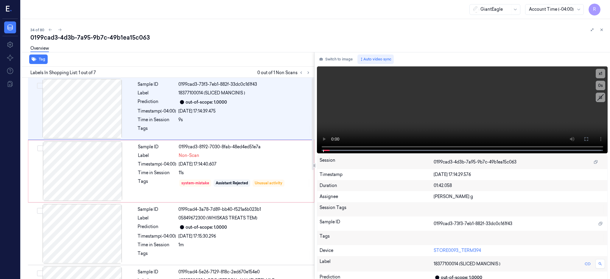
click at [314, 72] on div "Labels In Shopping List: 1 out of 7 0 out of 1 Non Scans" at bounding box center [166, 72] width 296 height 11
click at [93, 175] on div at bounding box center [82, 172] width 106 height 60
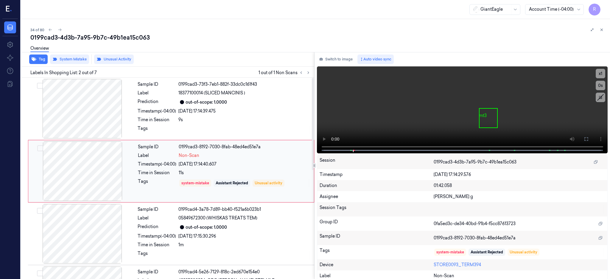
click at [102, 181] on div at bounding box center [82, 172] width 106 height 60
click at [589, 140] on icon at bounding box center [586, 139] width 5 height 5
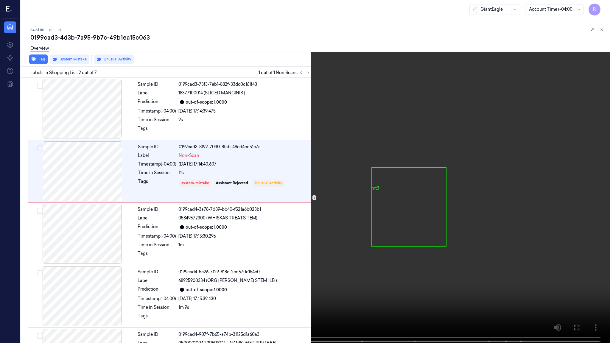
click at [367, 173] on video at bounding box center [305, 172] width 610 height 344
click at [258, 266] on video at bounding box center [305, 172] width 610 height 344
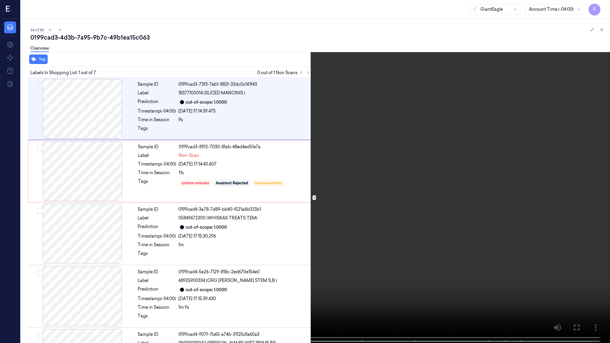
click at [258, 266] on video at bounding box center [305, 172] width 610 height 344
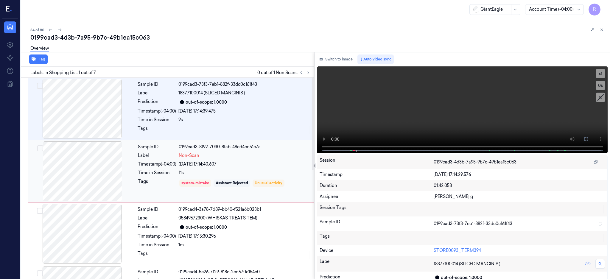
click at [88, 176] on div at bounding box center [82, 172] width 106 height 60
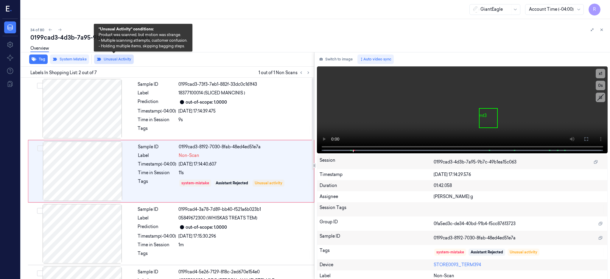
click at [118, 60] on button "Unusual Activity" at bounding box center [114, 60] width 40 height 10
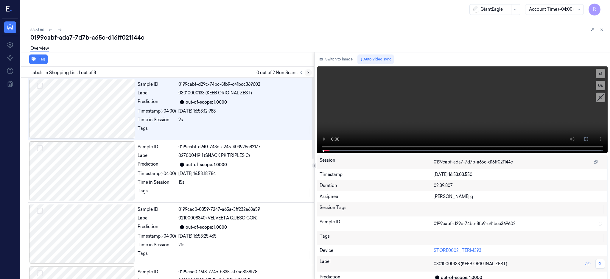
click at [312, 74] on button at bounding box center [308, 72] width 7 height 7
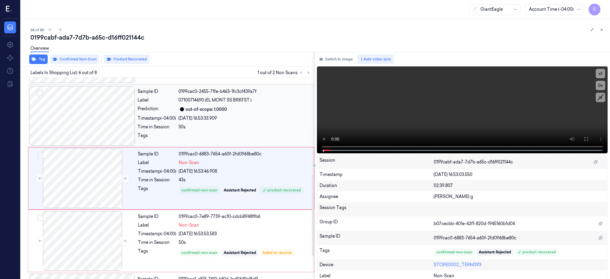
click at [104, 119] on div at bounding box center [82, 116] width 106 height 60
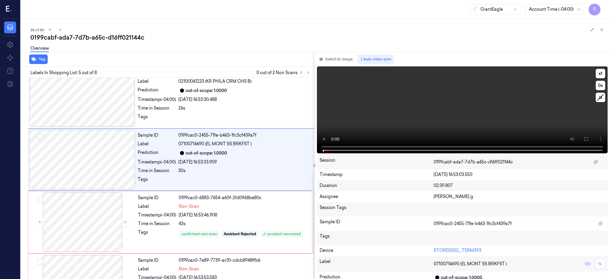
scroll to position [180, 0]
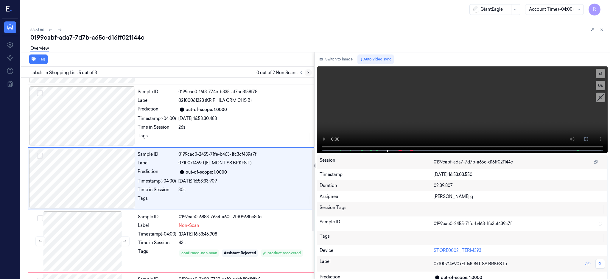
click at [310, 71] on icon at bounding box center [308, 73] width 4 height 4
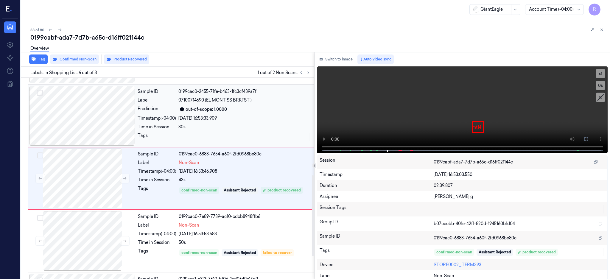
click at [89, 111] on div at bounding box center [82, 116] width 106 height 60
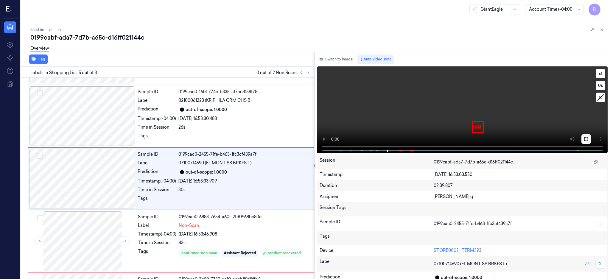
click at [589, 137] on icon at bounding box center [586, 139] width 5 height 5
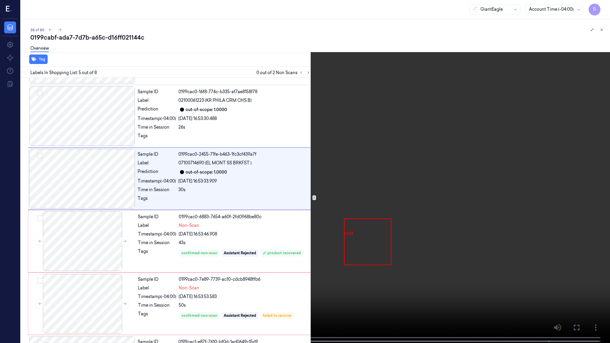
click at [394, 165] on video at bounding box center [305, 172] width 610 height 344
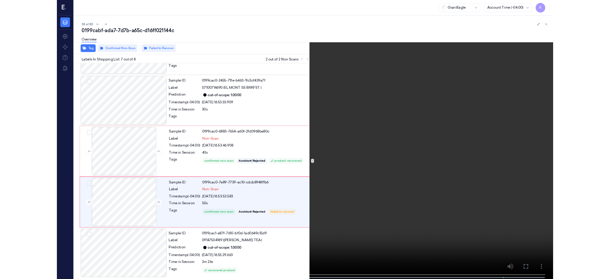
scroll to position [237, 0]
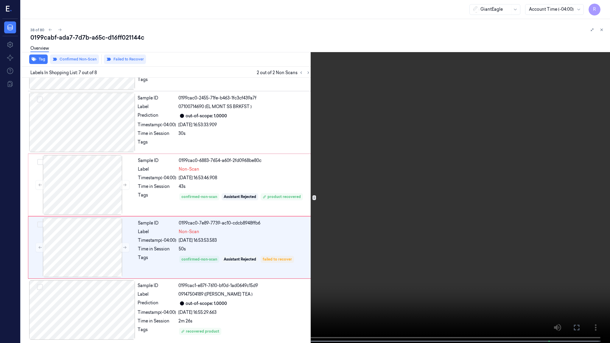
click at [370, 279] on video at bounding box center [305, 172] width 610 height 344
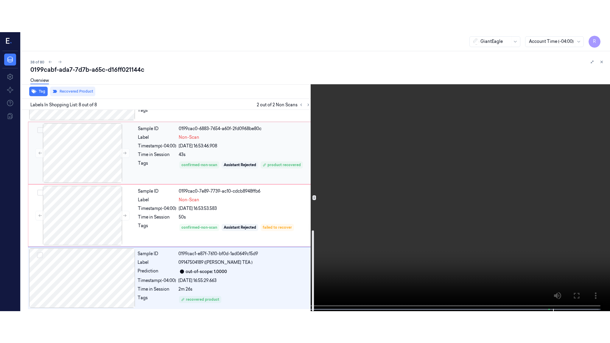
scroll to position [301, 0]
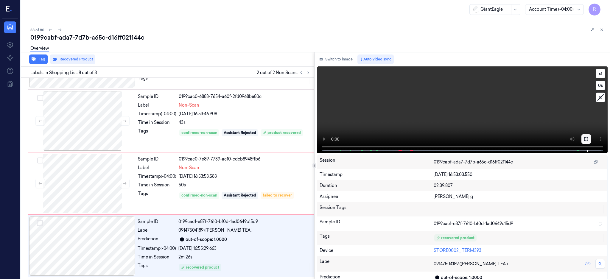
click at [588, 138] on icon at bounding box center [586, 139] width 4 height 4
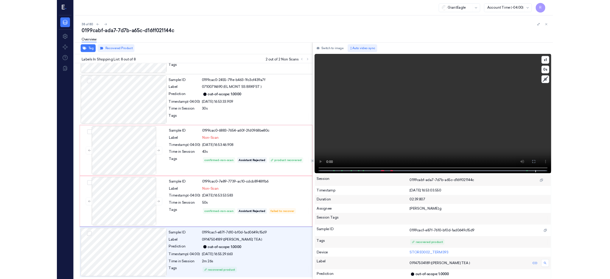
scroll to position [237, 0]
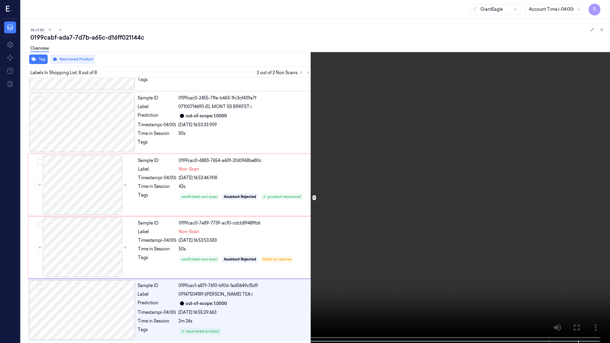
click at [408, 184] on video at bounding box center [305, 172] width 610 height 344
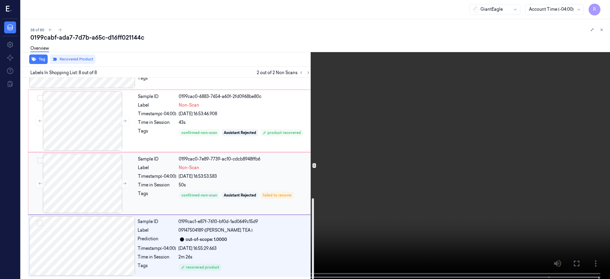
scroll to position [301, 0]
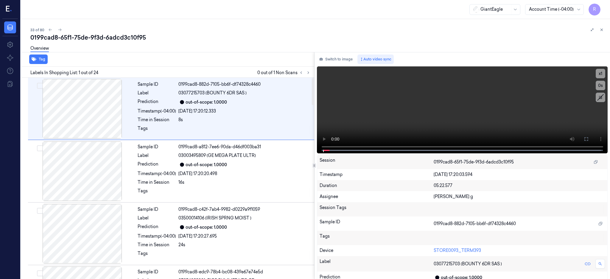
click at [310, 73] on icon at bounding box center [308, 73] width 4 height 4
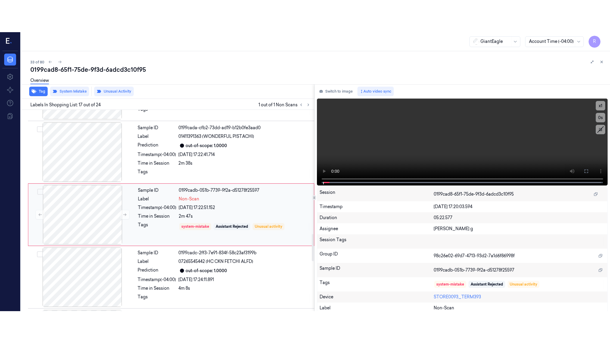
scroll to position [932, 0]
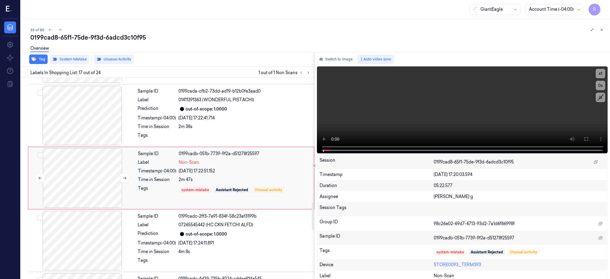
click at [79, 174] on div at bounding box center [82, 178] width 106 height 60
click at [72, 178] on div at bounding box center [82, 178] width 106 height 60
click at [88, 175] on div at bounding box center [82, 178] width 106 height 60
click at [589, 138] on icon at bounding box center [586, 139] width 5 height 5
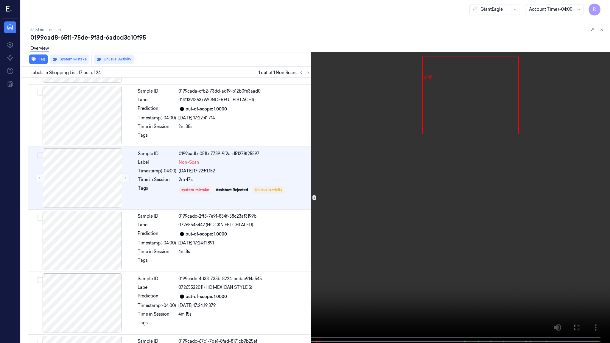
click at [391, 169] on video at bounding box center [305, 172] width 610 height 344
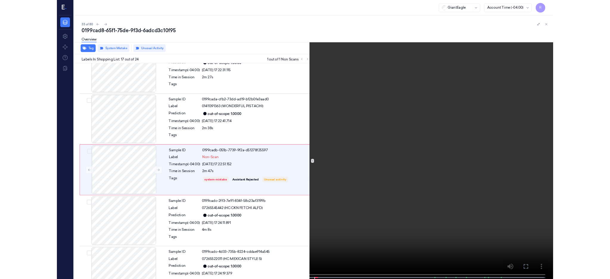
scroll to position [899, 0]
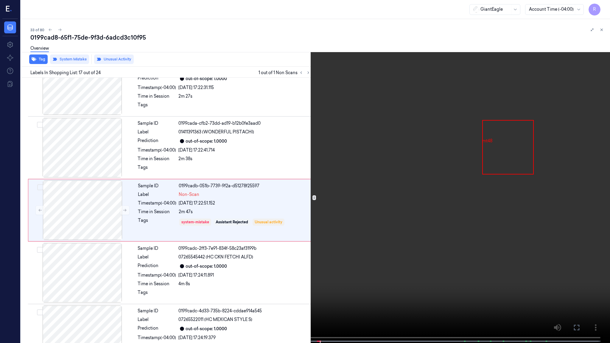
click at [390, 169] on video at bounding box center [305, 172] width 610 height 344
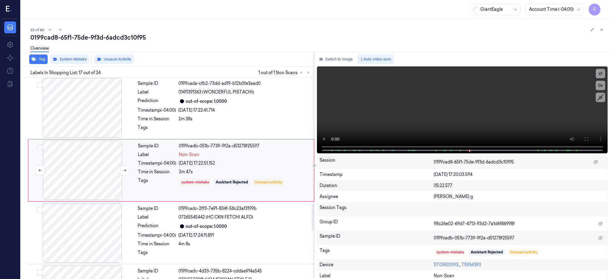
click at [95, 167] on div at bounding box center [82, 171] width 106 height 60
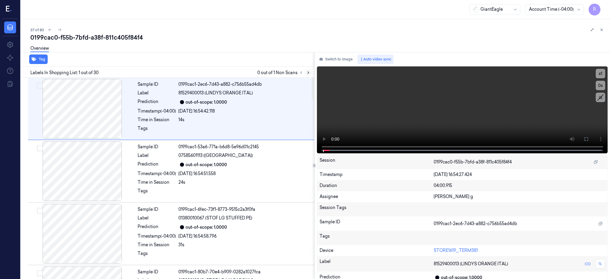
click at [310, 72] on icon at bounding box center [308, 73] width 4 height 4
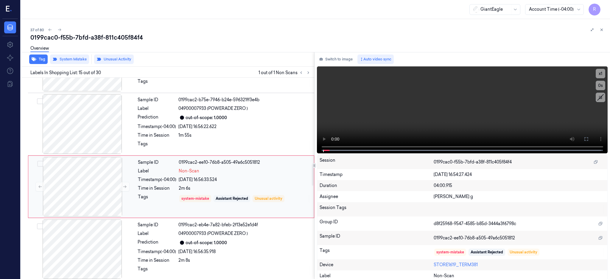
scroll to position [806, 0]
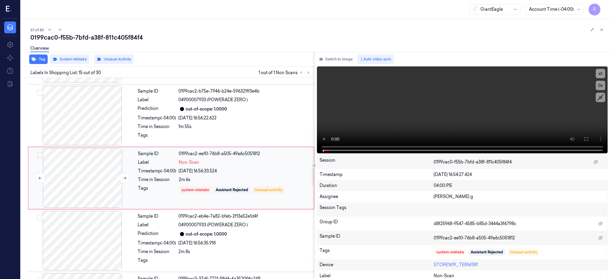
click at [89, 174] on div at bounding box center [82, 178] width 106 height 60
click at [86, 113] on div at bounding box center [82, 116] width 106 height 60
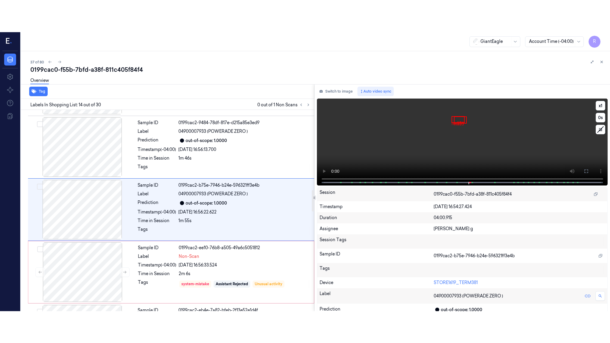
scroll to position [744, 0]
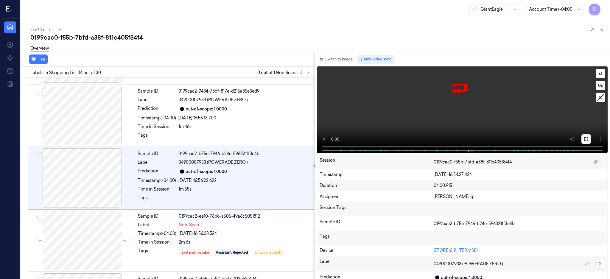
click at [589, 137] on icon at bounding box center [586, 139] width 5 height 5
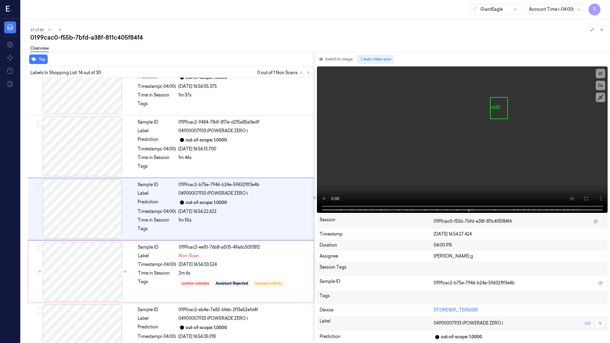
scroll to position [712, 0]
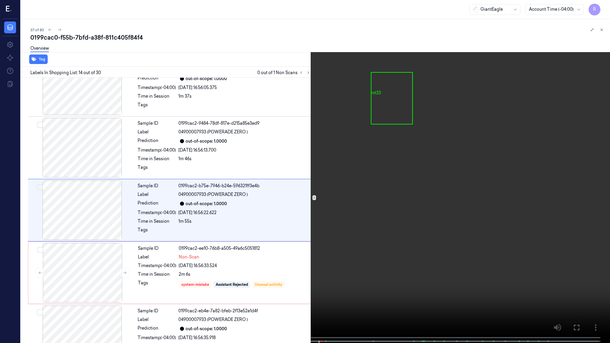
click at [440, 171] on video at bounding box center [305, 172] width 610 height 344
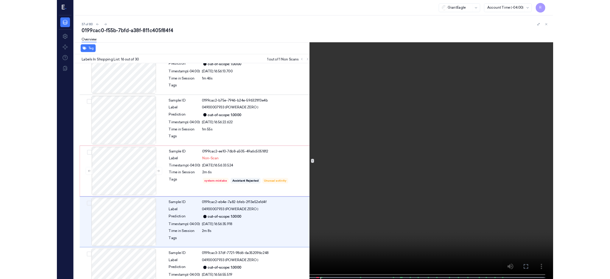
scroll to position [837, 0]
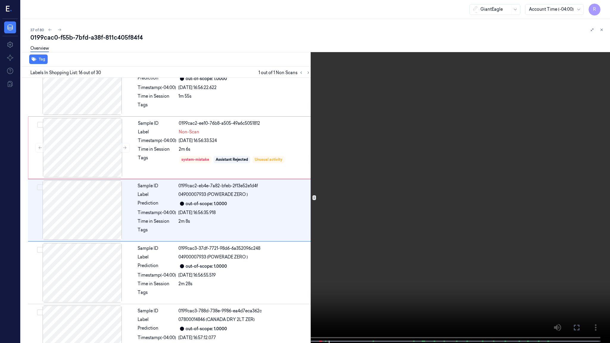
click at [420, 124] on video at bounding box center [305, 172] width 610 height 344
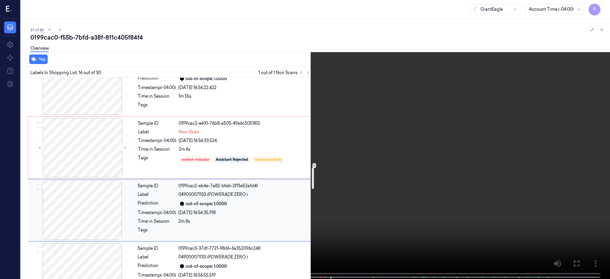
scroll to position [876, 0]
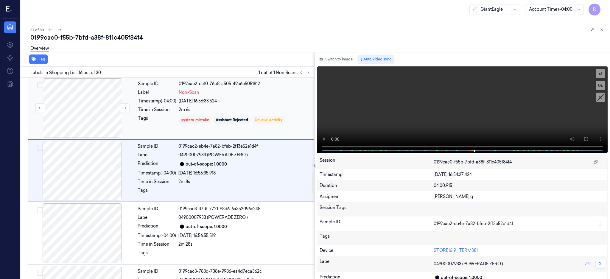
click at [92, 112] on div at bounding box center [82, 108] width 106 height 60
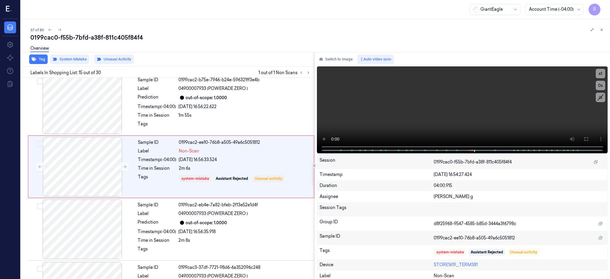
scroll to position [806, 0]
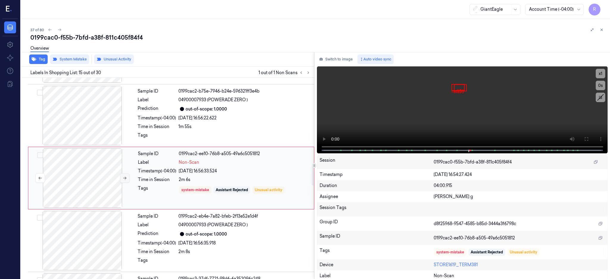
click at [126, 177] on icon at bounding box center [125, 178] width 4 height 4
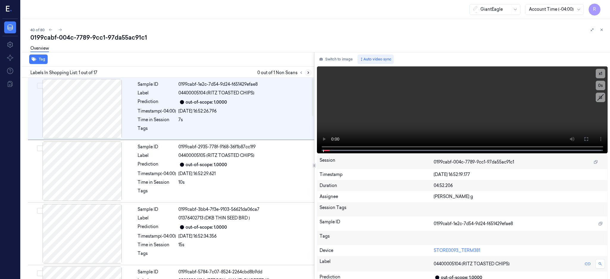
click at [310, 71] on icon at bounding box center [308, 73] width 4 height 4
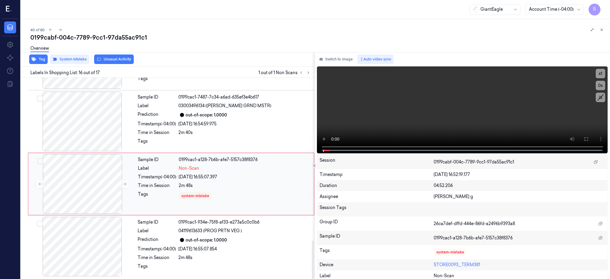
scroll to position [864, 0]
click at [85, 170] on div at bounding box center [82, 184] width 106 height 60
click at [123, 38] on div "0199cabf-004c-7789-9cc1-97da55ac91c1" at bounding box center [317, 37] width 575 height 8
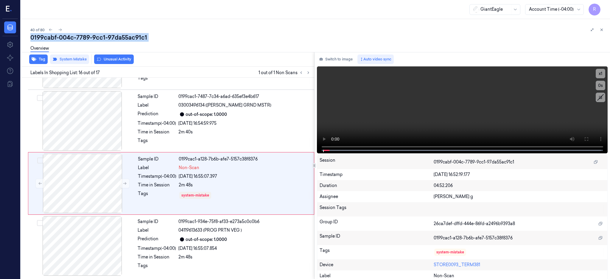
click at [123, 38] on div "0199cabf-004c-7789-9cc1-97da55ac91c1" at bounding box center [317, 37] width 575 height 8
copy div "97da55ac91c1"
click at [92, 117] on div at bounding box center [82, 121] width 106 height 60
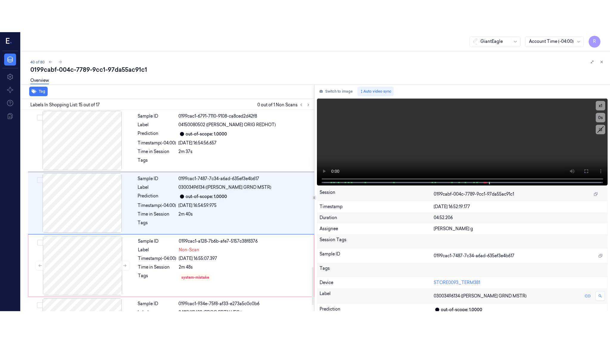
scroll to position [806, 0]
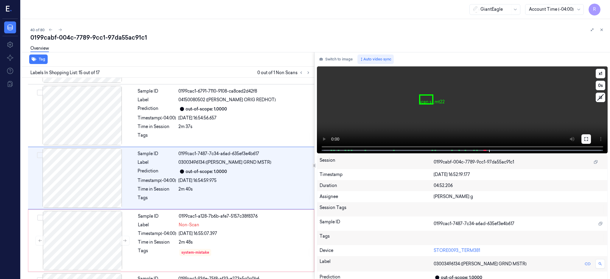
click at [589, 137] on icon at bounding box center [586, 139] width 5 height 5
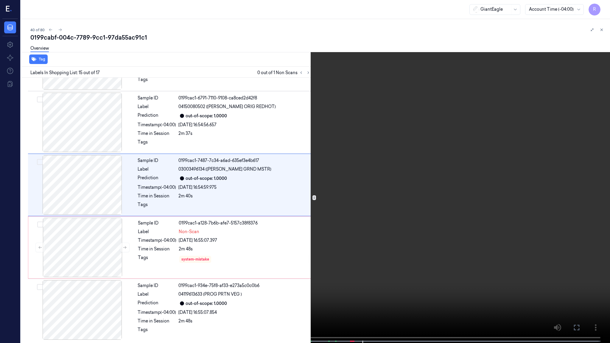
click at [380, 171] on video at bounding box center [305, 172] width 610 height 344
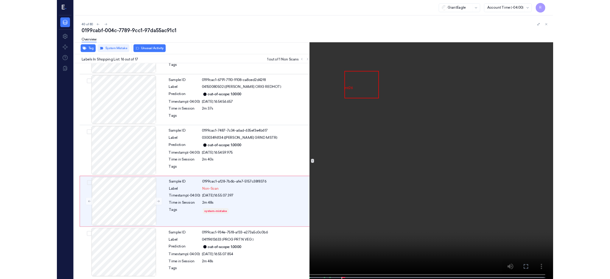
scroll to position [800, 0]
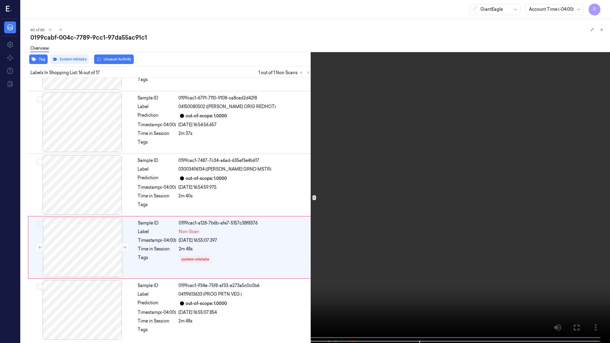
click at [608, 4] on video at bounding box center [305, 172] width 610 height 344
click at [602, 7] on button "x 1" at bounding box center [603, 7] width 10 height 10
click at [602, 7] on button "x 2" at bounding box center [603, 7] width 10 height 10
click at [477, 231] on video at bounding box center [305, 172] width 610 height 344
click at [603, 8] on button "x 4" at bounding box center [603, 7] width 10 height 10
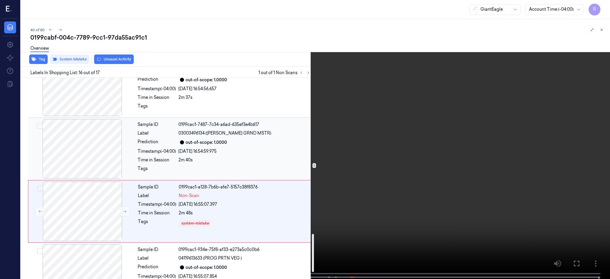
scroll to position [864, 0]
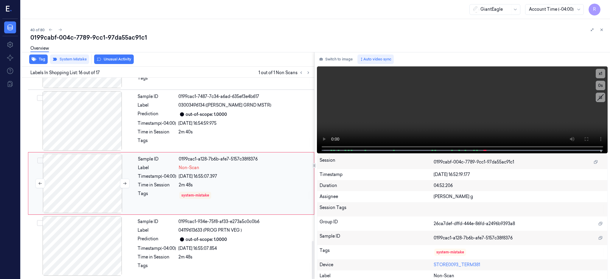
click at [85, 184] on div at bounding box center [82, 184] width 106 height 60
click at [98, 184] on div at bounding box center [82, 184] width 106 height 60
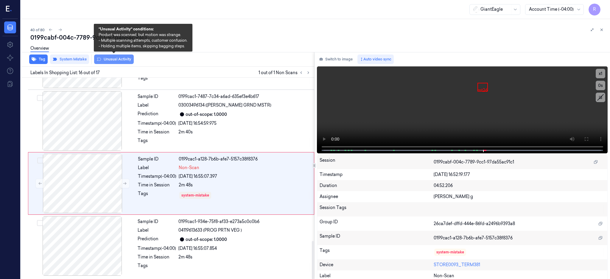
click at [119, 57] on button "Unusual Activity" at bounding box center [114, 60] width 40 height 10
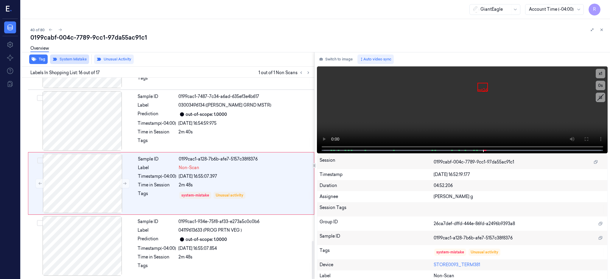
click at [69, 61] on button "System Mistake" at bounding box center [69, 60] width 39 height 10
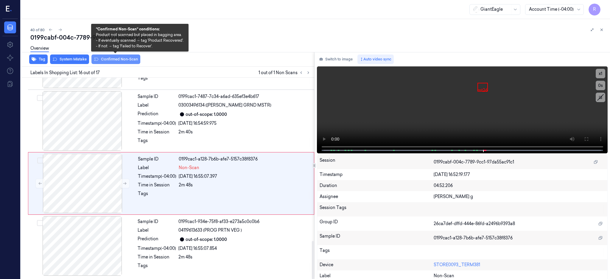
click at [121, 60] on button "Confirmed Non-Scan" at bounding box center [115, 60] width 49 height 10
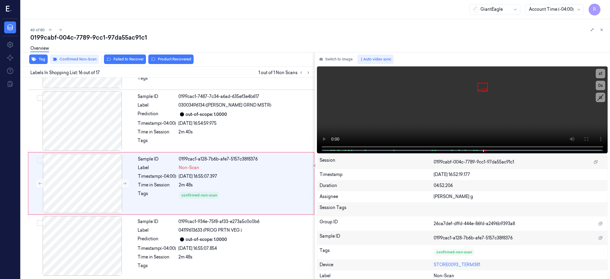
click at [111, 36] on div "0199cabf-004c-7789-9cc1-97da55ac91c1" at bounding box center [317, 37] width 575 height 8
copy div "97da55ac91c1"
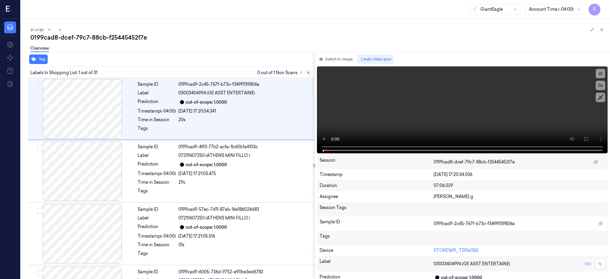
click at [309, 74] on icon at bounding box center [308, 73] width 1 height 2
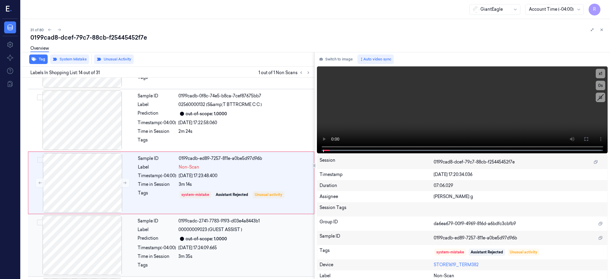
scroll to position [744, 0]
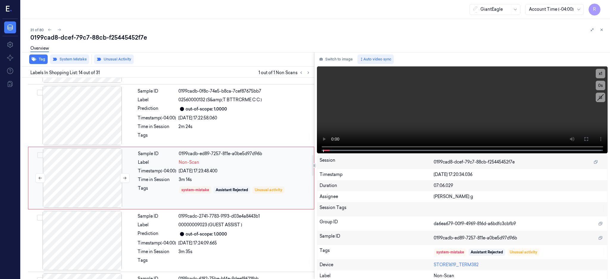
click at [84, 190] on div at bounding box center [82, 178] width 106 height 60
click at [123, 176] on button at bounding box center [125, 178] width 10 height 10
click at [102, 117] on div at bounding box center [82, 116] width 106 height 60
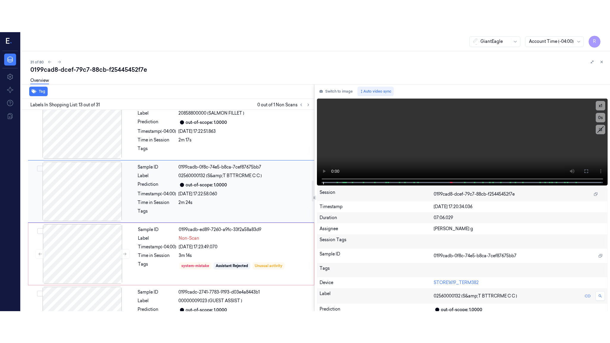
scroll to position [681, 0]
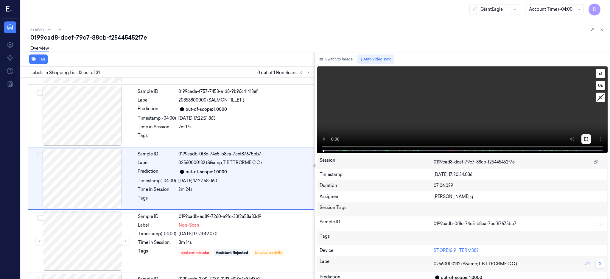
click at [591, 139] on button at bounding box center [586, 139] width 10 height 10
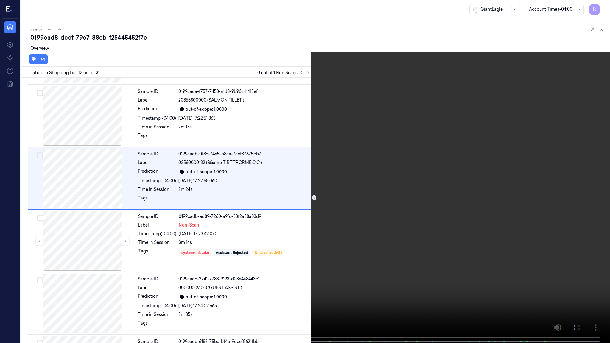
click at [440, 150] on video at bounding box center [305, 172] width 610 height 344
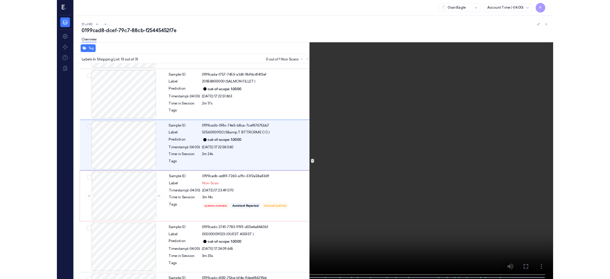
scroll to position [649, 0]
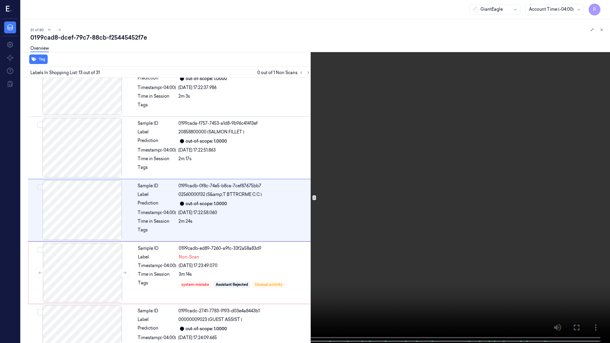
click at [440, 150] on video at bounding box center [305, 172] width 610 height 344
click at [426, 202] on video at bounding box center [305, 172] width 610 height 344
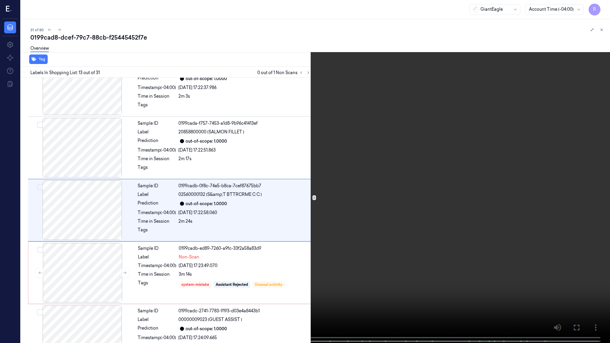
click at [399, 206] on video at bounding box center [305, 172] width 610 height 344
click at [417, 264] on video at bounding box center [305, 172] width 610 height 344
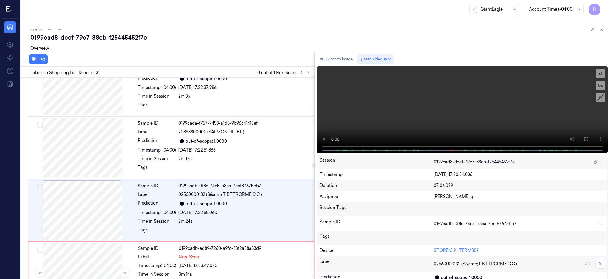
scroll to position [681, 0]
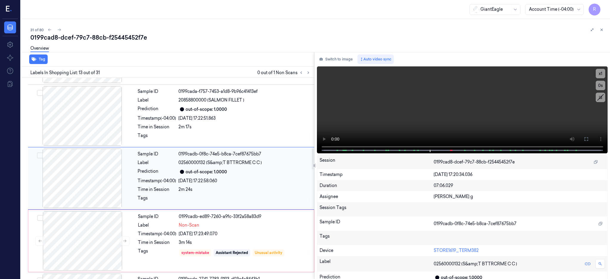
click at [104, 170] on div at bounding box center [82, 179] width 106 height 60
click at [75, 181] on div at bounding box center [82, 179] width 106 height 60
click at [91, 186] on div at bounding box center [82, 179] width 106 height 60
click at [99, 237] on div at bounding box center [82, 241] width 106 height 60
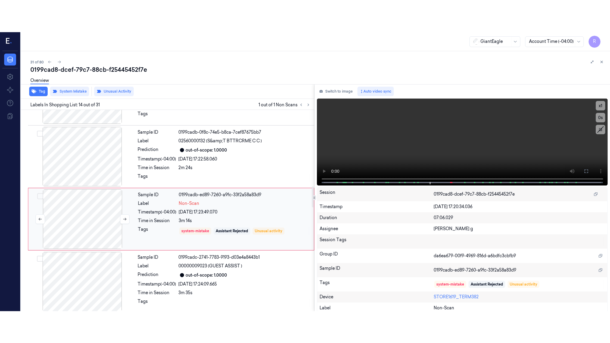
scroll to position [744, 0]
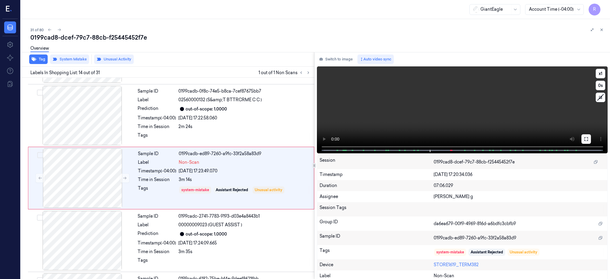
click at [591, 137] on button at bounding box center [586, 139] width 10 height 10
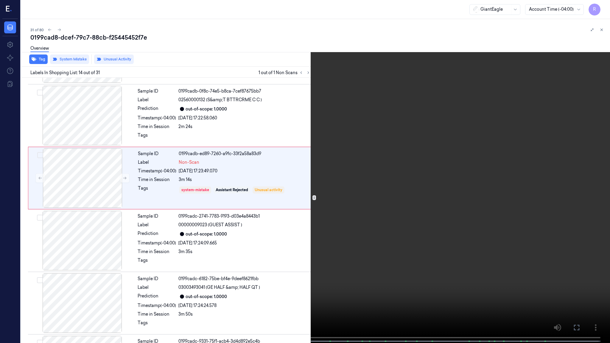
click at [341, 166] on video at bounding box center [305, 172] width 610 height 344
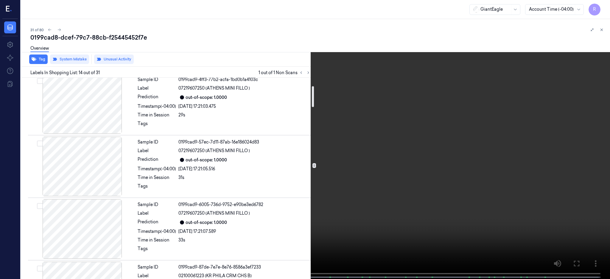
scroll to position [79, 0]
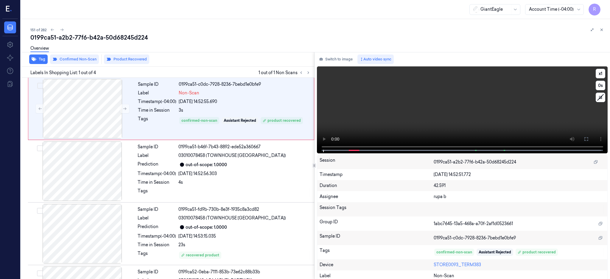
drag, startPoint x: 609, startPoint y: 140, endPoint x: 609, endPoint y: 188, distance: 48.0
click at [591, 140] on button at bounding box center [586, 139] width 10 height 10
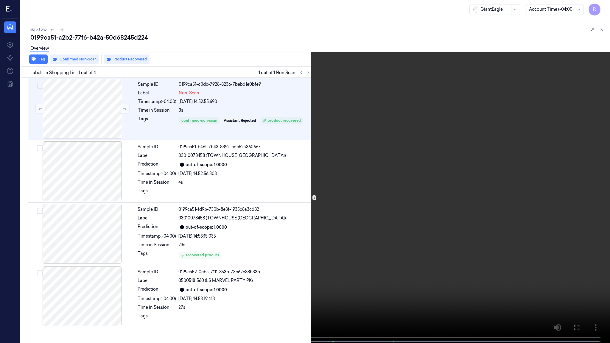
click at [278, 135] on video at bounding box center [305, 172] width 610 height 344
click at [277, 218] on video at bounding box center [305, 172] width 610 height 344
click at [328, 97] on video at bounding box center [305, 172] width 610 height 344
